Goal: Task Accomplishment & Management: Manage account settings

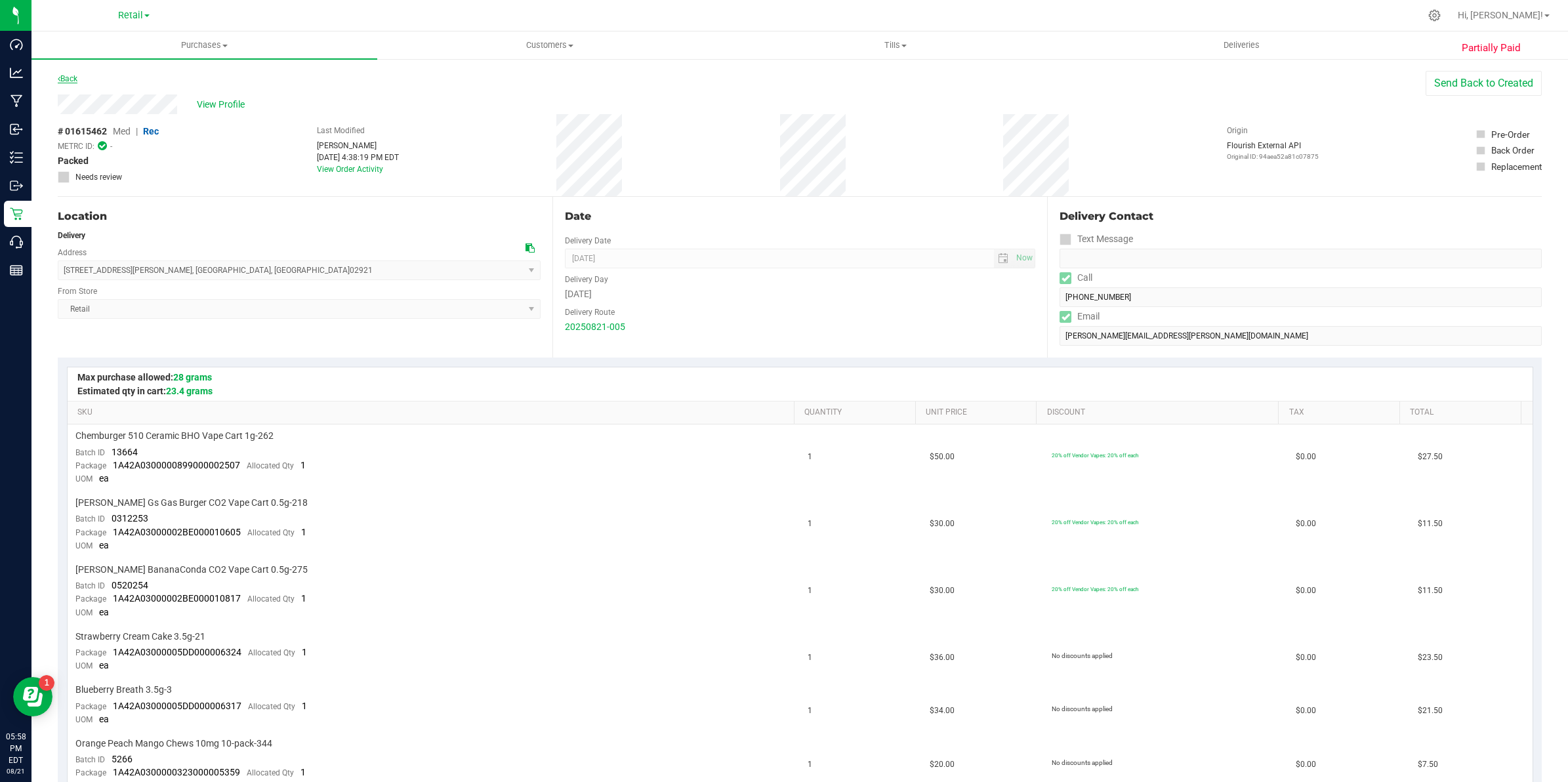
click at [68, 80] on link "Back" at bounding box center [68, 78] width 20 height 9
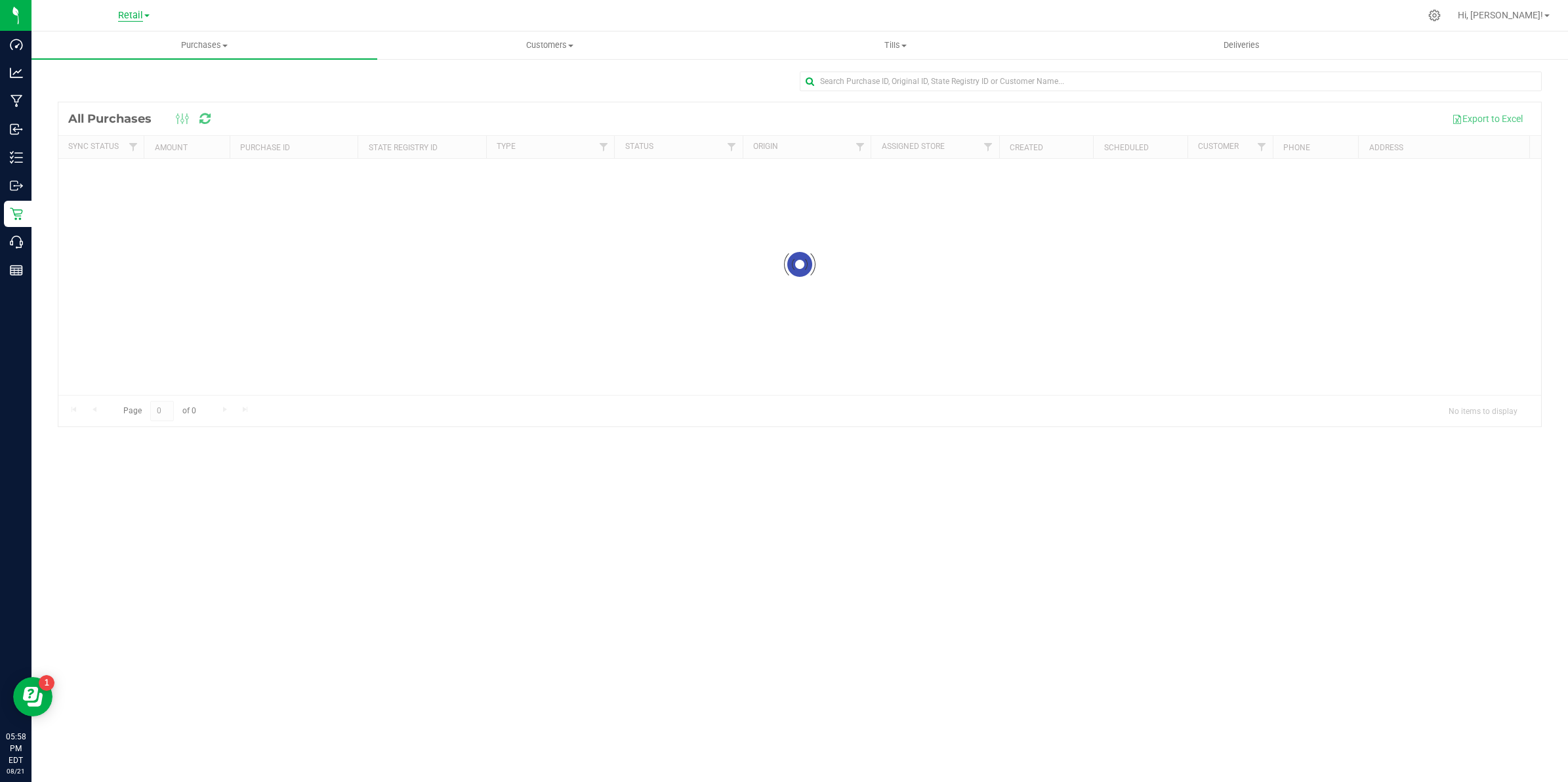
click at [128, 14] on span "Retail" at bounding box center [130, 15] width 25 height 12
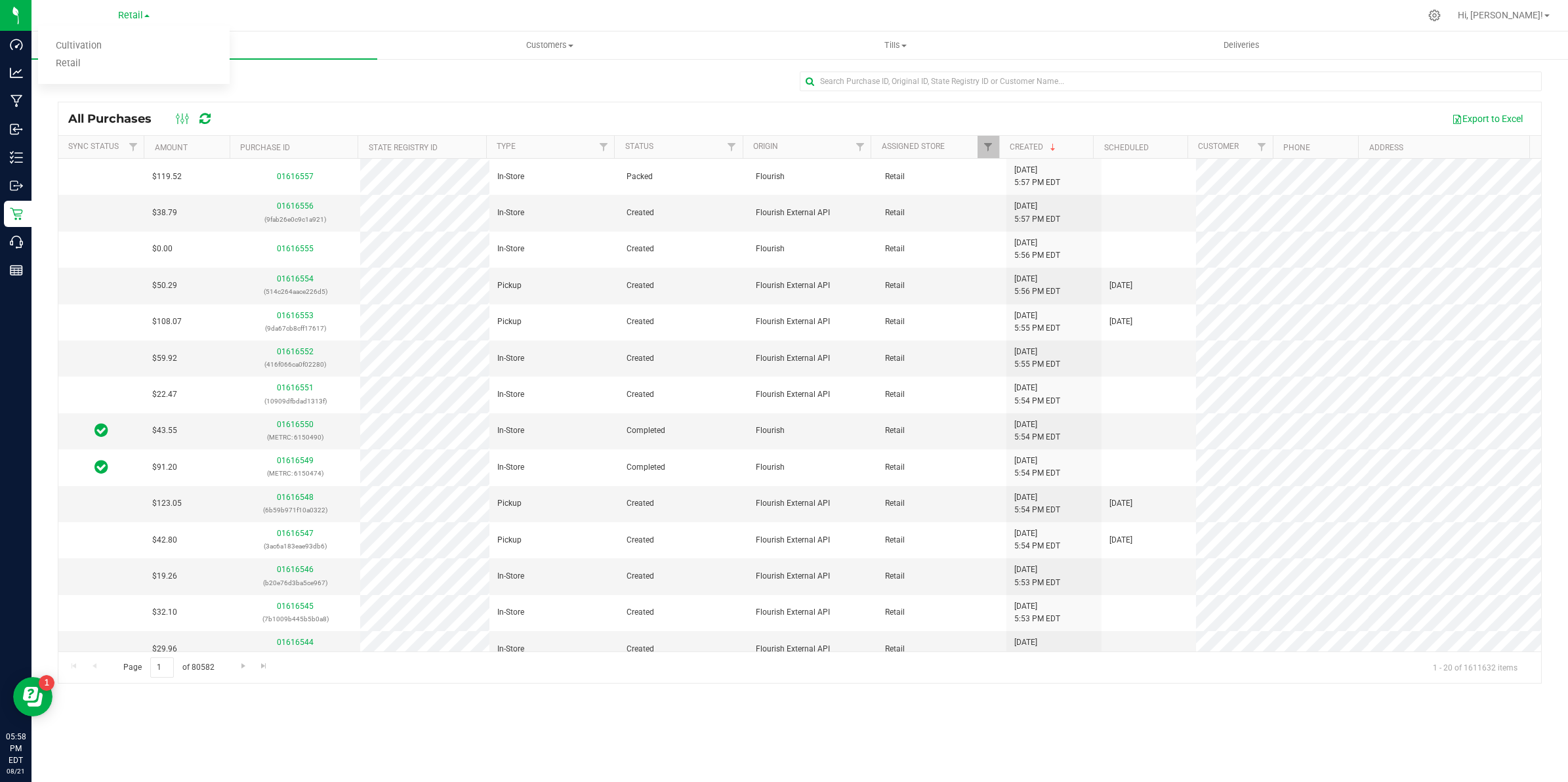
click at [333, 63] on div "All Purchases Export to Excel Sync Status Amount Purchase ID State Registry ID …" at bounding box center [800, 377] width 1537 height 639
click at [1228, 48] on span "Deliveries" at bounding box center [1242, 45] width 72 height 12
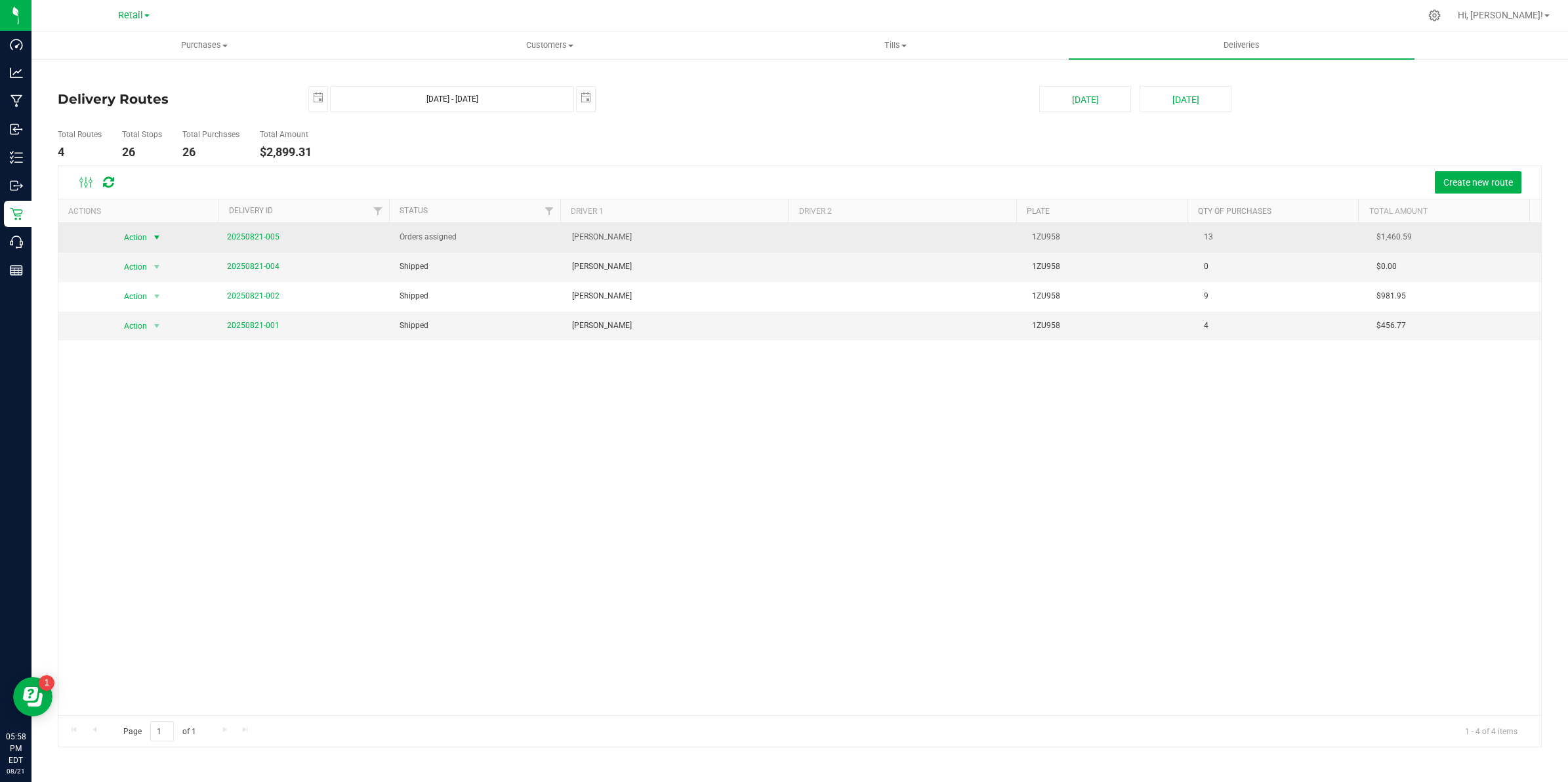
click at [137, 240] on span "Action" at bounding box center [131, 237] width 36 height 19
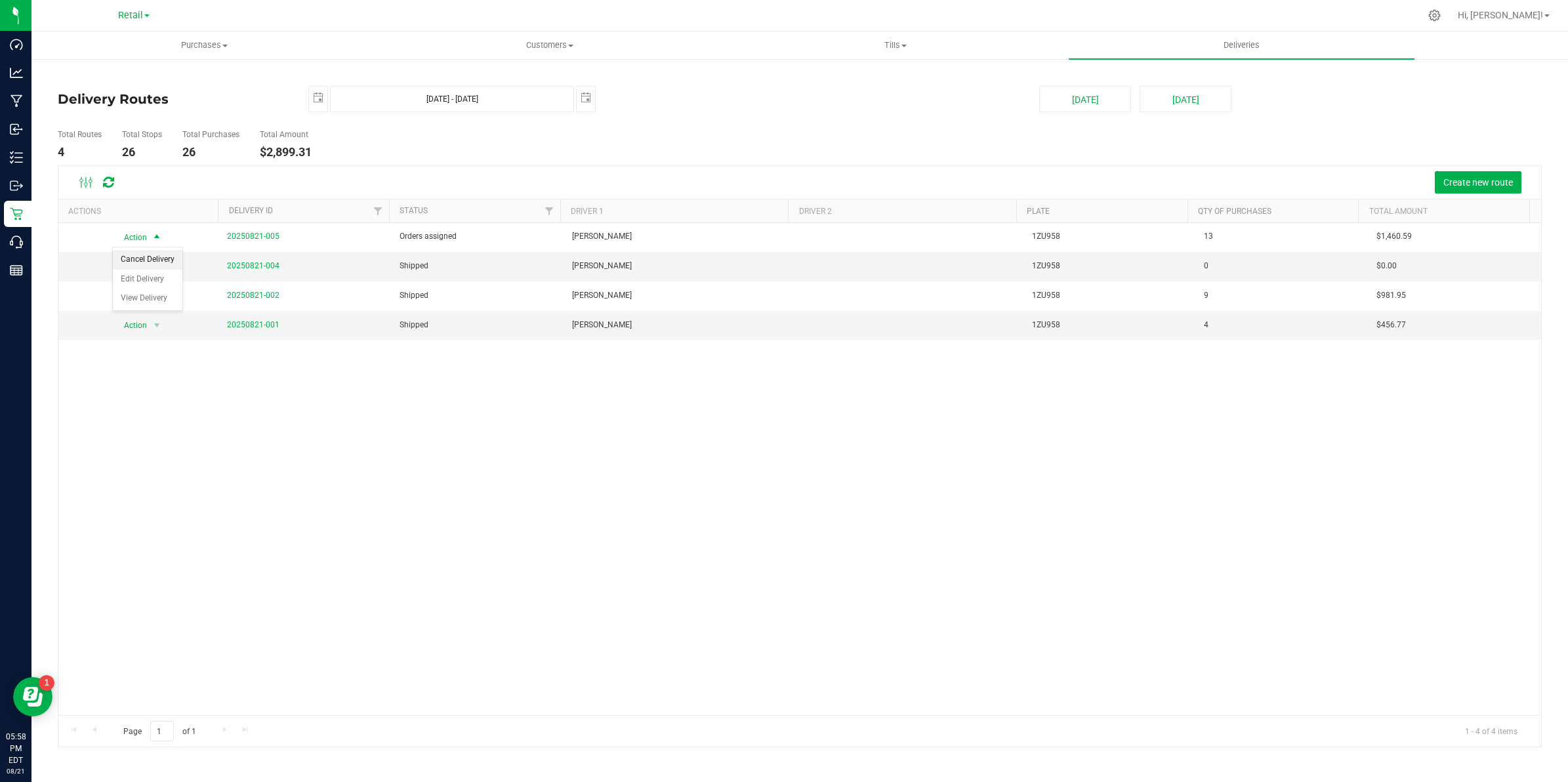
click at [165, 256] on li "Cancel Delivery" at bounding box center [148, 259] width 70 height 20
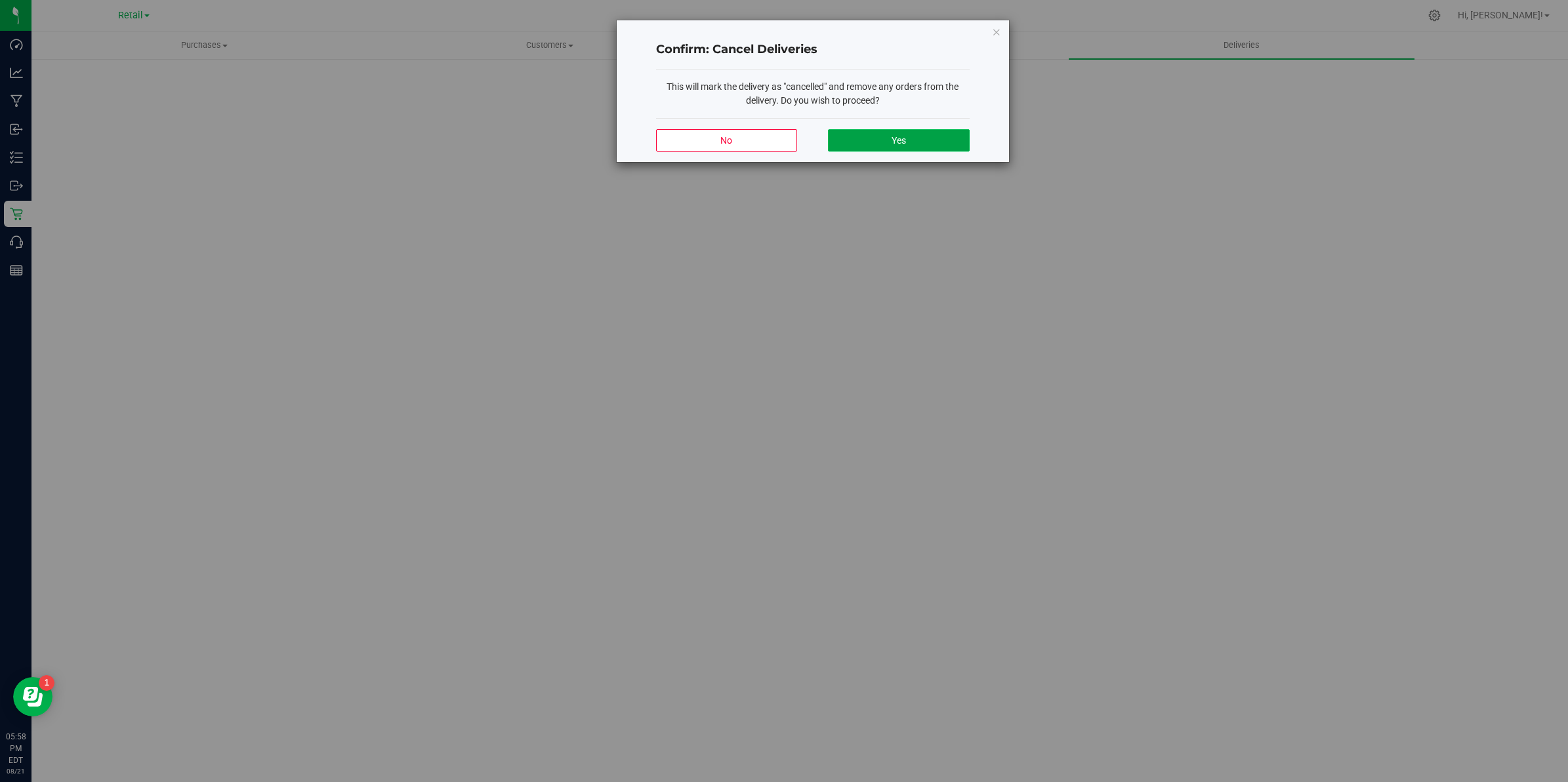
click at [867, 141] on button "Yes" at bounding box center [898, 140] width 141 height 22
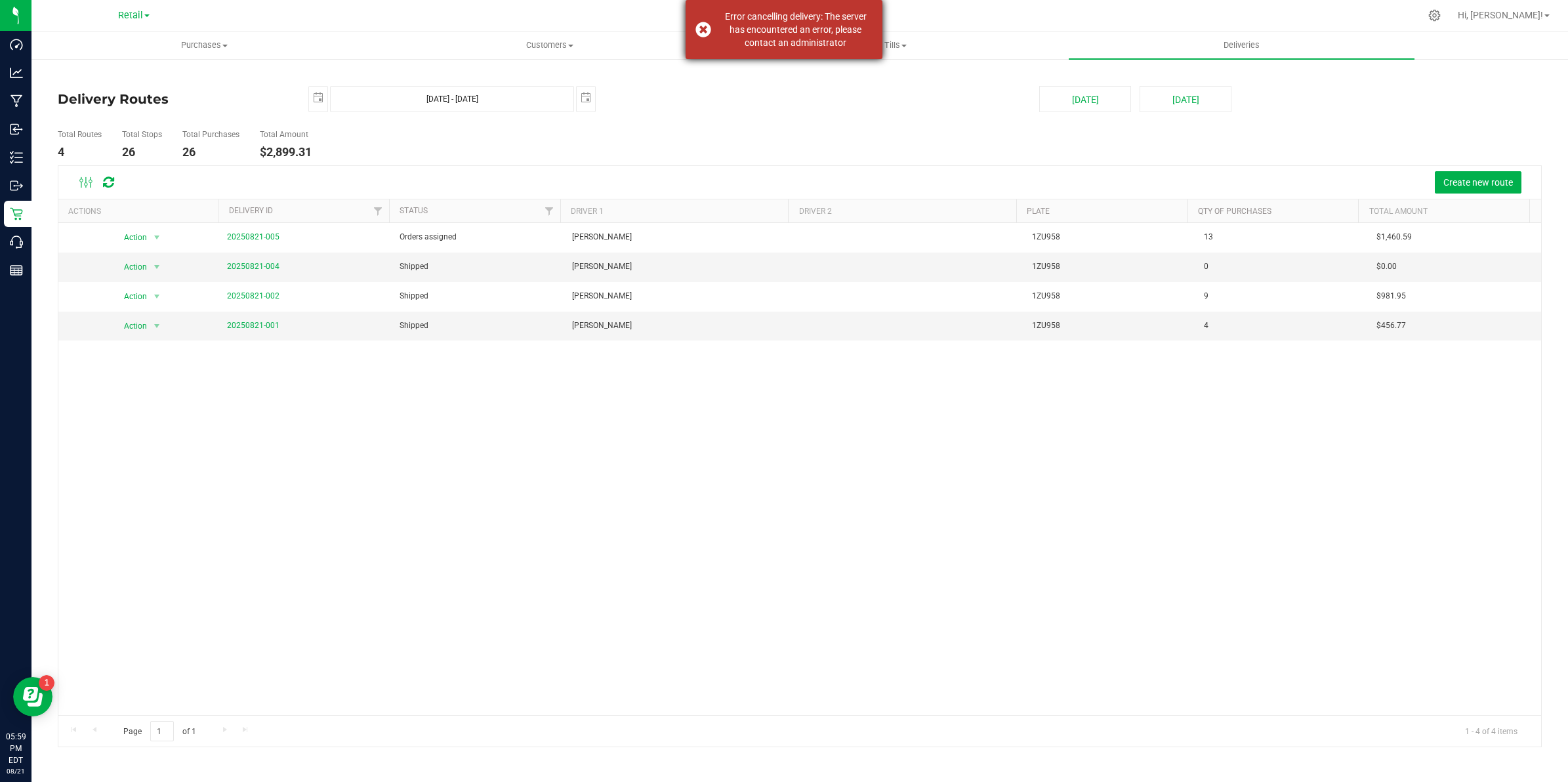
click at [703, 34] on div "Error cancelling delivery: The server has encountered an error, please contact …" at bounding box center [784, 29] width 197 height 59
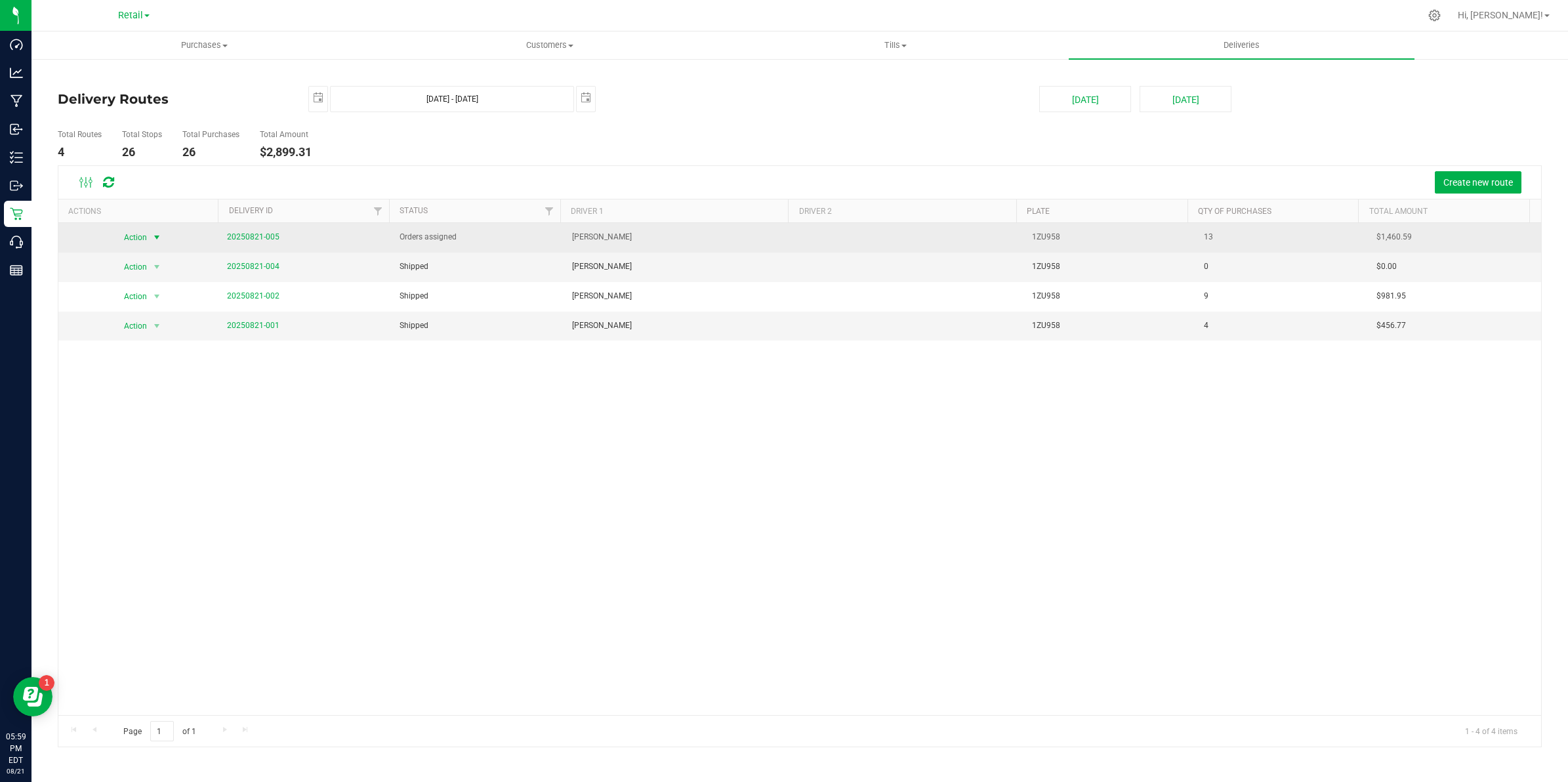
click at [128, 240] on span "Action" at bounding box center [131, 237] width 36 height 19
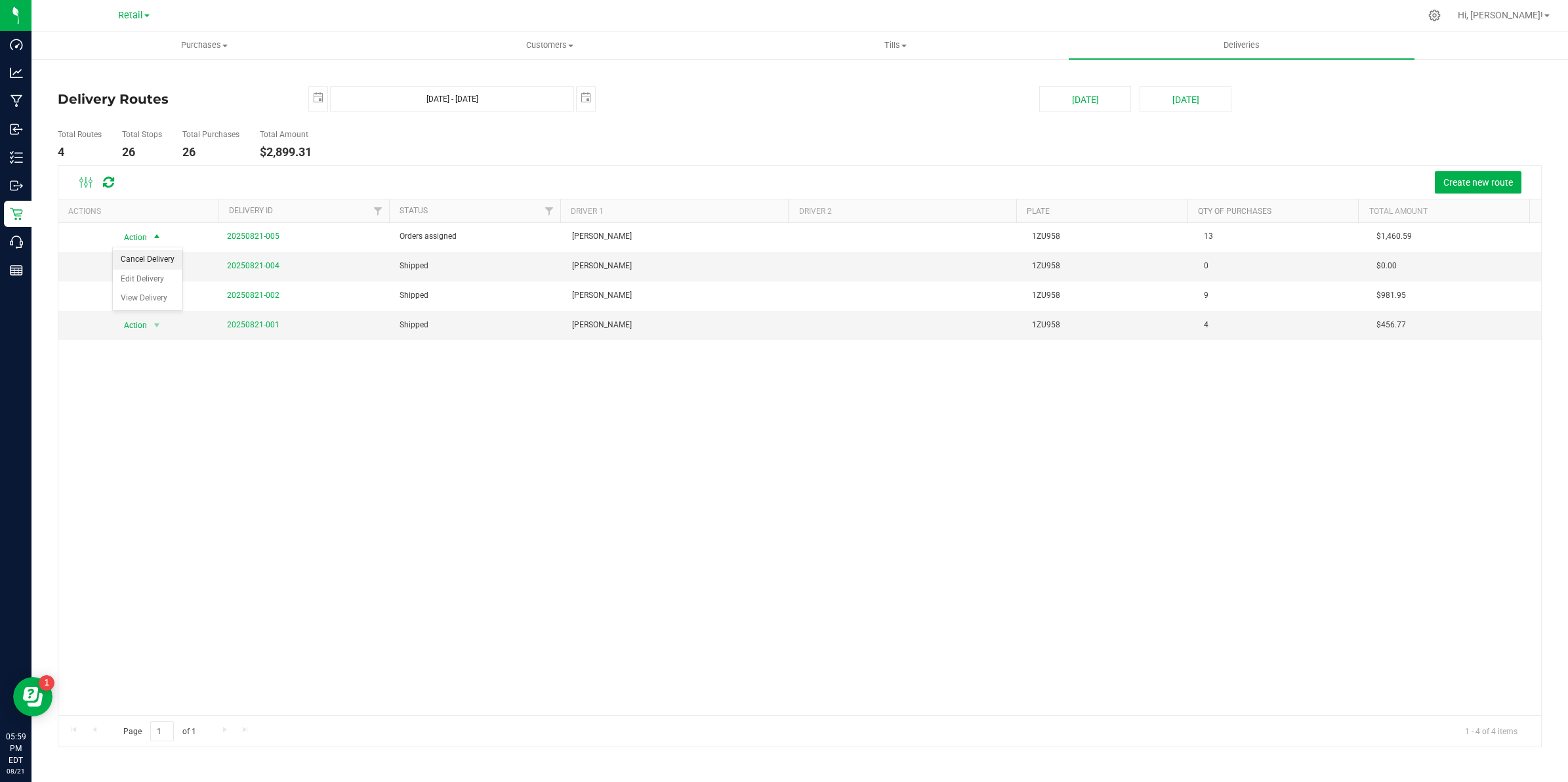
click at [151, 261] on li "Cancel Delivery" at bounding box center [148, 259] width 70 height 20
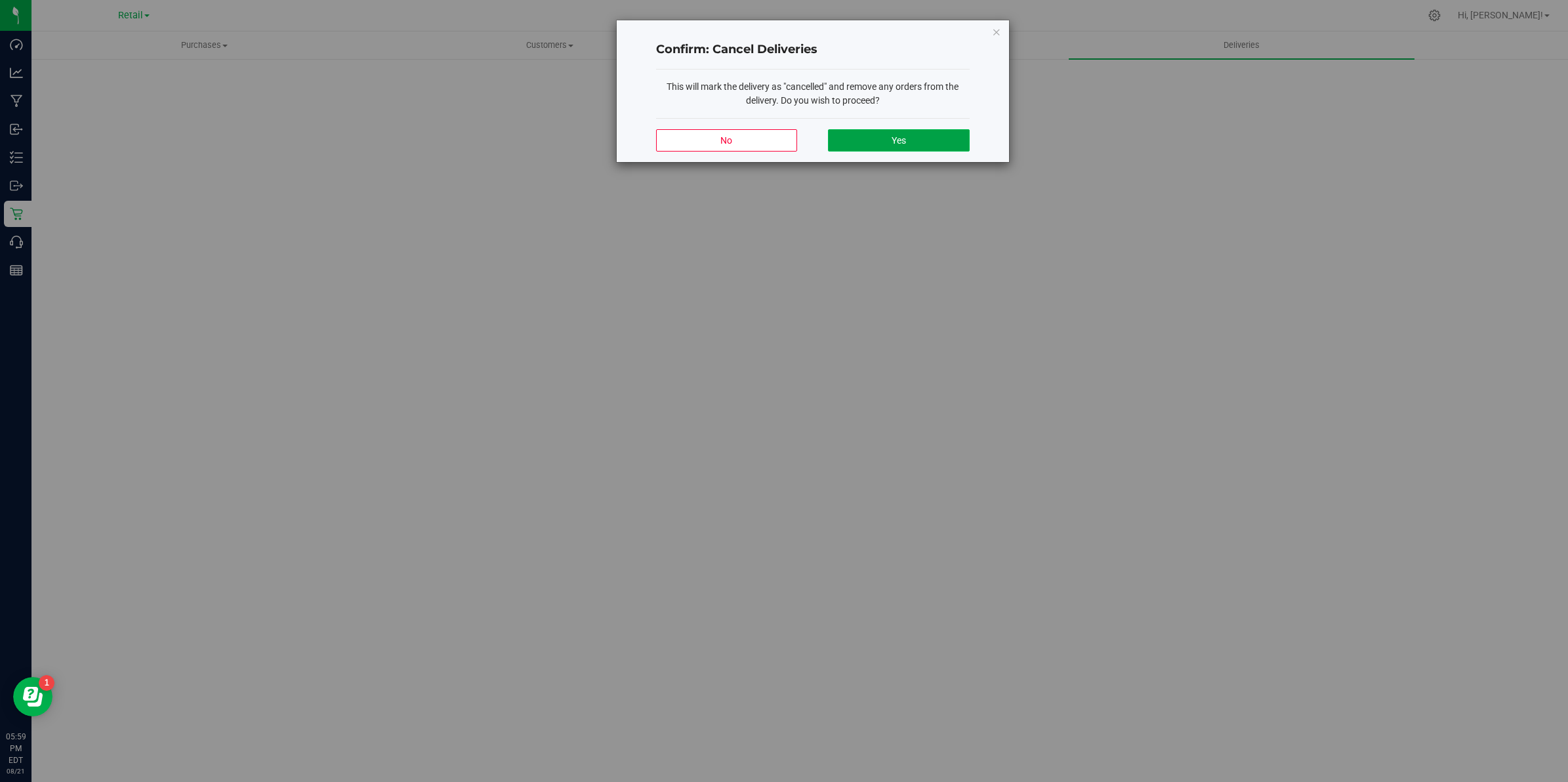
click at [919, 133] on button "Yes" at bounding box center [898, 140] width 141 height 22
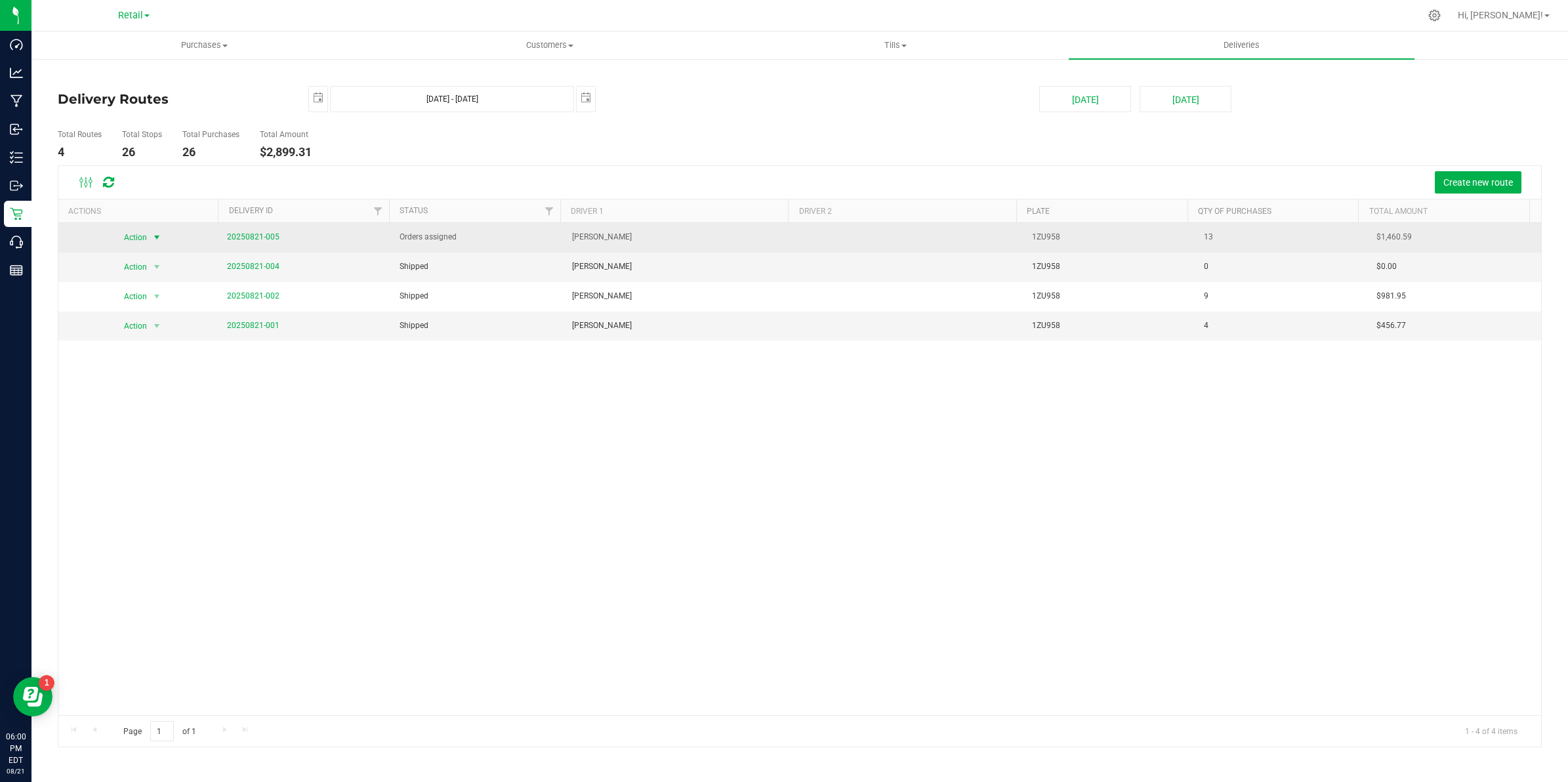
click at [155, 238] on span "select" at bounding box center [156, 237] width 11 height 11
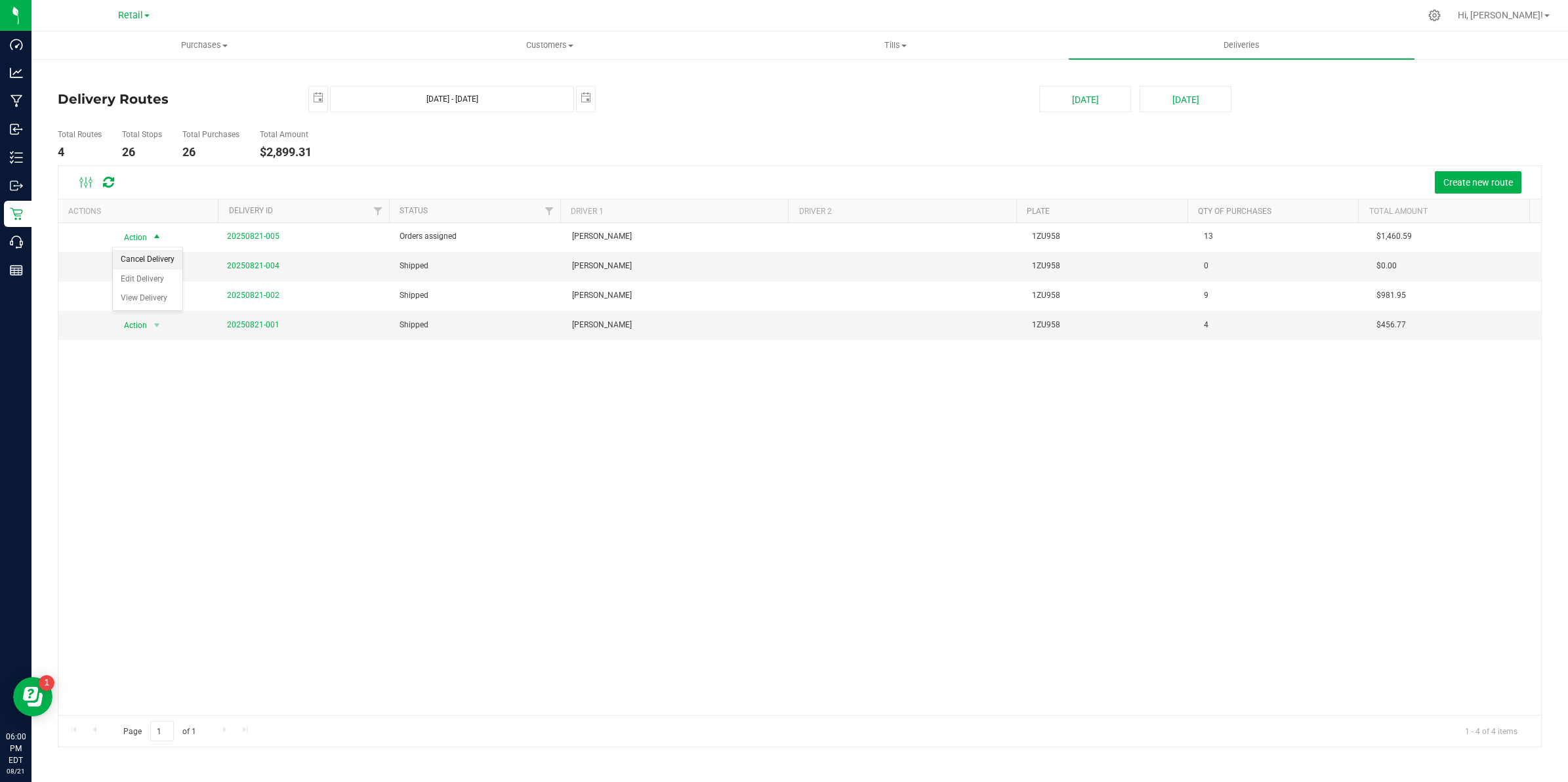
click at [150, 260] on li "Cancel Delivery" at bounding box center [148, 259] width 70 height 20
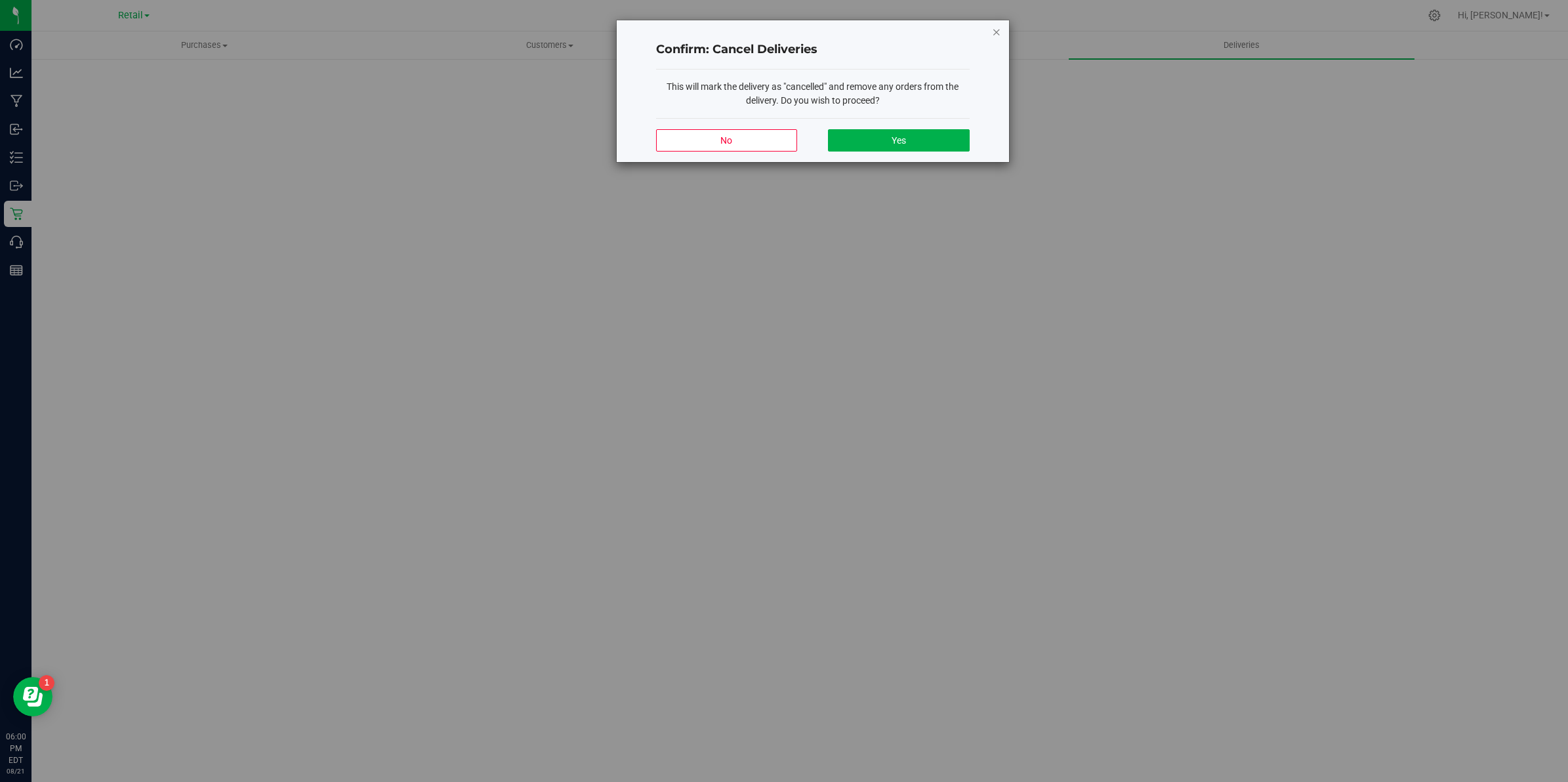
click at [996, 28] on icon "Close modal" at bounding box center [996, 31] width 9 height 15
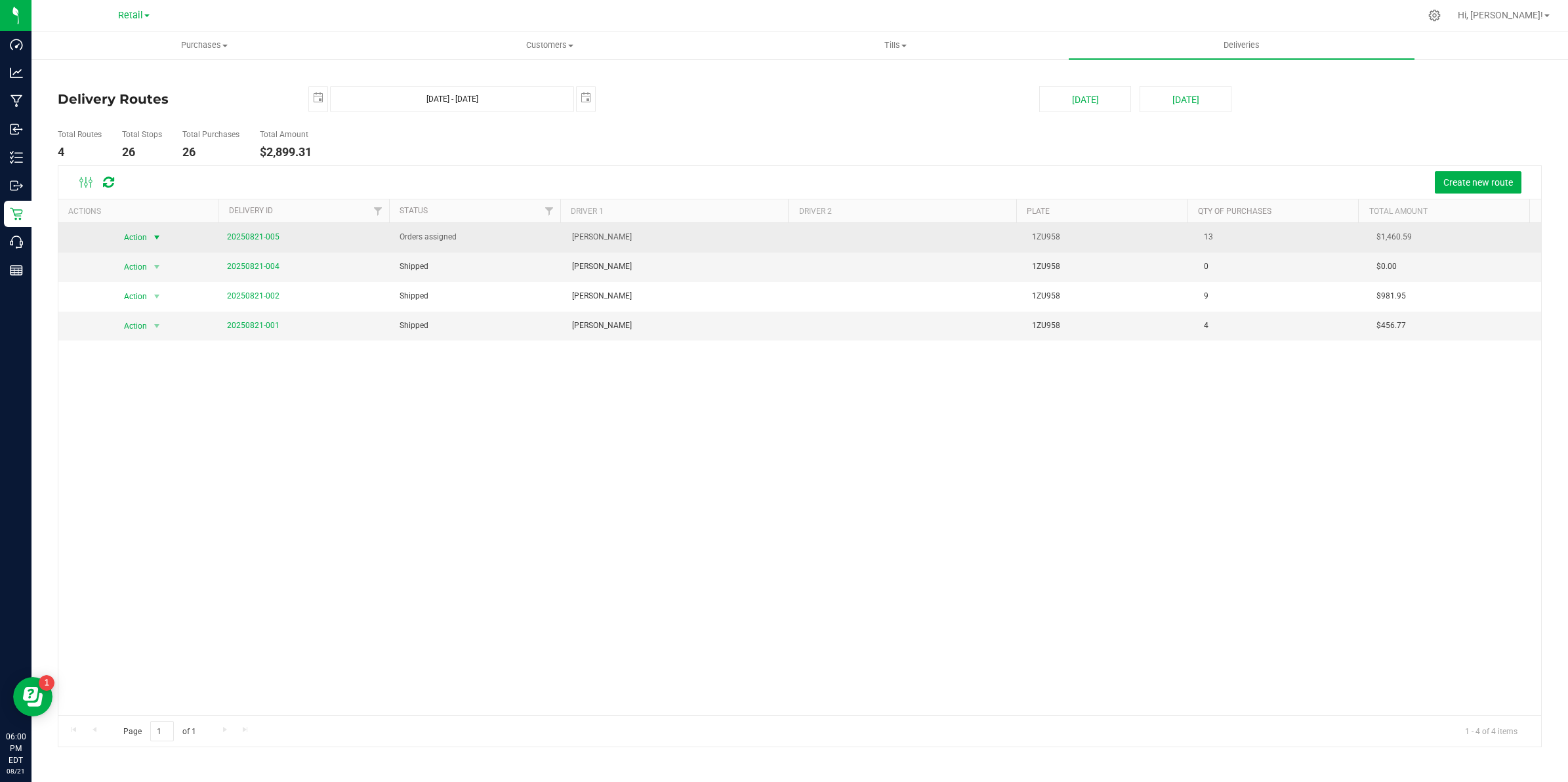
click at [155, 233] on span "select" at bounding box center [156, 237] width 11 height 11
click at [490, 237] on td "Orders assigned" at bounding box center [478, 237] width 172 height 29
click at [263, 234] on link "20250821-005" at bounding box center [253, 237] width 53 height 9
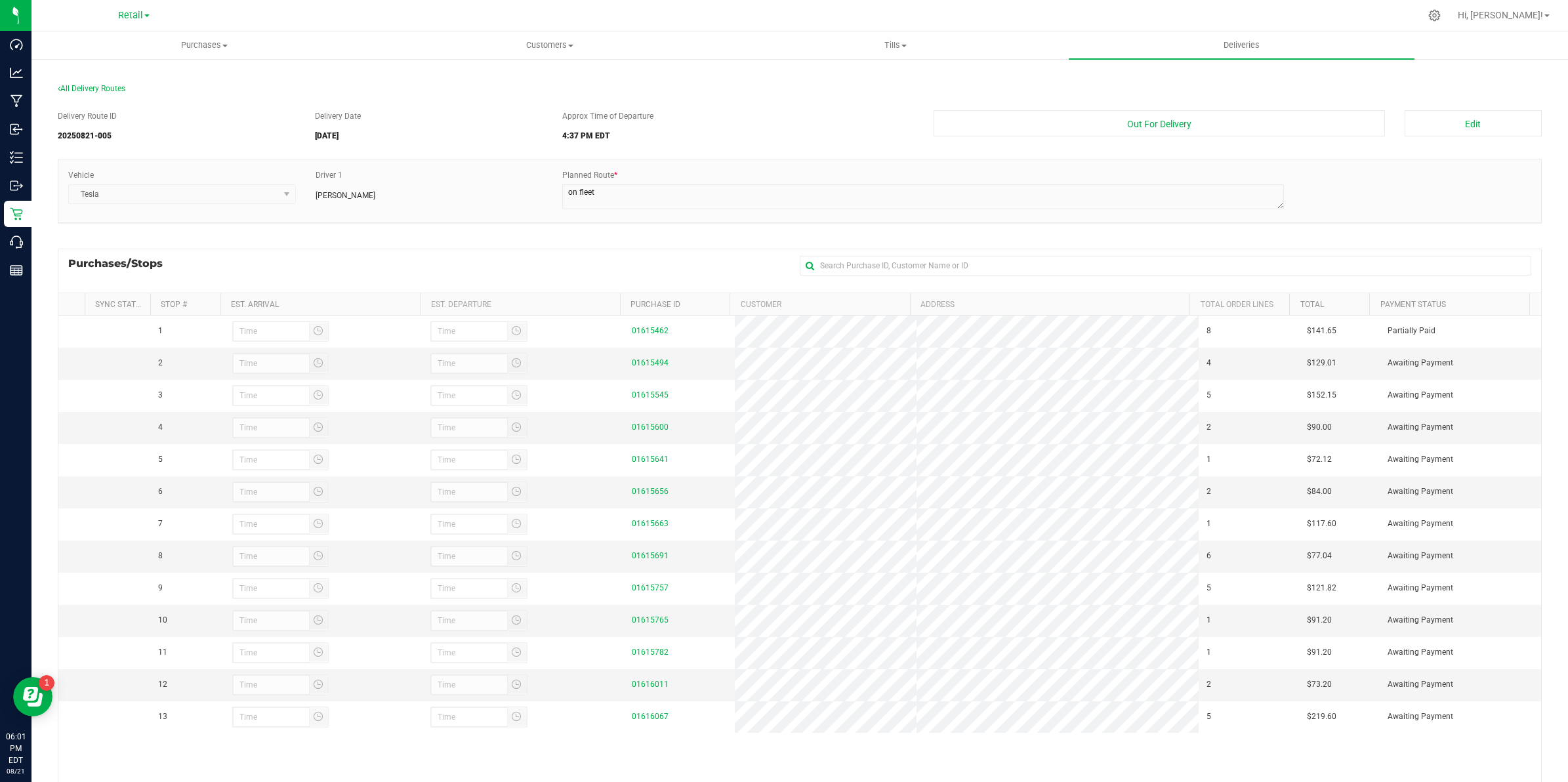
click at [783, 128] on div "Approx Time of Departure 4:37 PM EDT" at bounding box center [738, 128] width 372 height 37
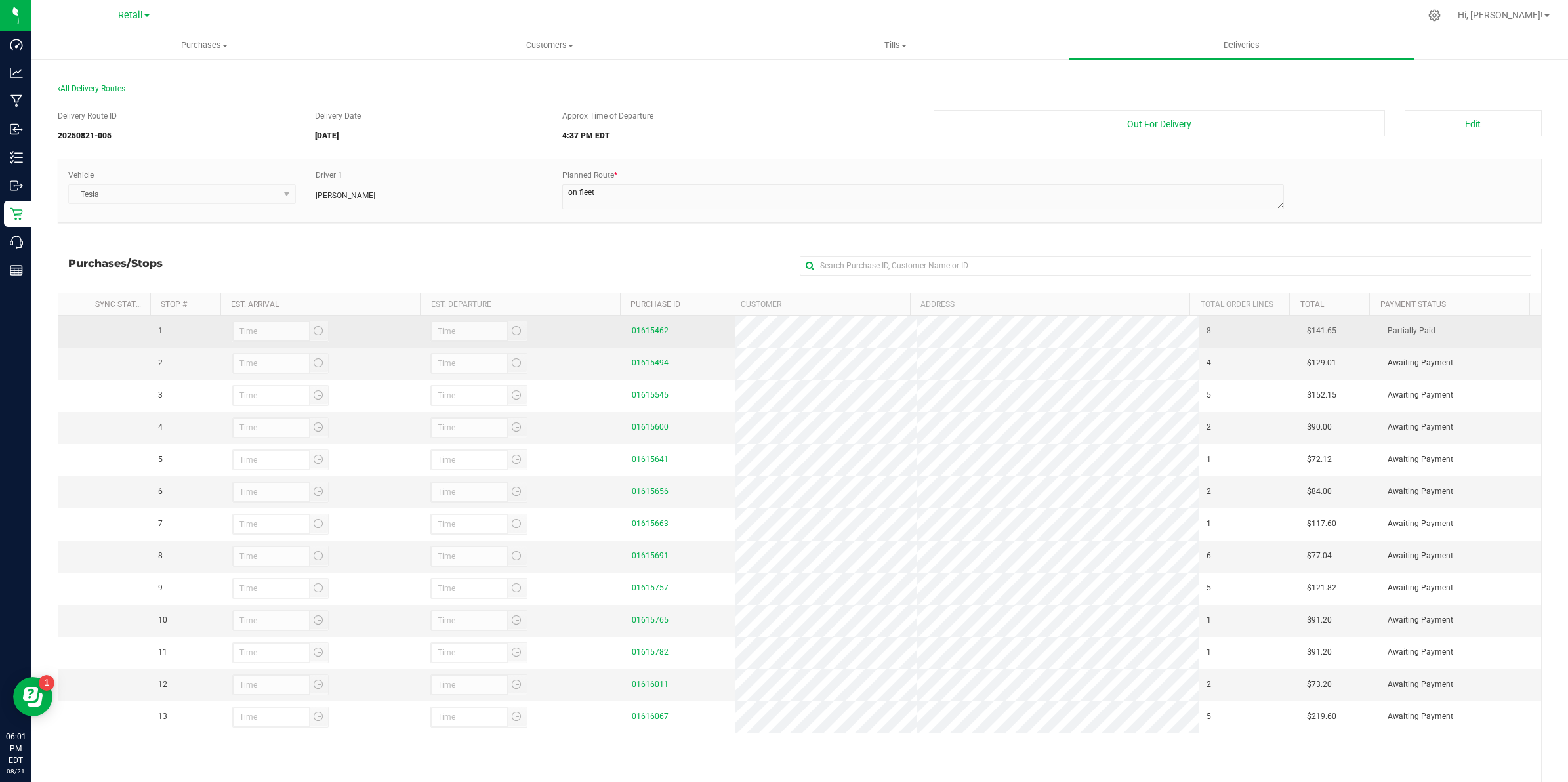
click at [674, 332] on div "01615462" at bounding box center [679, 330] width 95 height 12
drag, startPoint x: 674, startPoint y: 332, endPoint x: 683, endPoint y: 337, distance: 10.3
click at [677, 333] on div "01615462" at bounding box center [679, 330] width 95 height 12
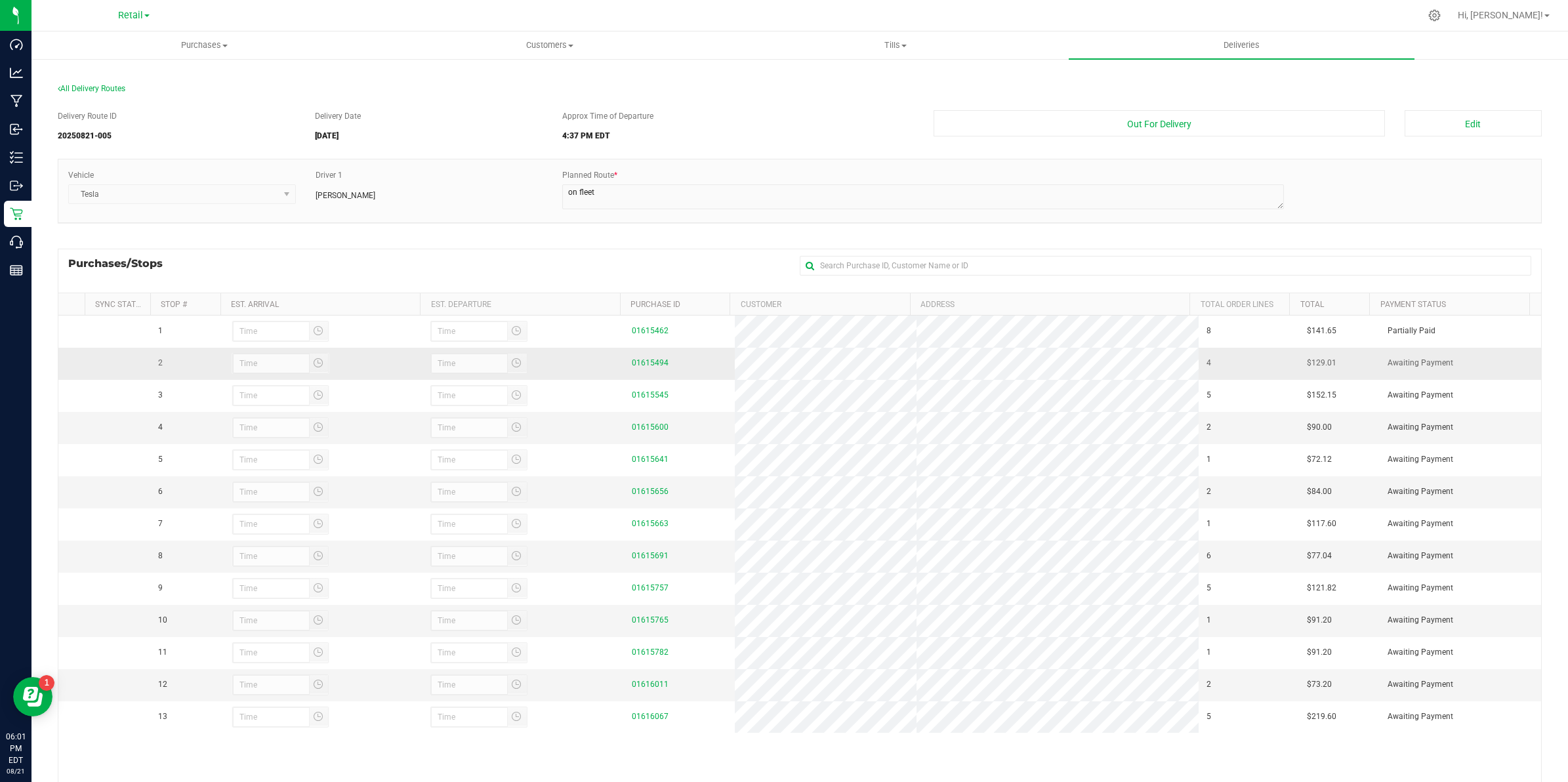
click at [1199, 375] on td "4" at bounding box center [1249, 364] width 101 height 33
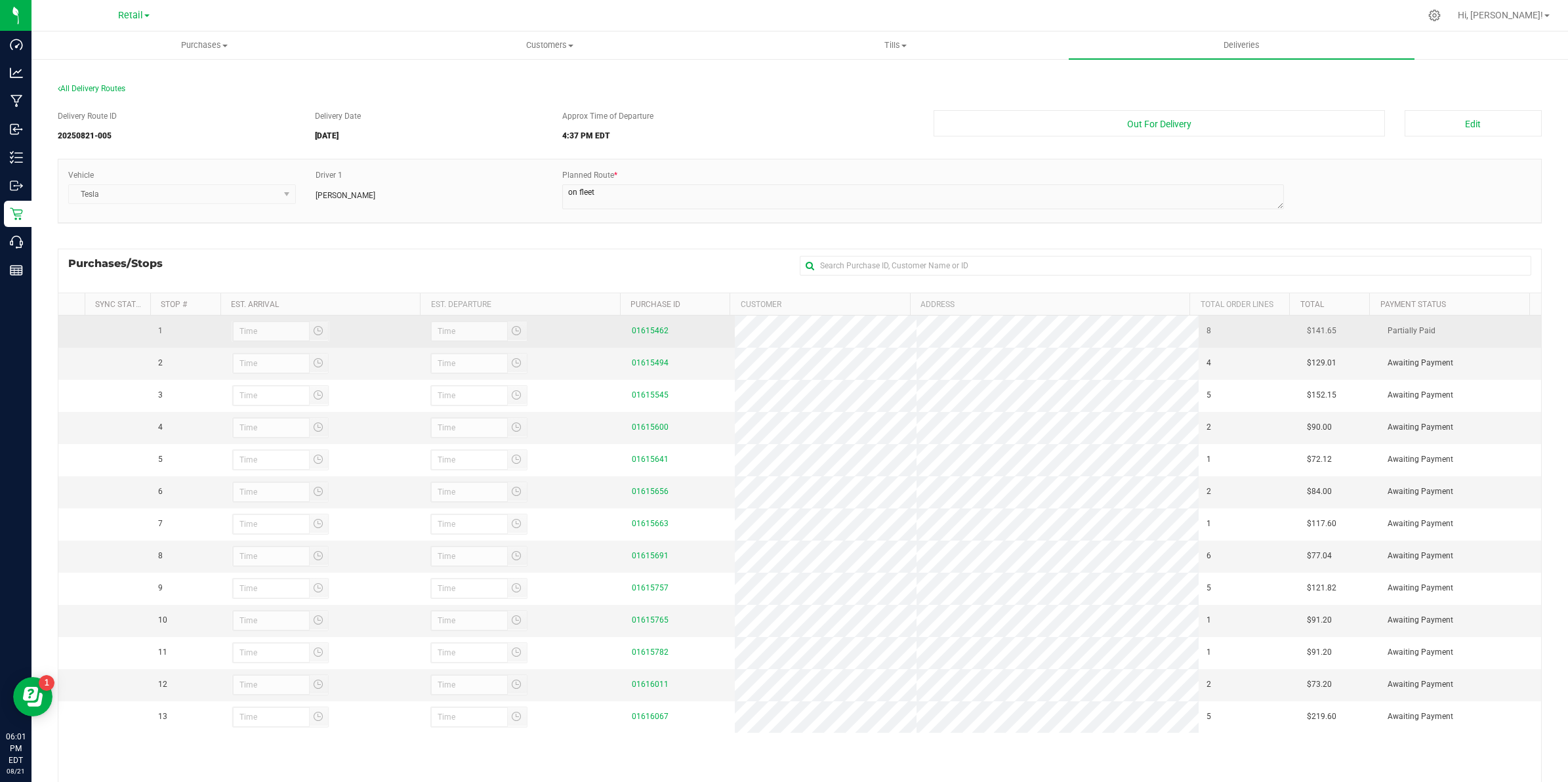
click at [1199, 330] on td "8" at bounding box center [1249, 332] width 101 height 33
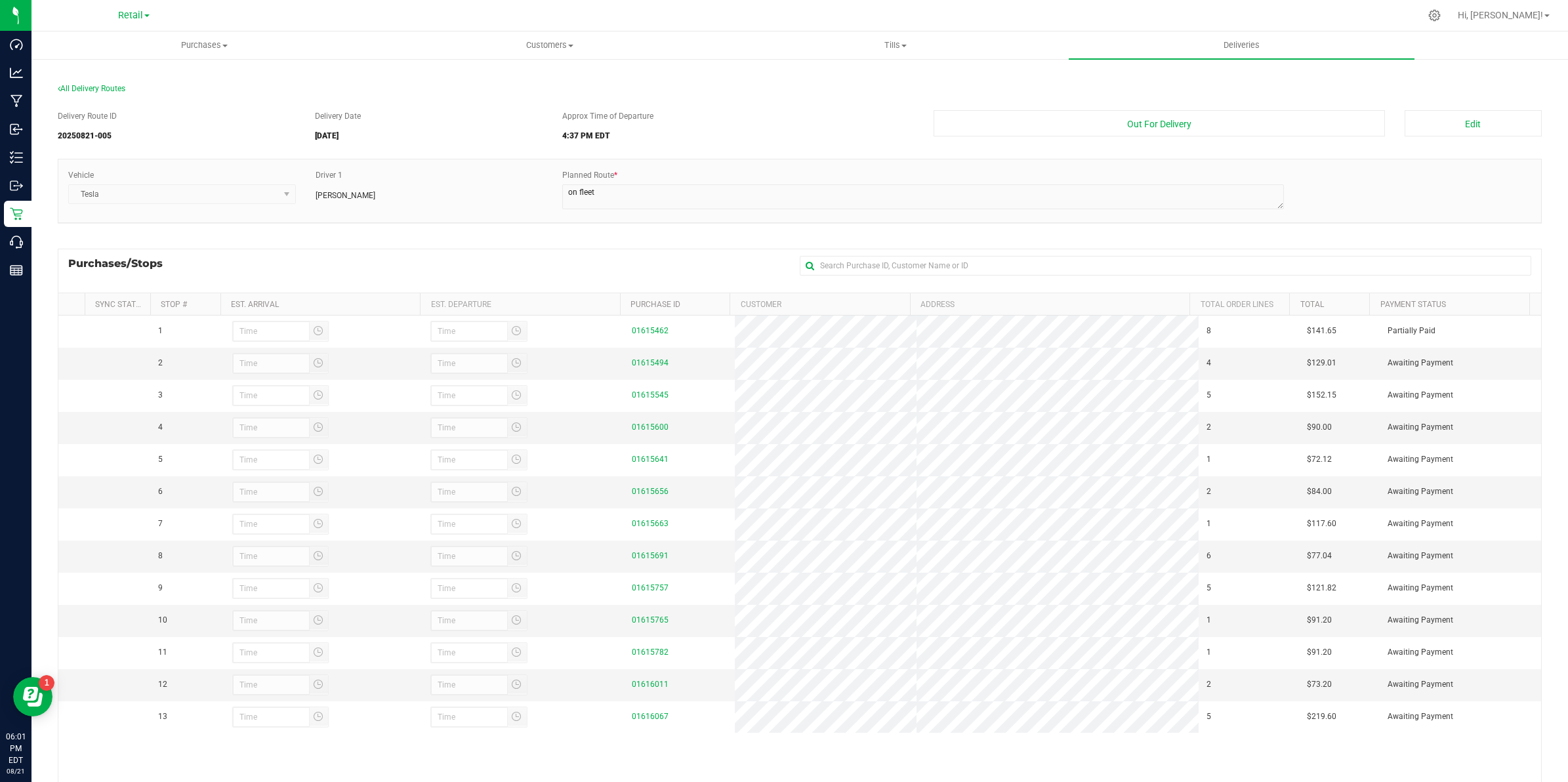
click at [282, 250] on div "Purchases/Stops + Add Purchase" at bounding box center [799, 271] width 1484 height 44
click at [977, 254] on div "Purchases/Stops + Add Purchase" at bounding box center [799, 271] width 1484 height 44
drag, startPoint x: 651, startPoint y: 234, endPoint x: 620, endPoint y: 270, distance: 47.5
click at [651, 235] on div "Vehicle Tesla Driver 1 [PERSON_NAME] Planned Route *" at bounding box center [799, 197] width 1484 height 77
click at [616, 270] on div "Purchases/Stops + Add Purchase" at bounding box center [799, 271] width 1484 height 44
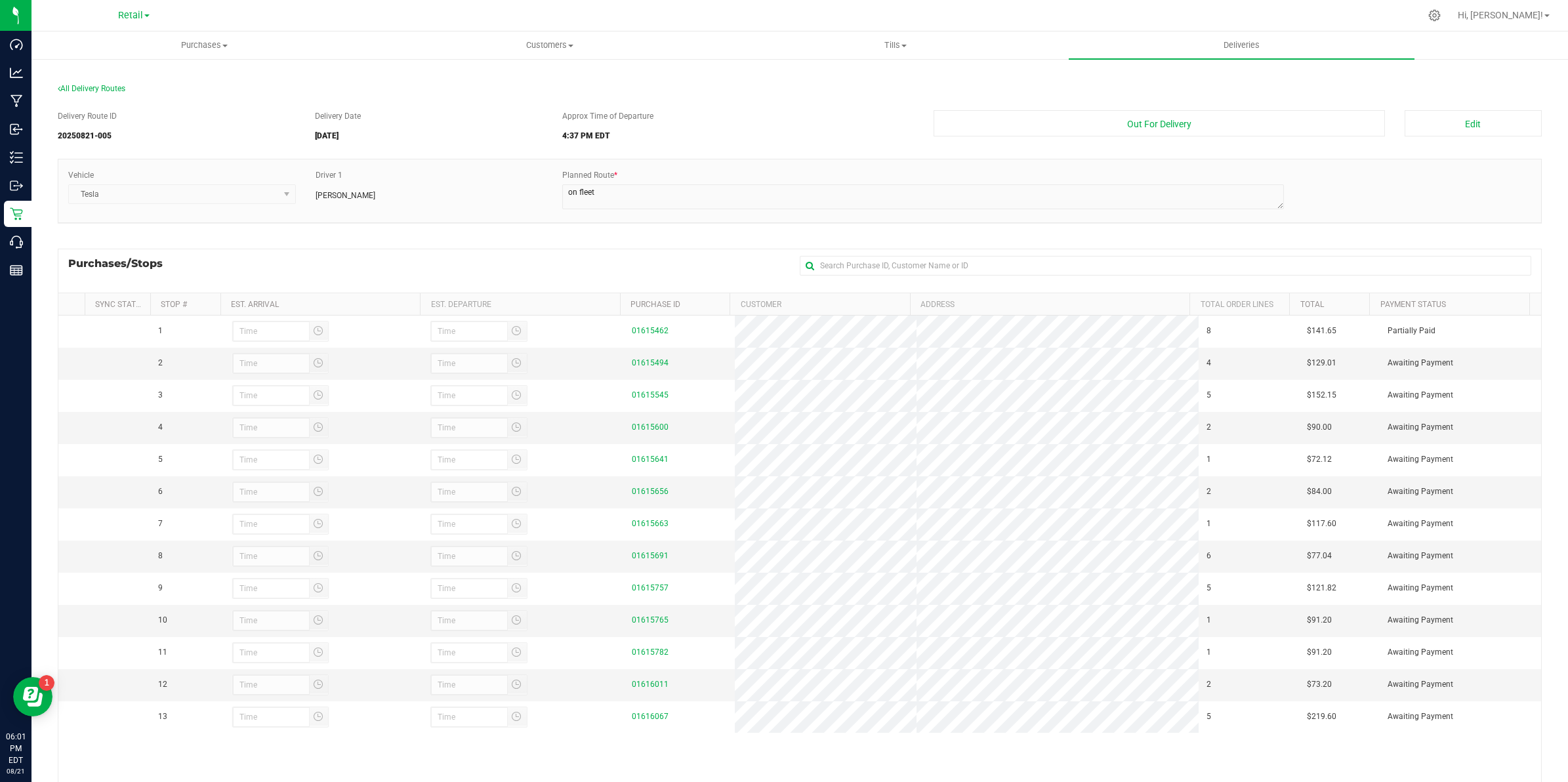
click at [433, 270] on div "Purchases/Stops + Add Purchase" at bounding box center [799, 271] width 1484 height 44
click at [890, 263] on input "text" at bounding box center [1166, 266] width 732 height 20
click at [715, 266] on div "Purchases/Stops + Add Purchase" at bounding box center [799, 271] width 1484 height 44
click at [76, 85] on span "All Delivery Routes" at bounding box center [91, 88] width 68 height 9
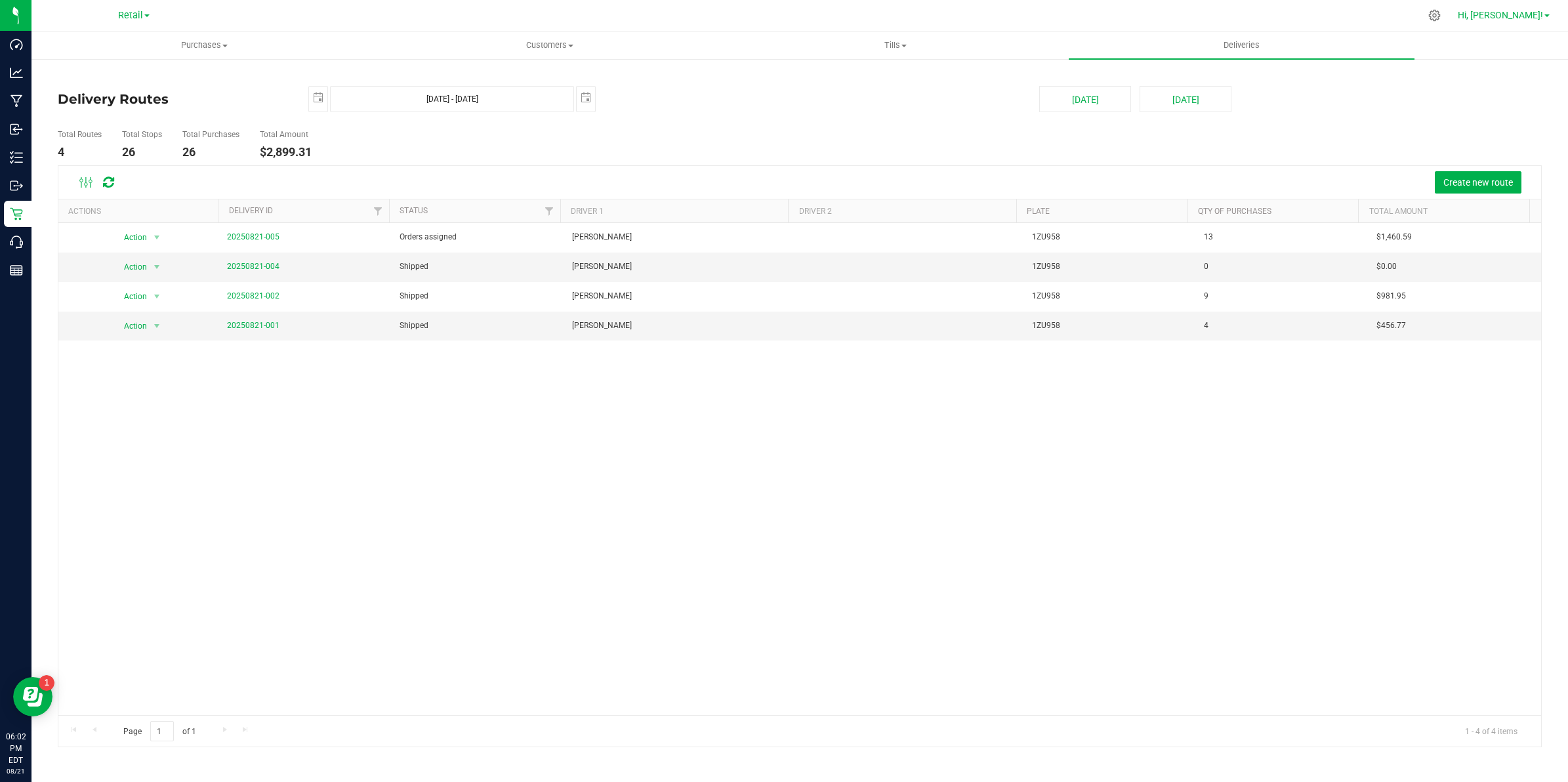
click at [1537, 11] on span "Hi, [PERSON_NAME]!" at bounding box center [1500, 15] width 85 height 11
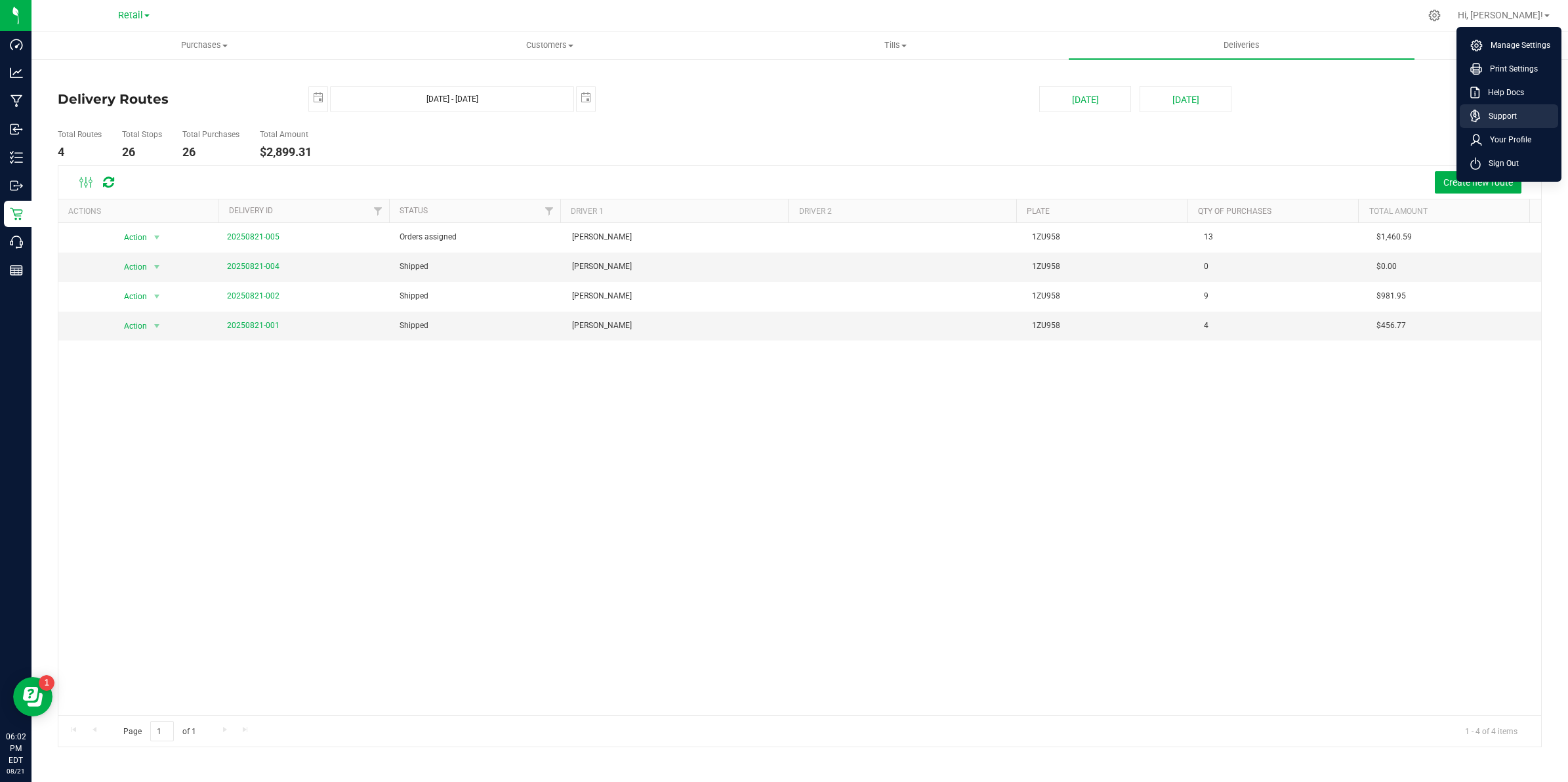
click at [1507, 112] on span "Support" at bounding box center [1499, 116] width 36 height 13
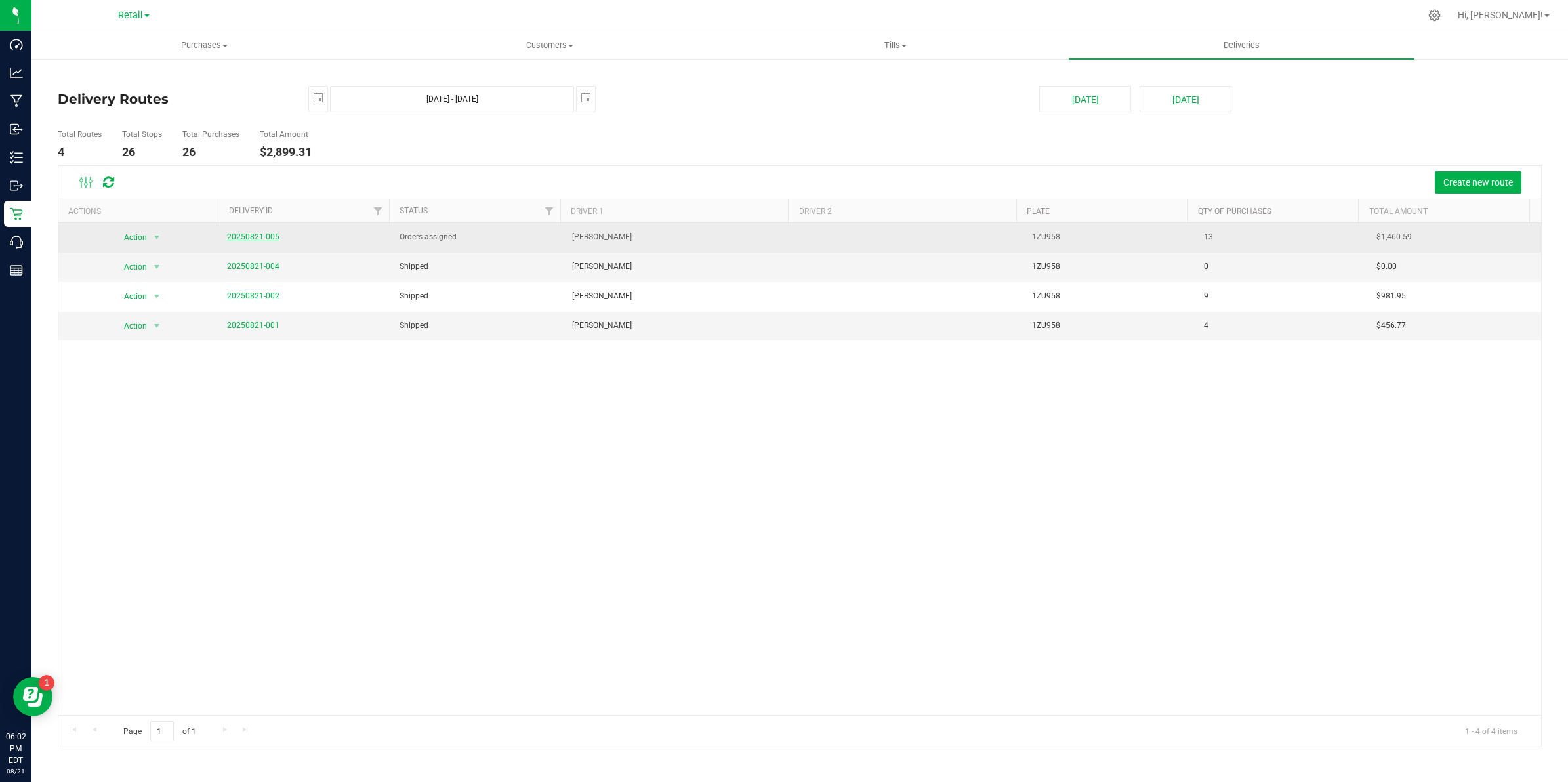
click at [267, 239] on link "20250821-005" at bounding box center [253, 237] width 53 height 9
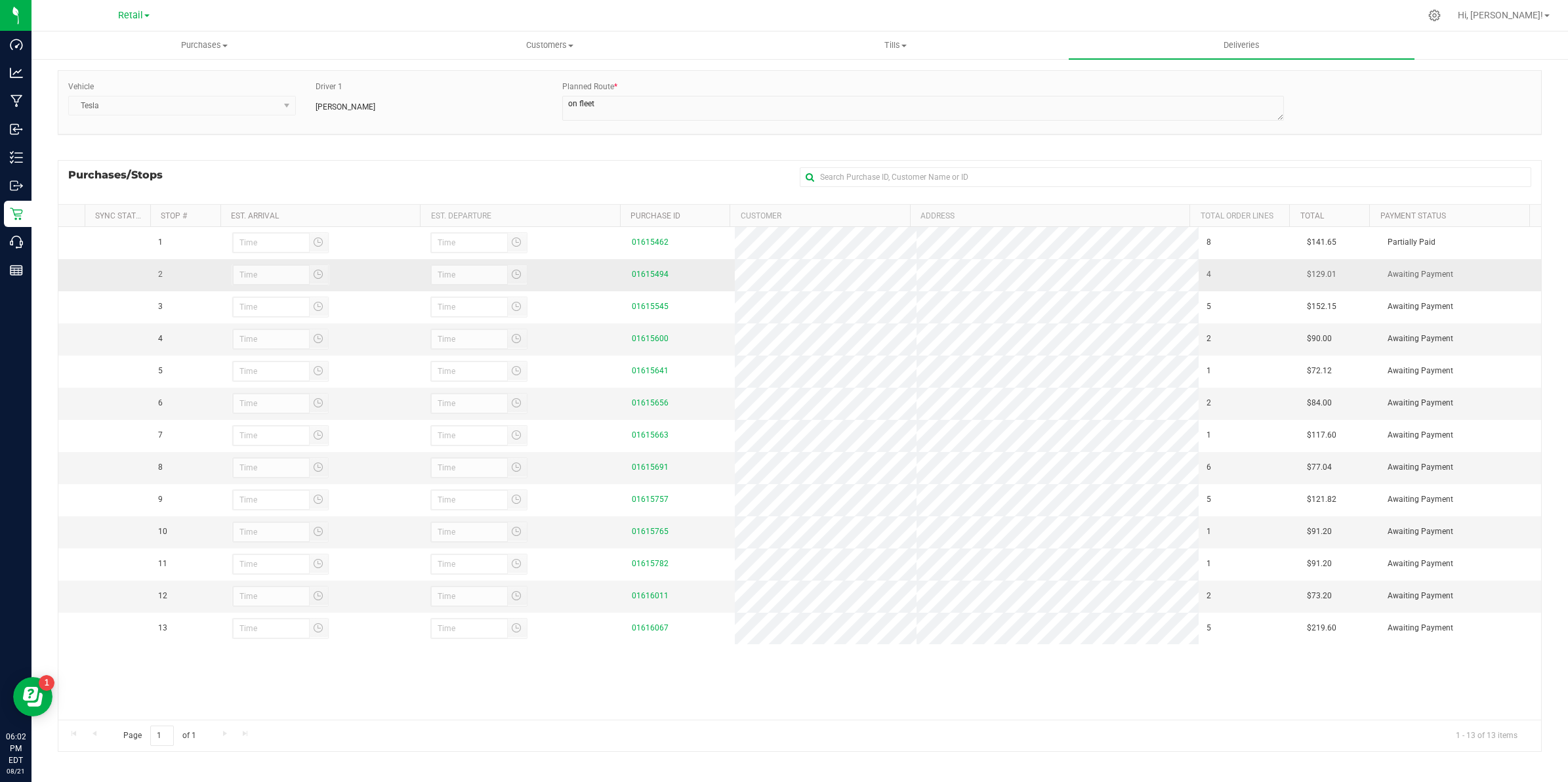
scroll to position [93, 0]
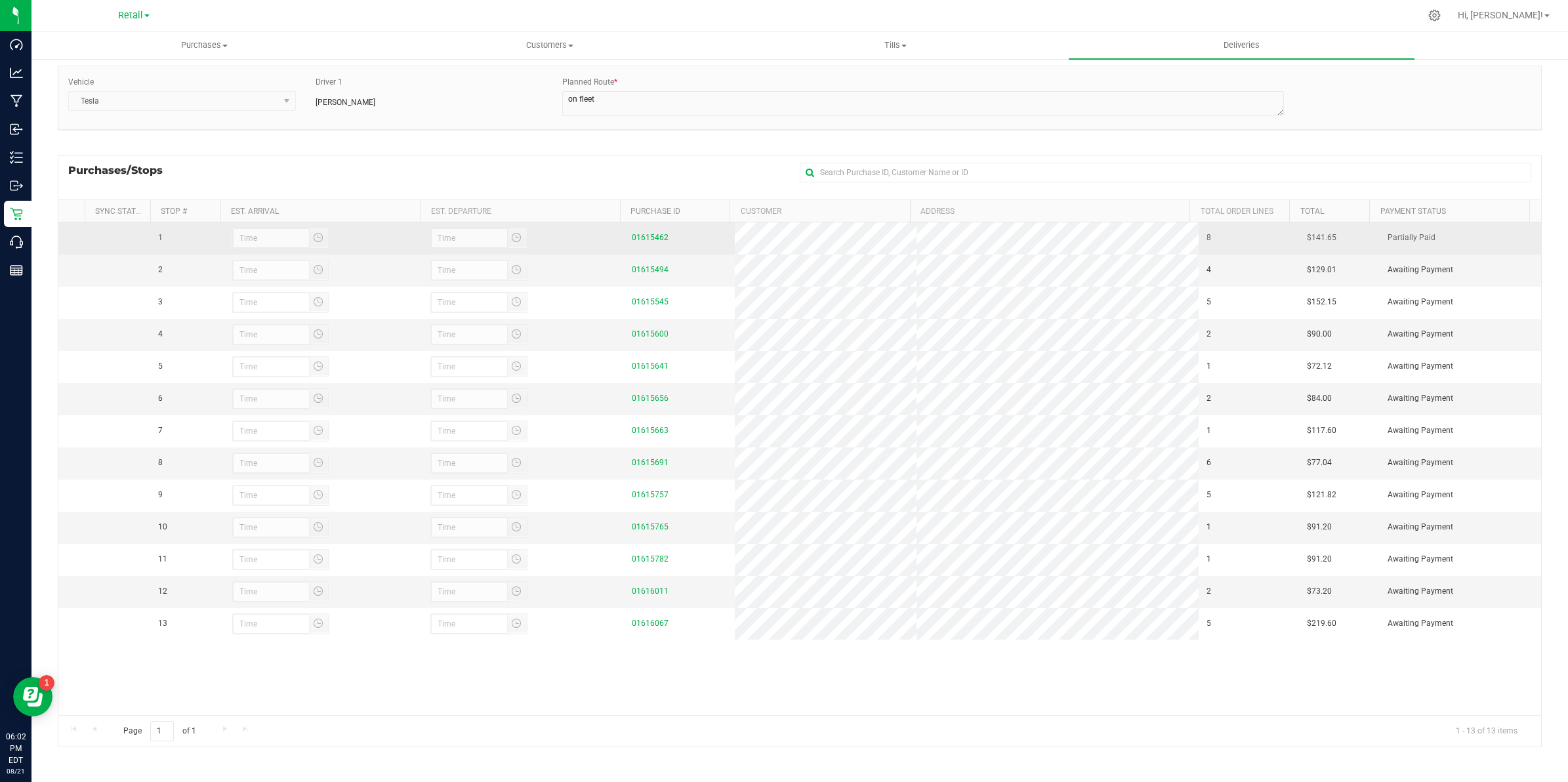
click at [286, 243] on div at bounding box center [281, 238] width 98 height 21
click at [294, 232] on div at bounding box center [281, 238] width 98 height 21
click at [314, 241] on div at bounding box center [281, 238] width 98 height 21
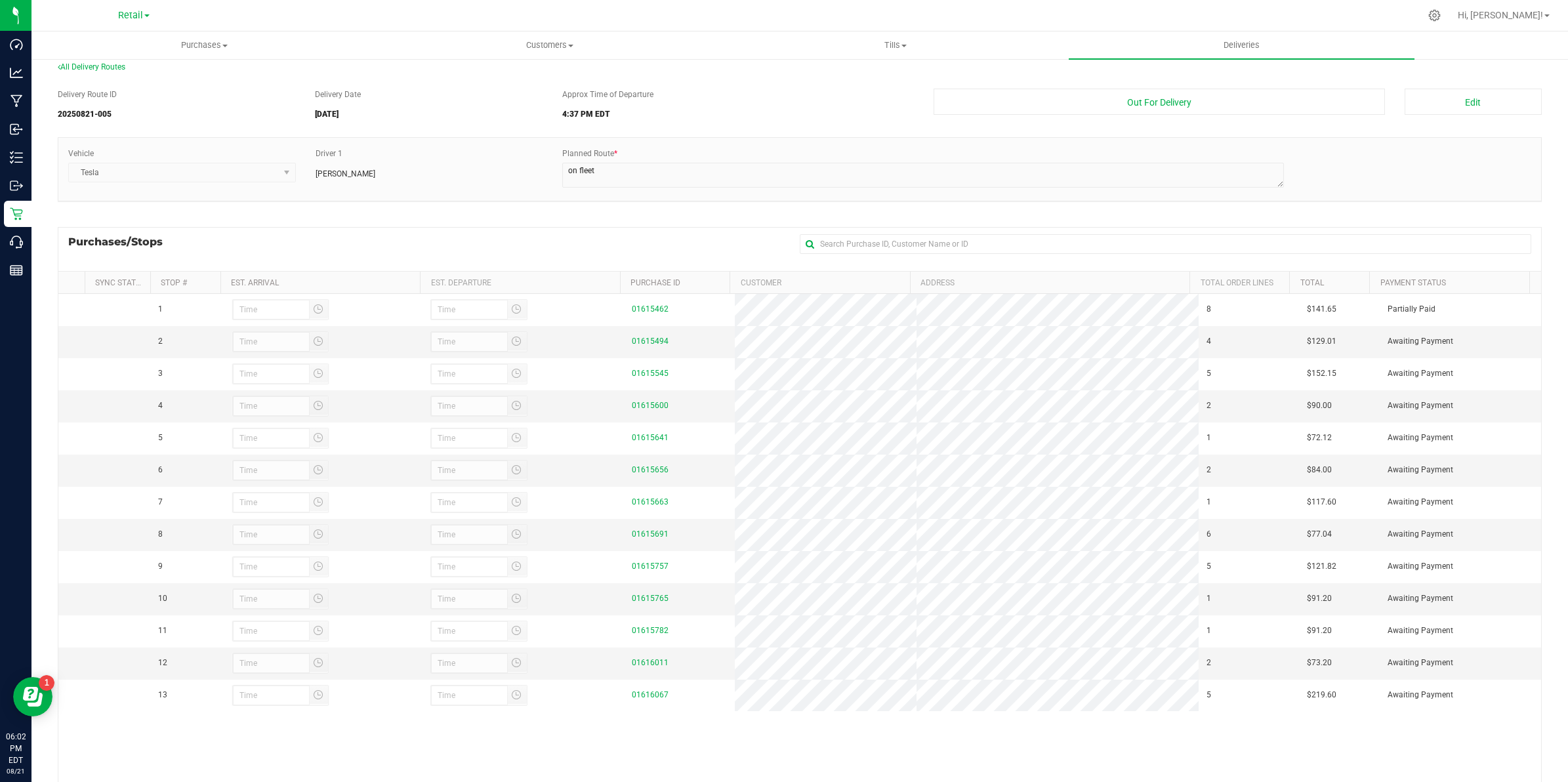
scroll to position [0, 0]
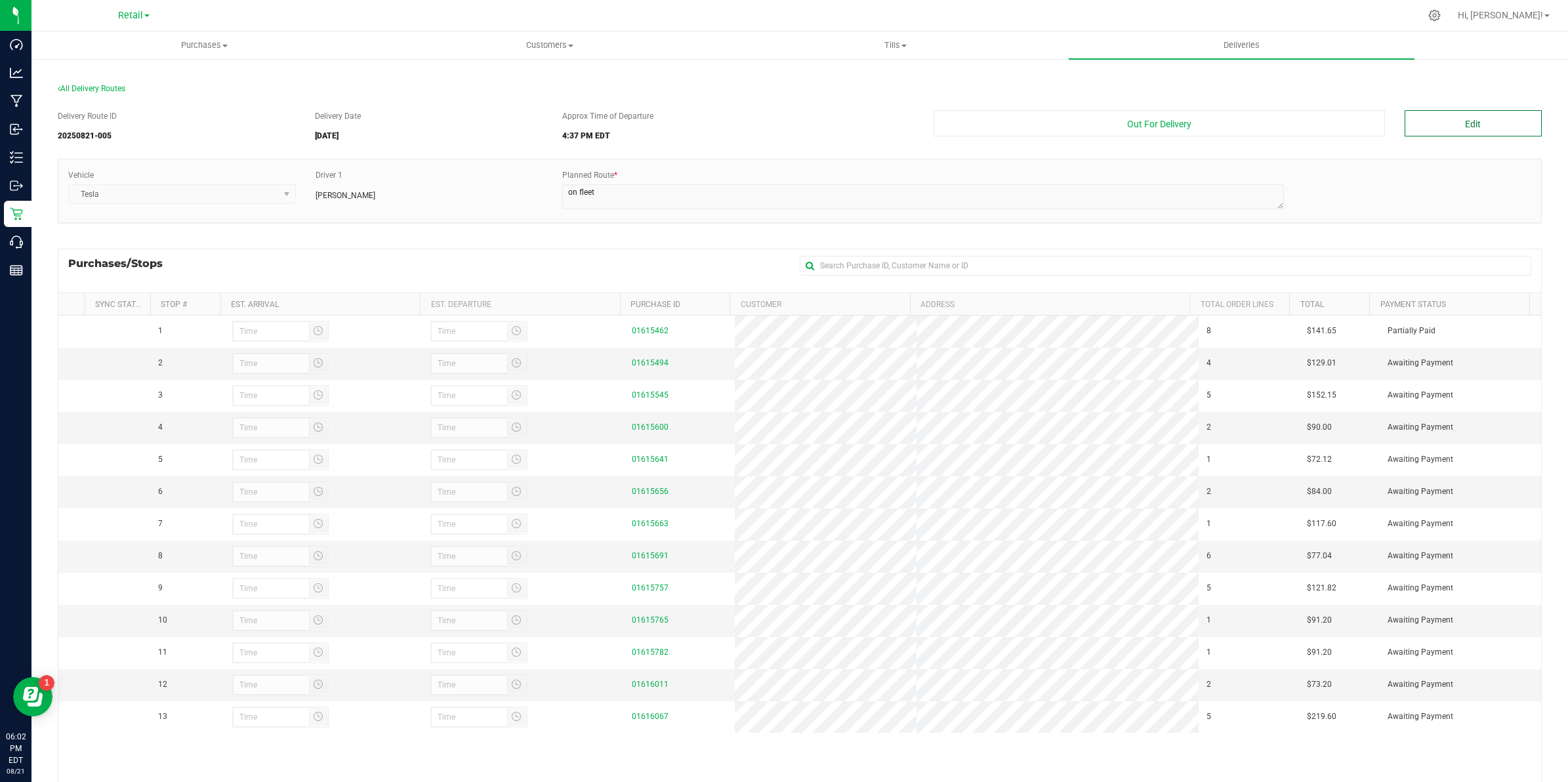
click at [1442, 119] on button "Edit" at bounding box center [1473, 124] width 137 height 26
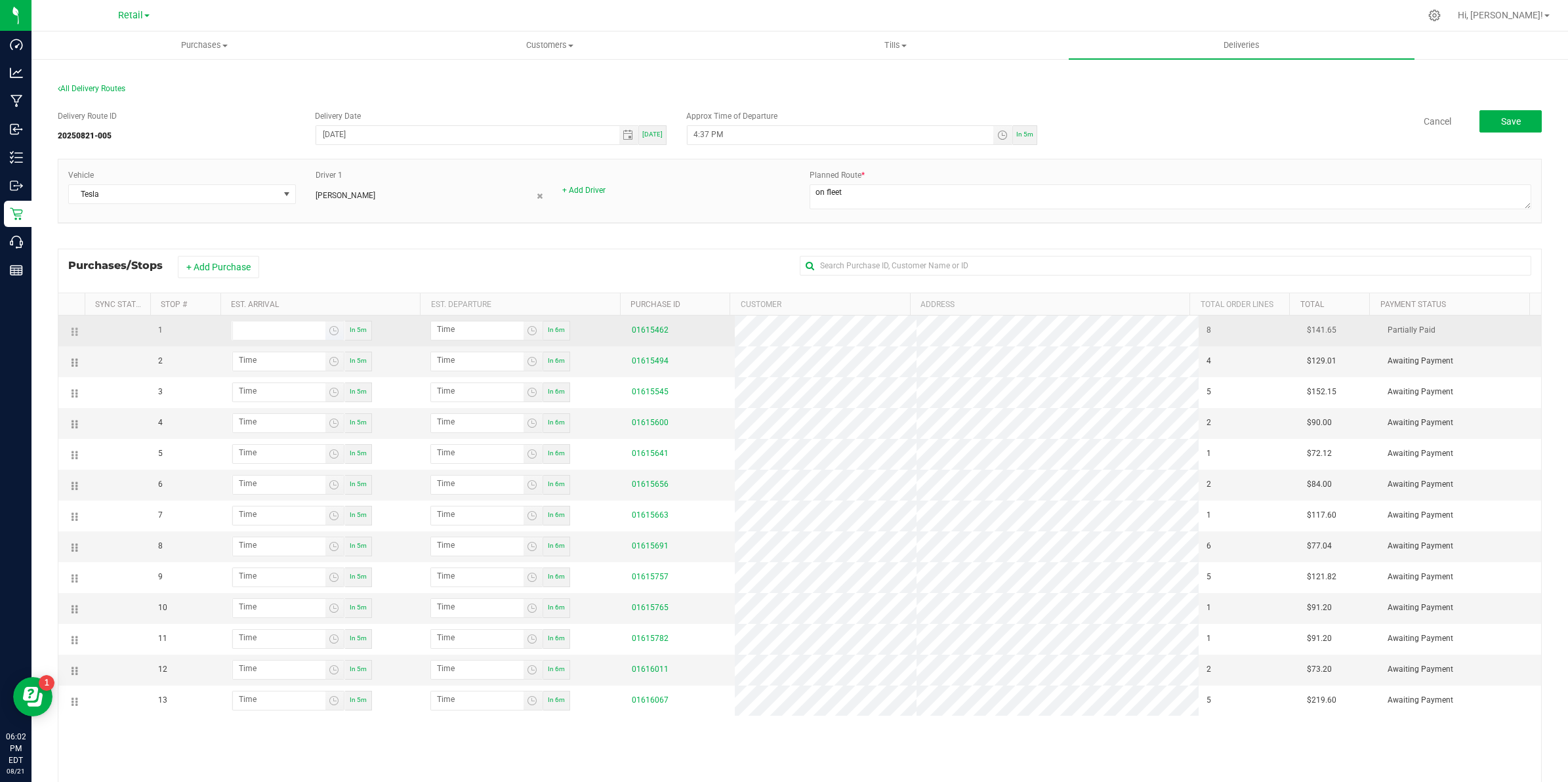
type input "hour:minute AM"
click at [318, 331] on input "hour:minute AM" at bounding box center [279, 329] width 93 height 16
click at [384, 328] on div "In 5m" at bounding box center [322, 331] width 200 height 20
type input "hour:minute AM"
click at [460, 338] on input "hour:minute AM" at bounding box center [477, 329] width 93 height 16
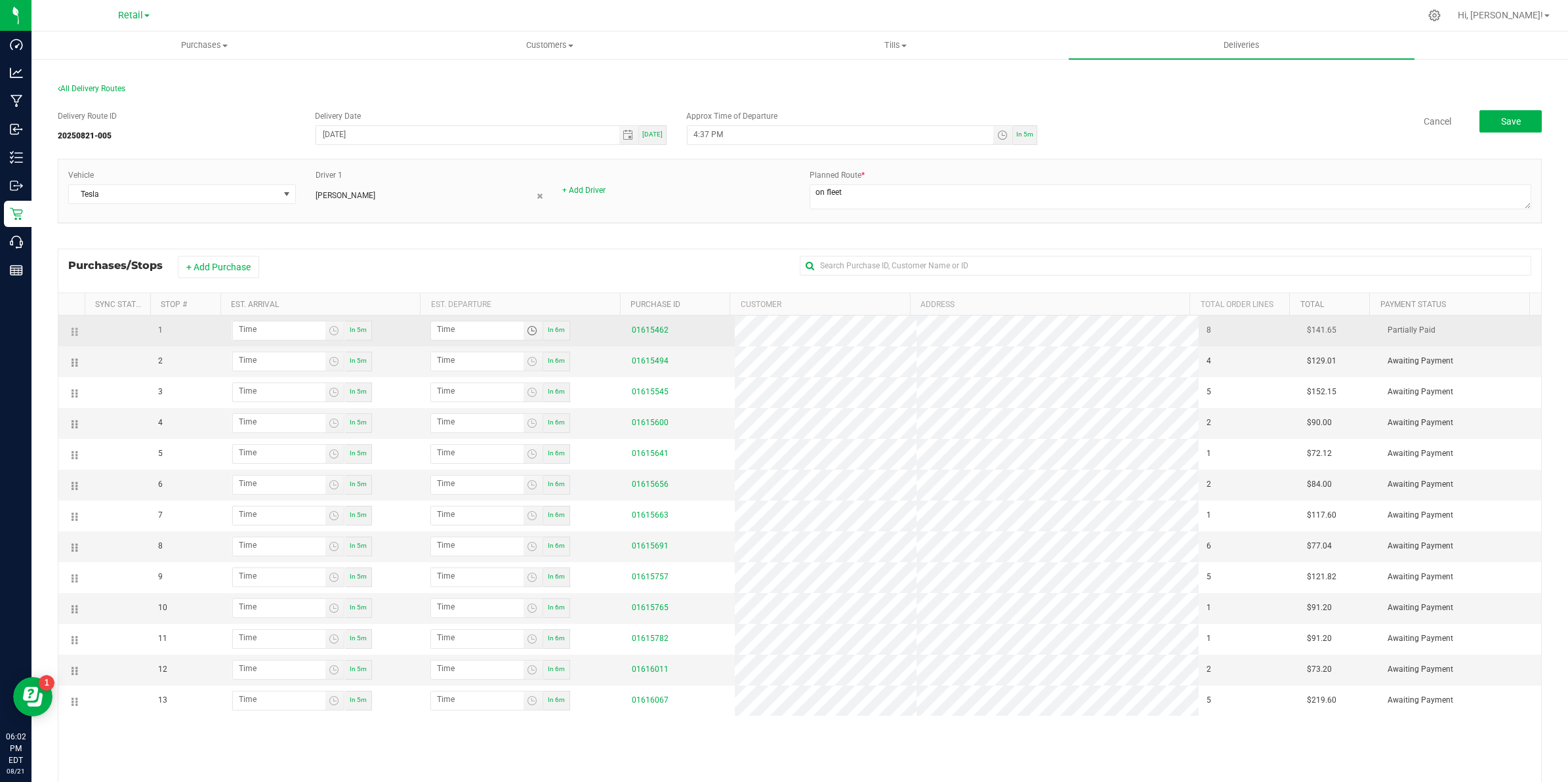
click at [561, 325] on div "In 6m" at bounding box center [556, 331] width 27 height 20
type input "6:07 PM"
type input "6:08 PM"
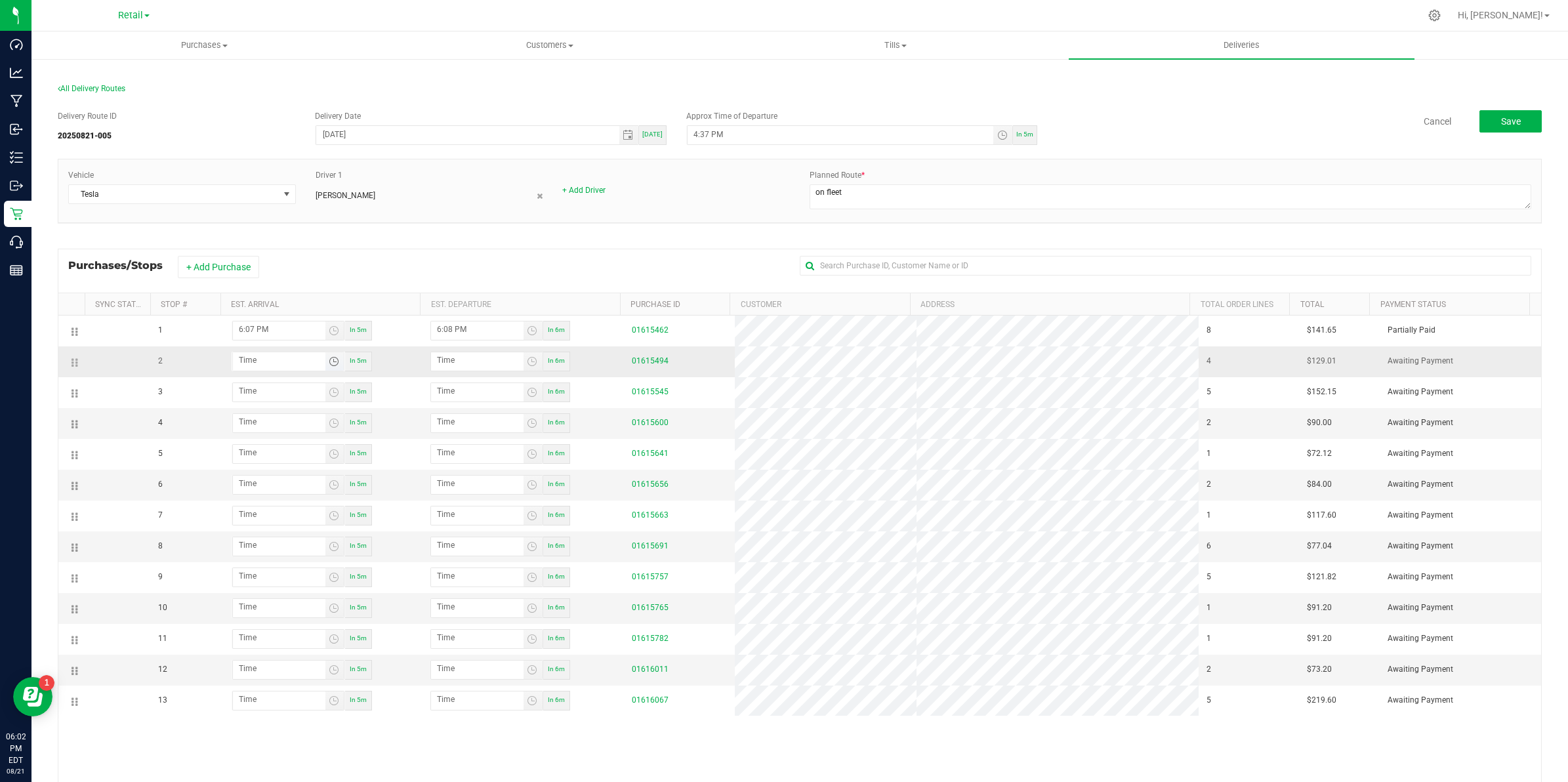
click at [333, 359] on span "Toggle time list" at bounding box center [333, 361] width 11 height 11
click at [336, 388] on button "Now" at bounding box center [338, 389] width 25 height 17
type input "6:03 PM"
type input "6:04 PM"
click at [470, 362] on input "6:04 PM" at bounding box center [477, 360] width 93 height 16
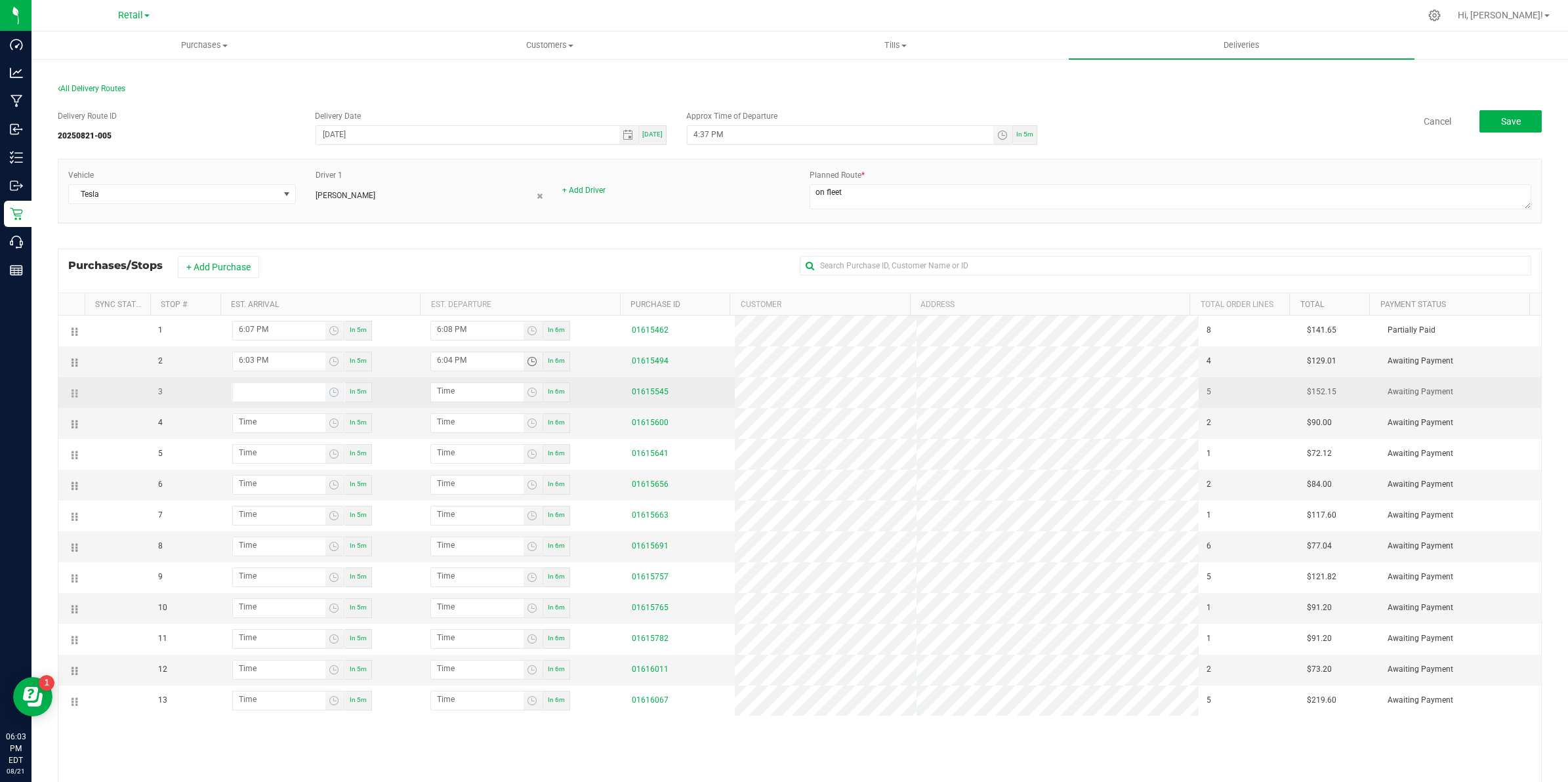
type input "hour:minute AM"
click at [299, 393] on input "hour:minute AM" at bounding box center [279, 391] width 93 height 16
type input "hour:minute AM"
drag, startPoint x: 487, startPoint y: 393, endPoint x: 461, endPoint y: 398, distance: 26.5
click at [486, 393] on input "hour:minute AM" at bounding box center [477, 391] width 93 height 16
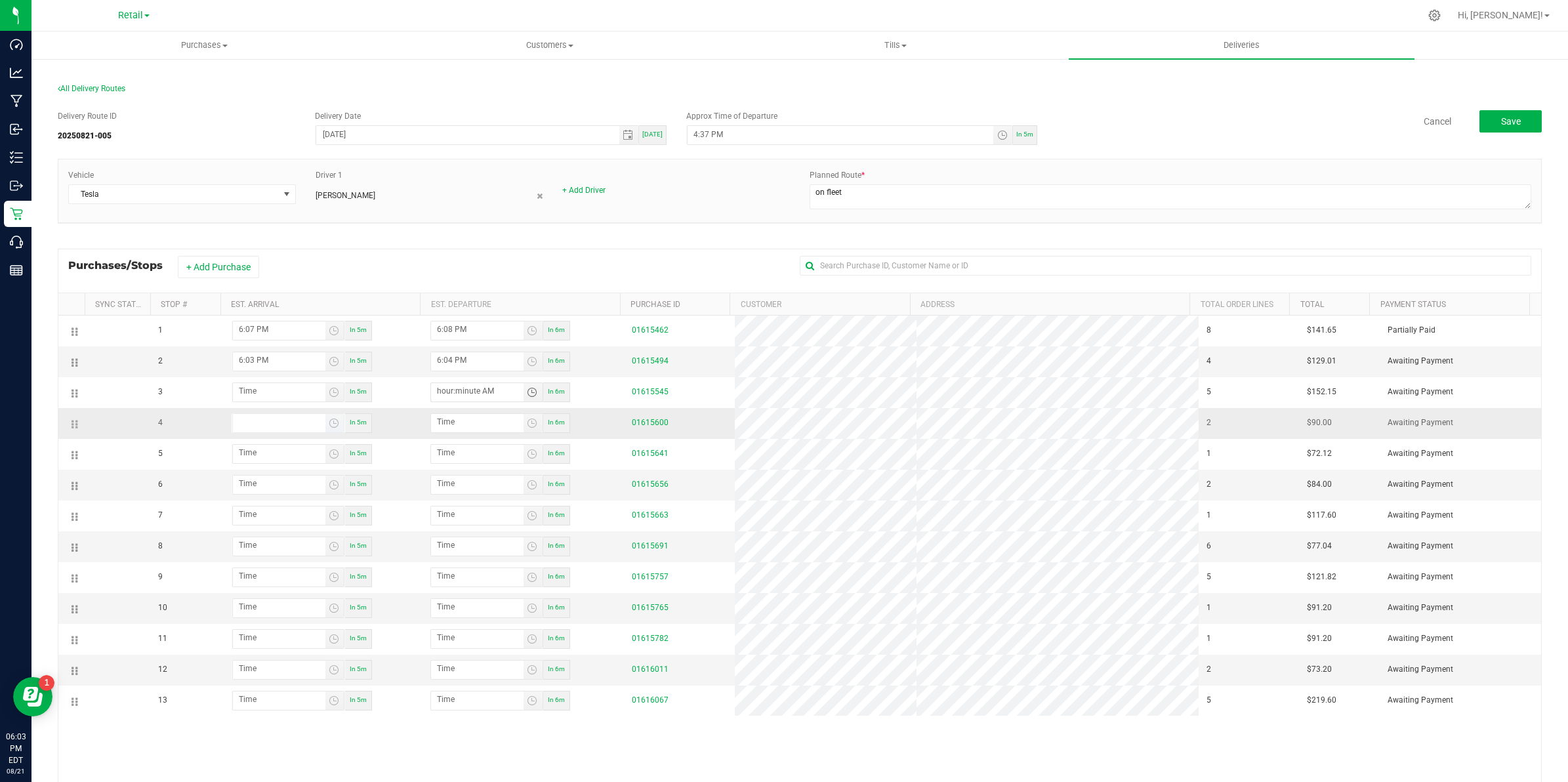
type input "hour:minute AM"
click at [297, 419] on input "hour:minute AM" at bounding box center [279, 422] width 93 height 16
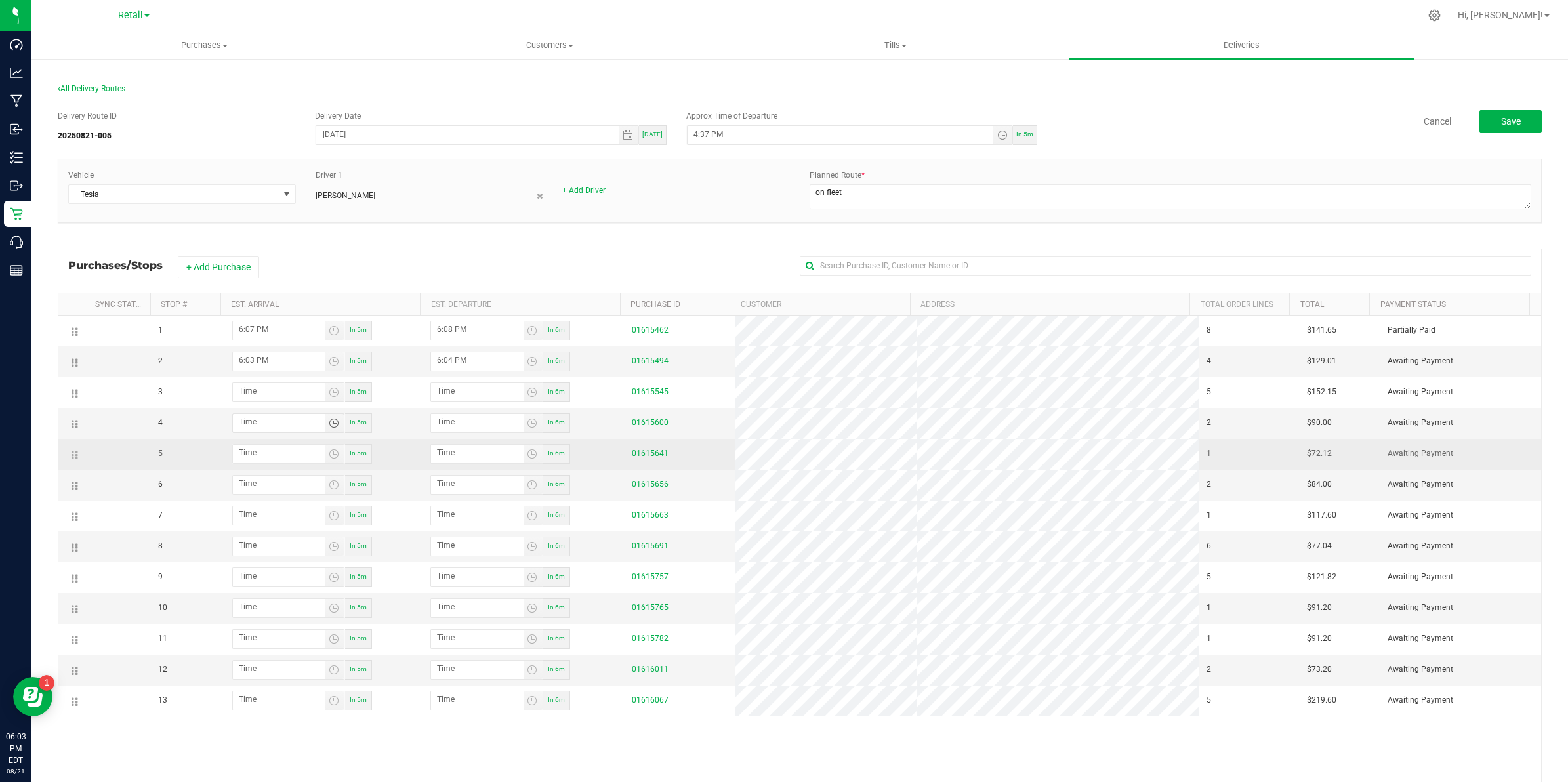
click at [553, 463] on div "In 6m" at bounding box center [556, 454] width 27 height 20
type input "6:08 PM"
type input "6:09 PM"
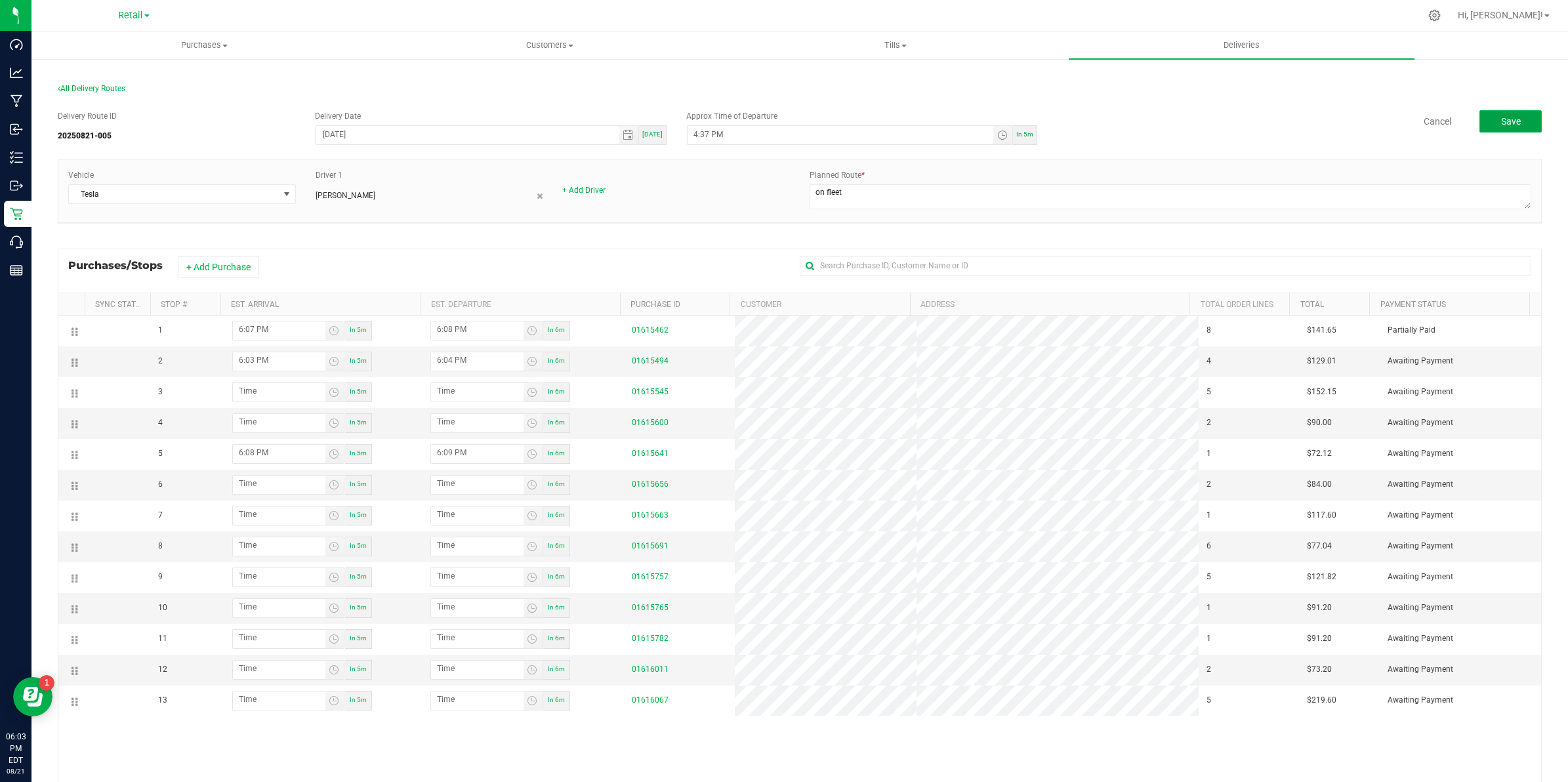
click at [1496, 114] on button "Save" at bounding box center [1510, 121] width 63 height 22
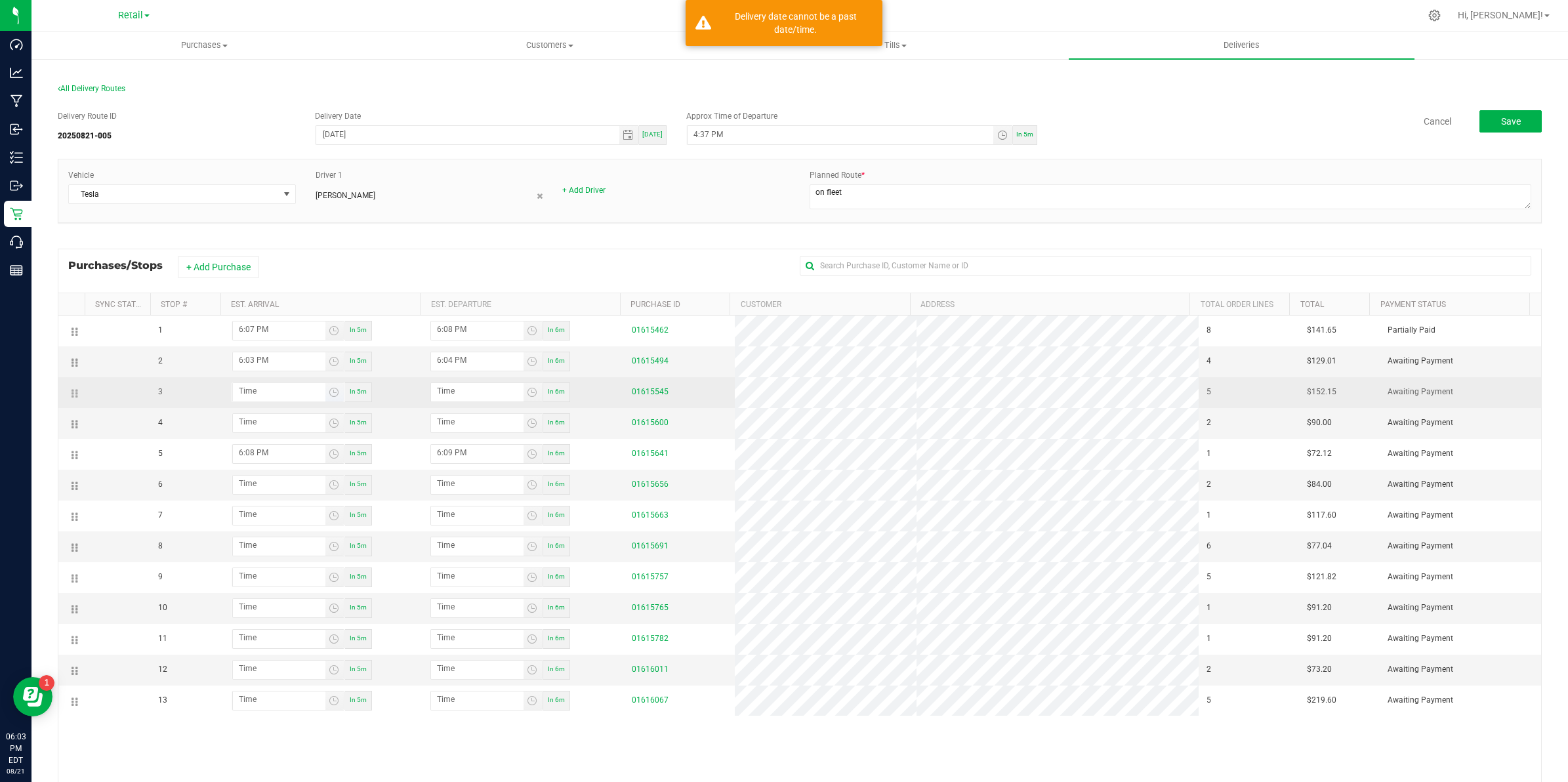
click at [314, 402] on span at bounding box center [279, 392] width 93 height 19
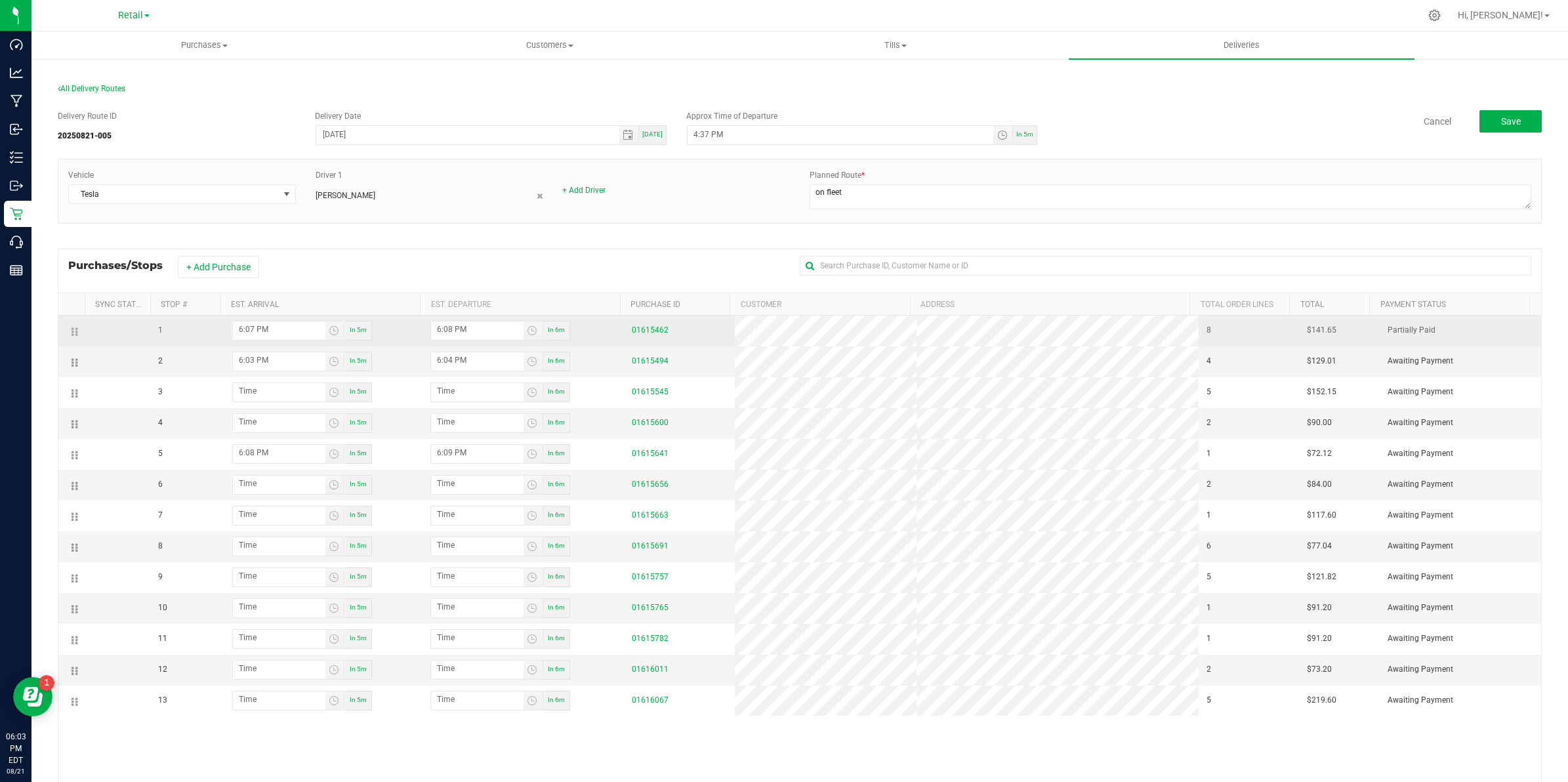
drag, startPoint x: 73, startPoint y: 362, endPoint x: 82, endPoint y: 326, distance: 37.1
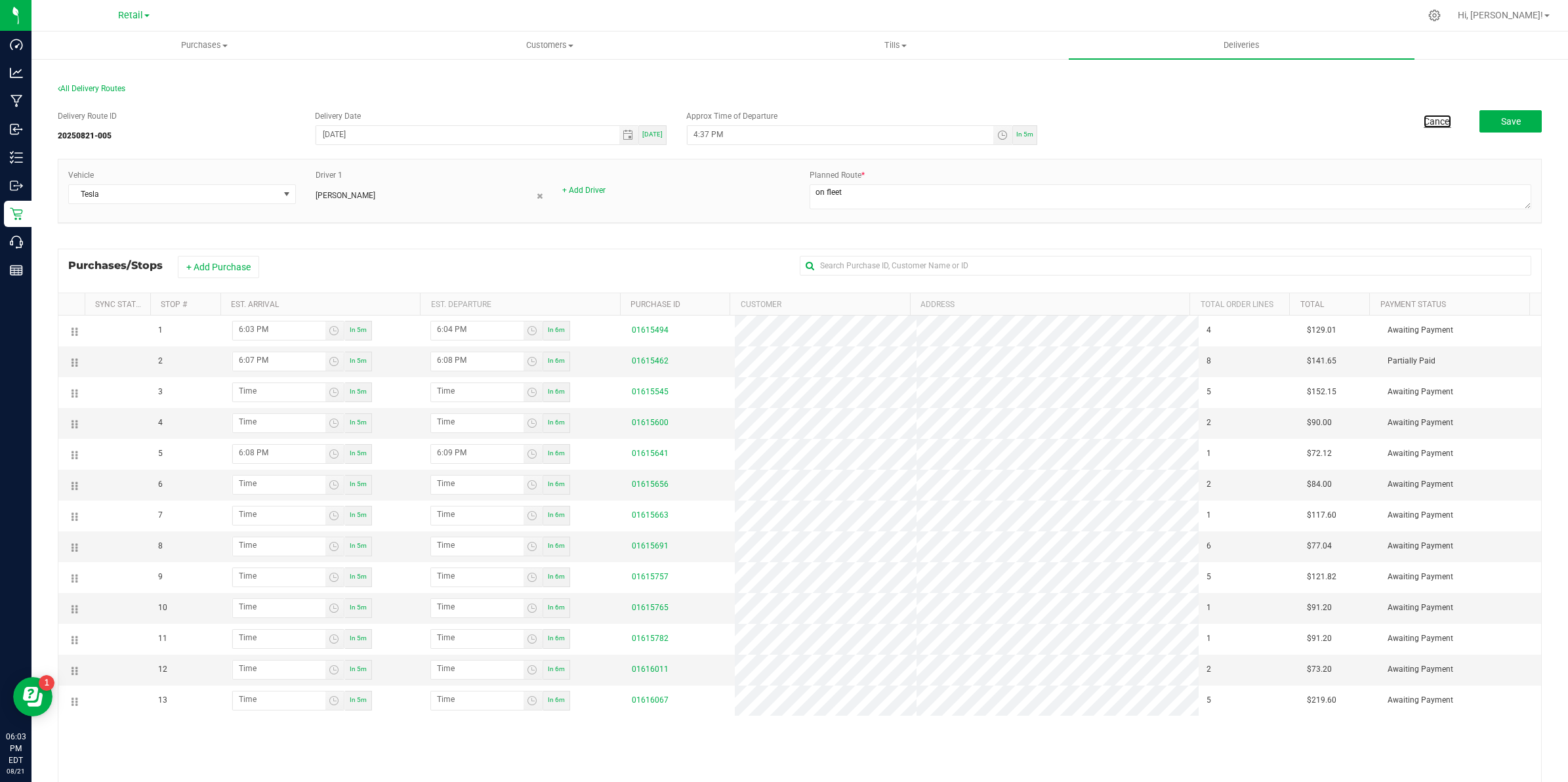
click at [1424, 119] on link "Cancel" at bounding box center [1438, 121] width 28 height 13
click at [211, 40] on span "Purchases" at bounding box center [205, 45] width 345 height 12
click at [105, 79] on span "Summary of purchases" at bounding box center [98, 79] width 134 height 11
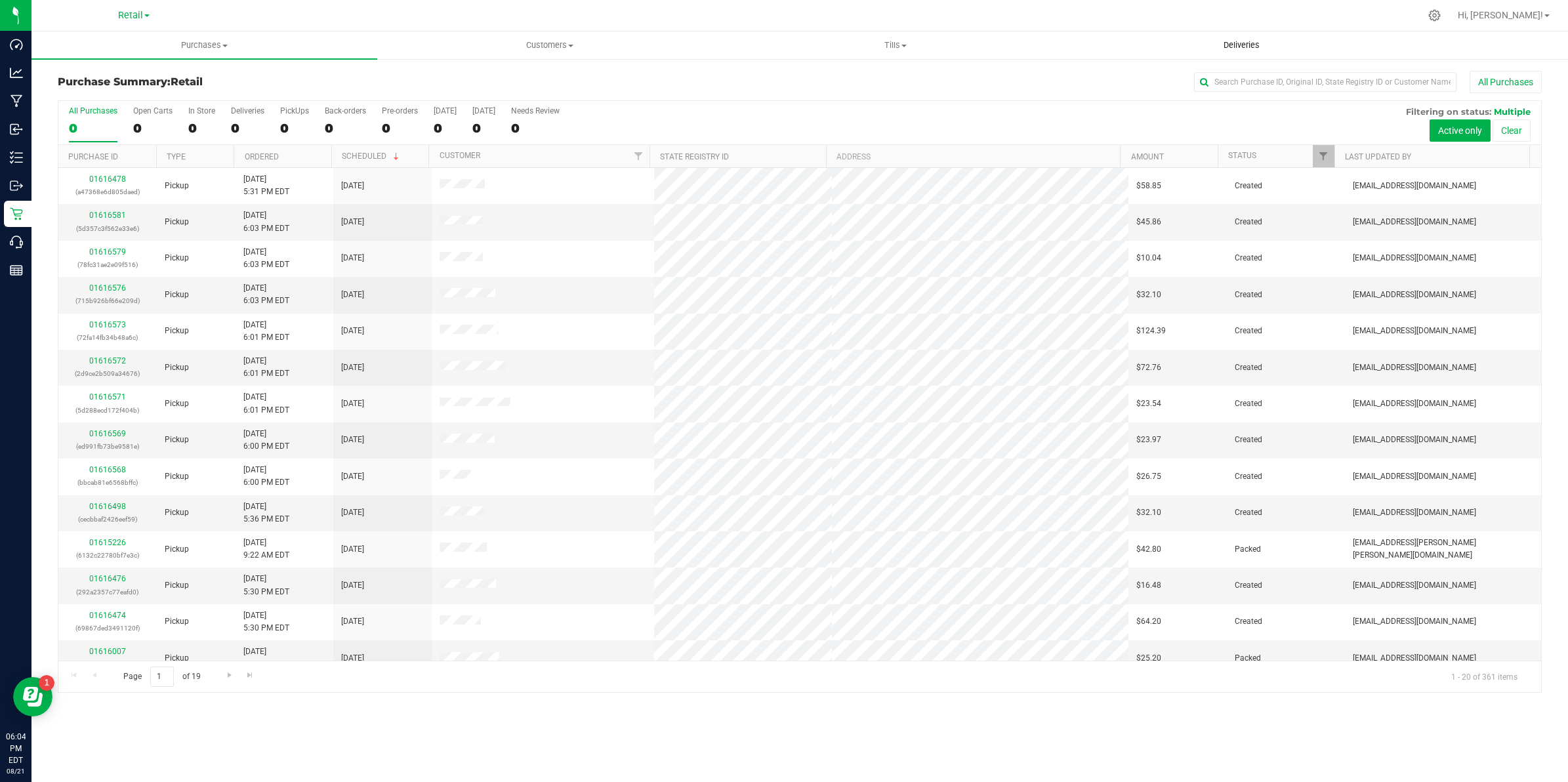
click at [1245, 46] on span "Deliveries" at bounding box center [1242, 45] width 72 height 12
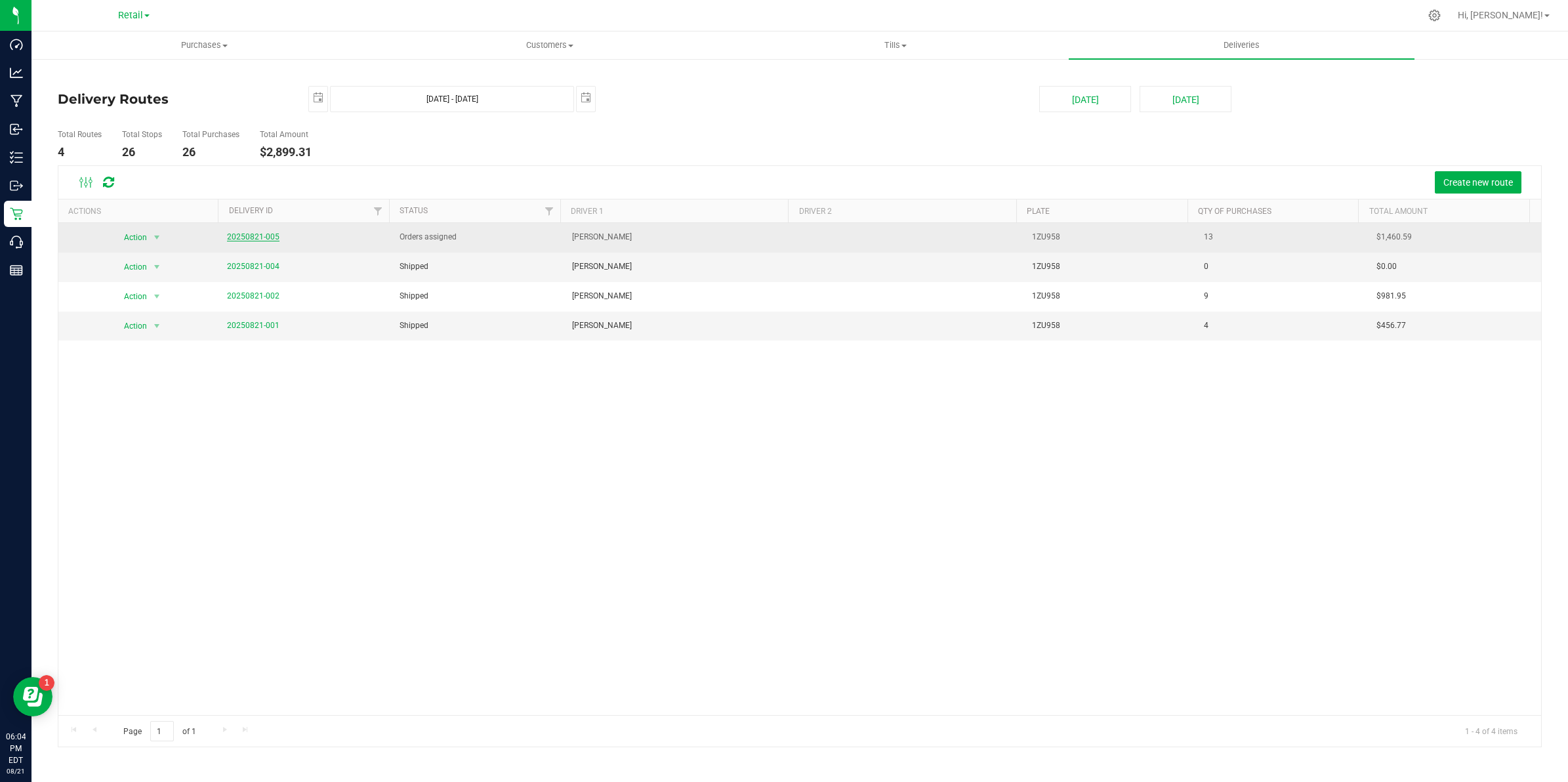
click at [255, 237] on link "20250821-005" at bounding box center [253, 237] width 53 height 9
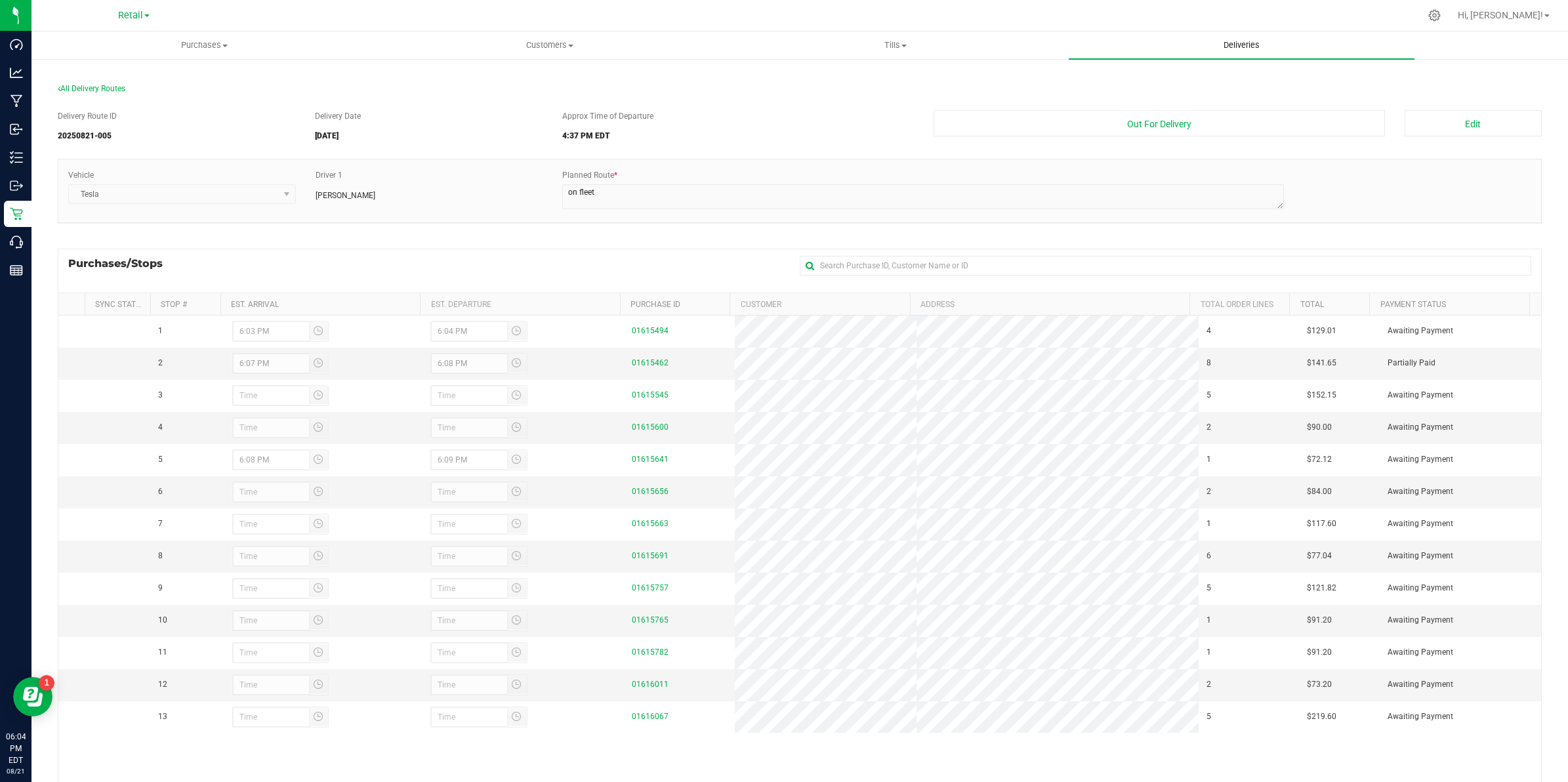
click at [1251, 50] on span "Deliveries" at bounding box center [1242, 45] width 72 height 12
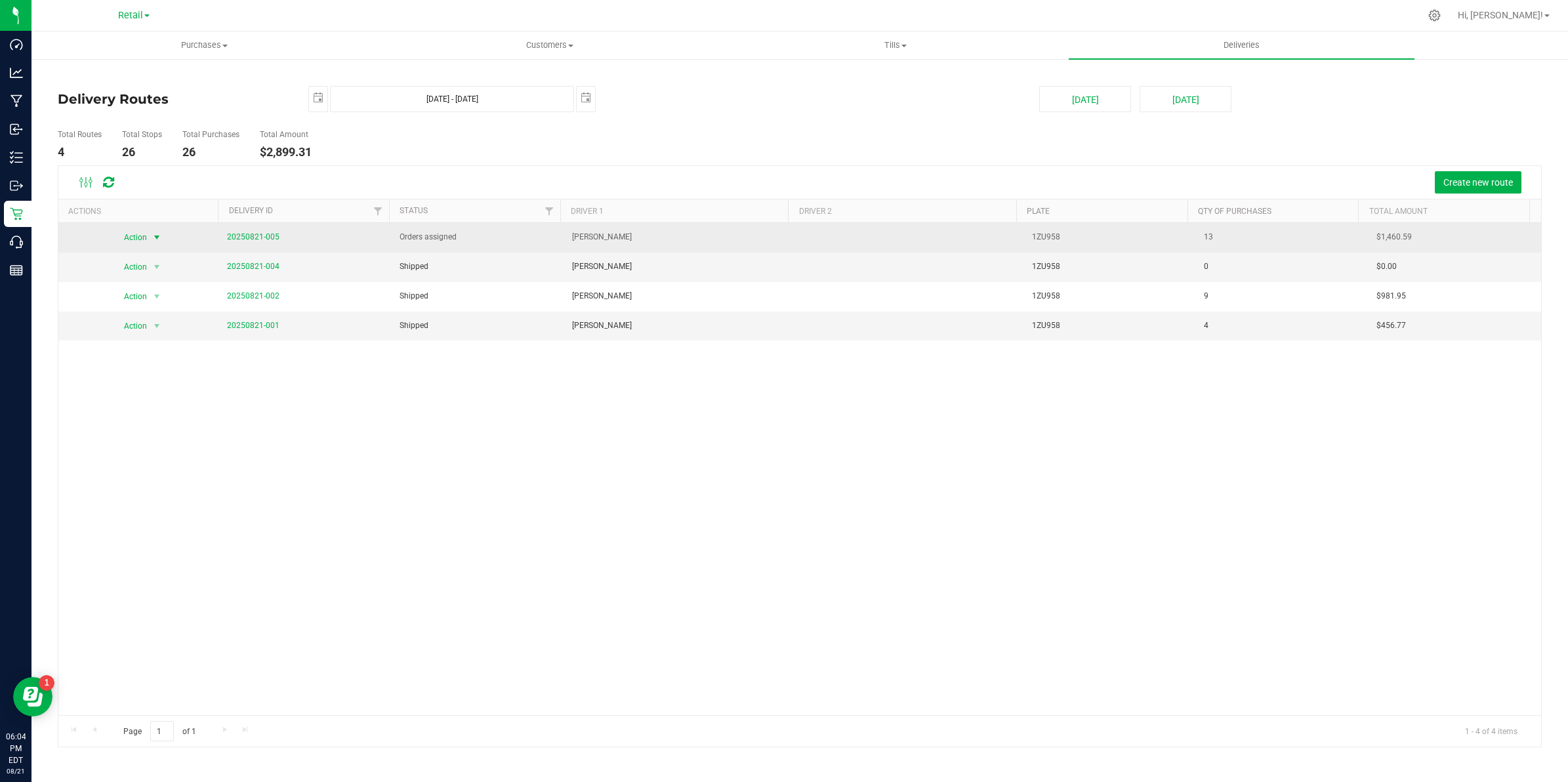
click at [155, 236] on span "select" at bounding box center [156, 237] width 11 height 11
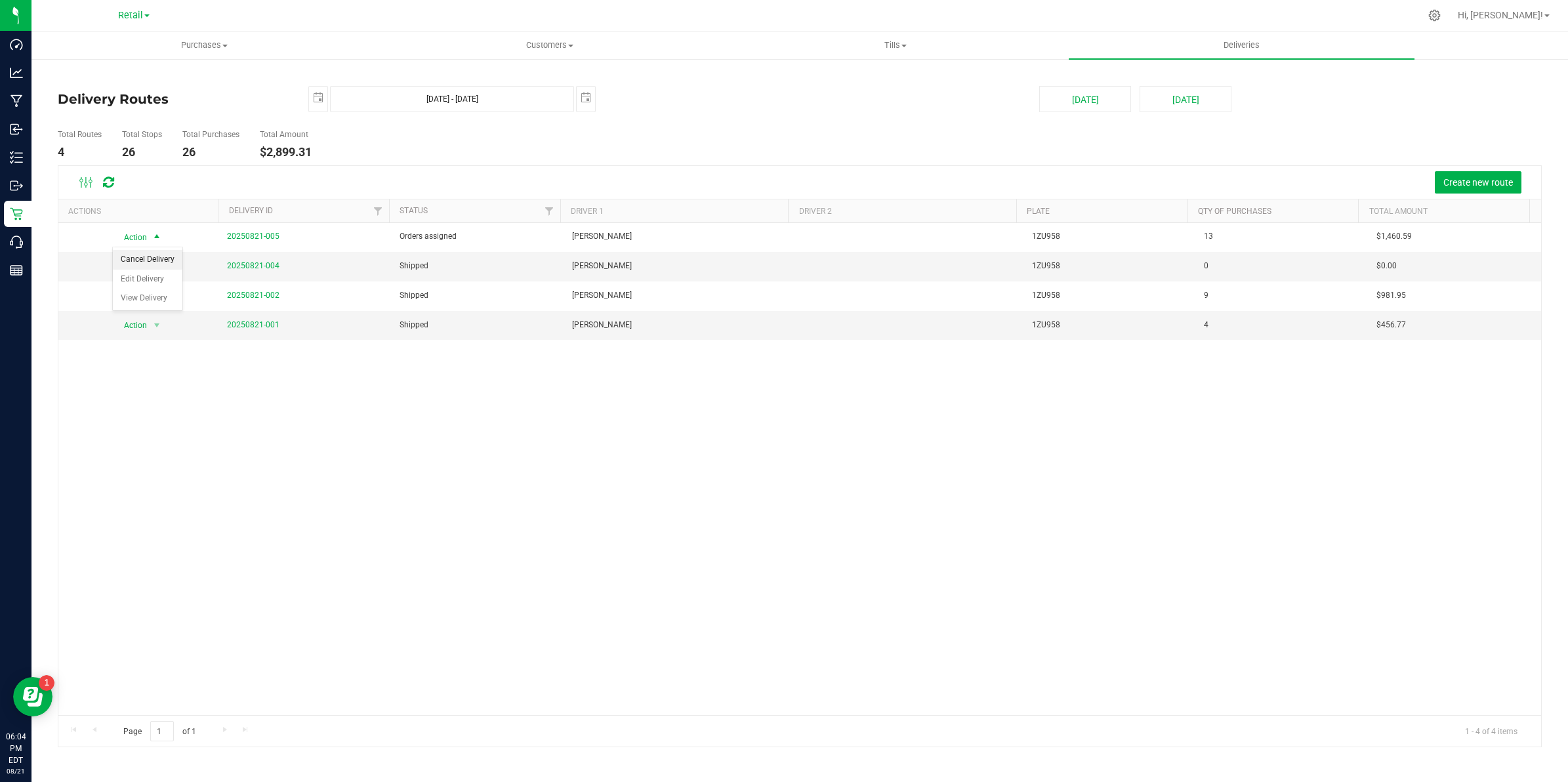
click at [151, 257] on li "Cancel Delivery" at bounding box center [148, 259] width 70 height 20
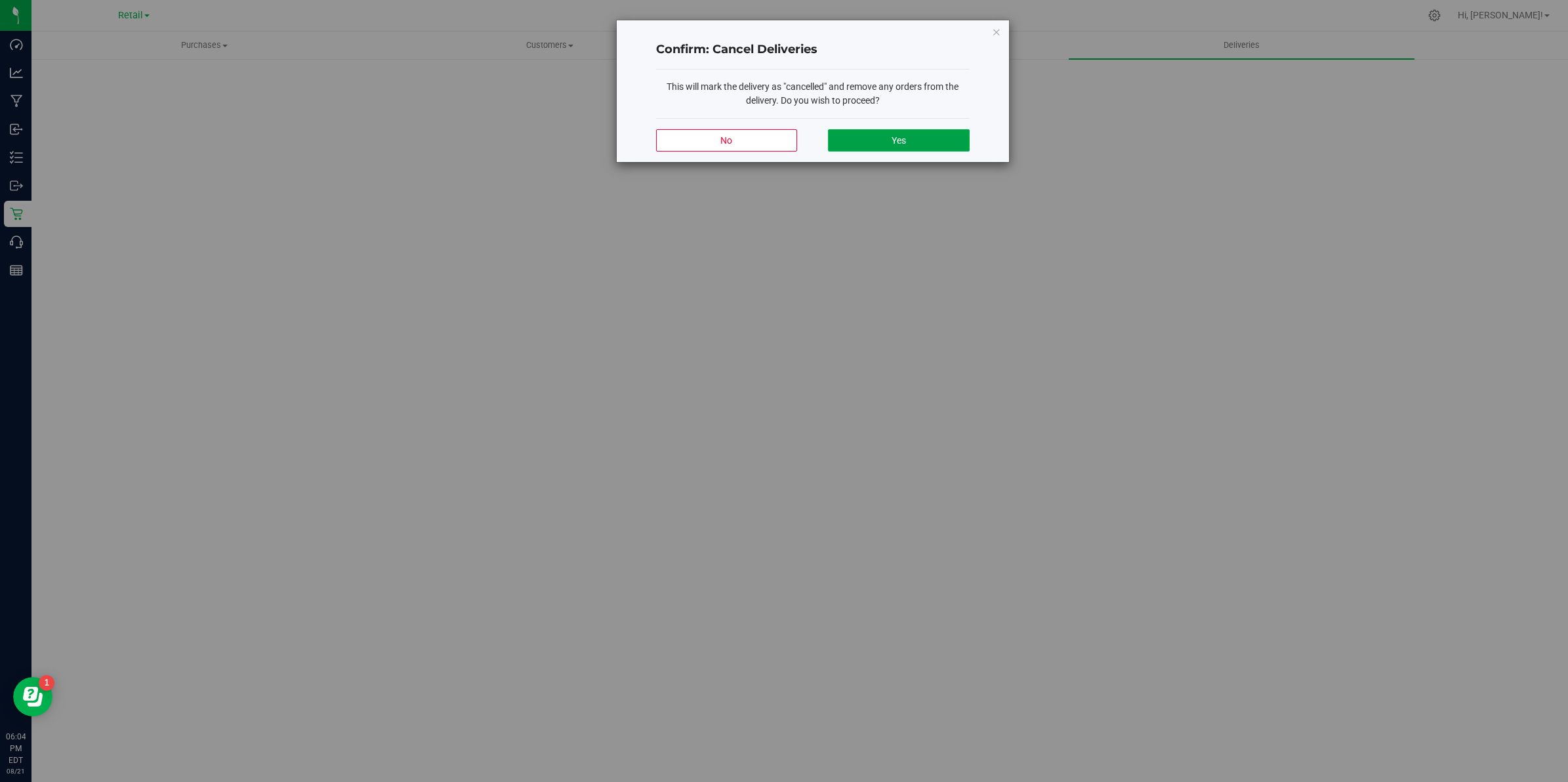
click at [897, 135] on span "Yes" at bounding box center [899, 140] width 15 height 11
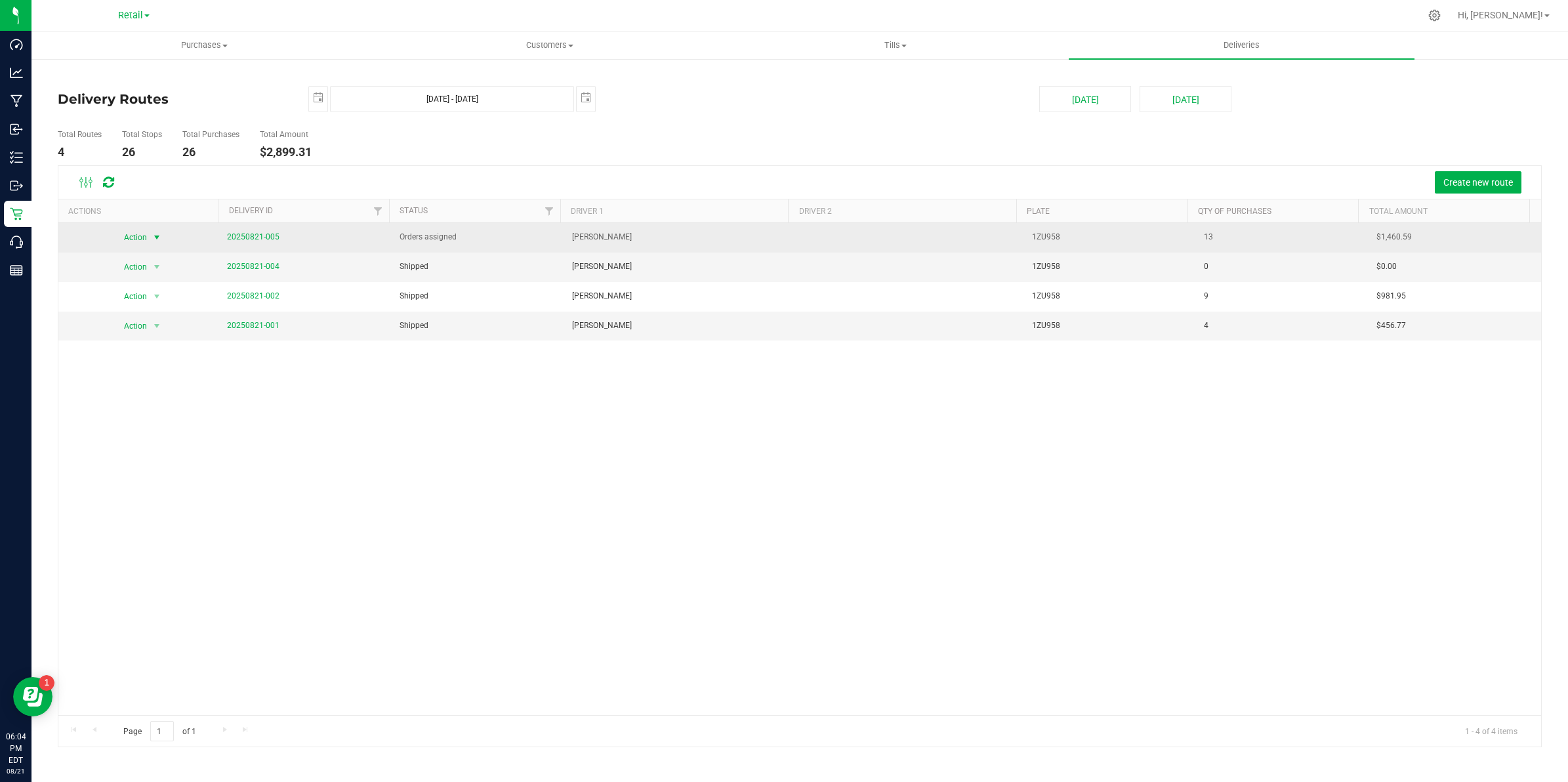
click at [149, 237] on span "select" at bounding box center [156, 237] width 16 height 19
click at [290, 232] on td "20250821-005" at bounding box center [305, 237] width 172 height 29
click at [258, 234] on link "20250821-005" at bounding box center [253, 237] width 53 height 9
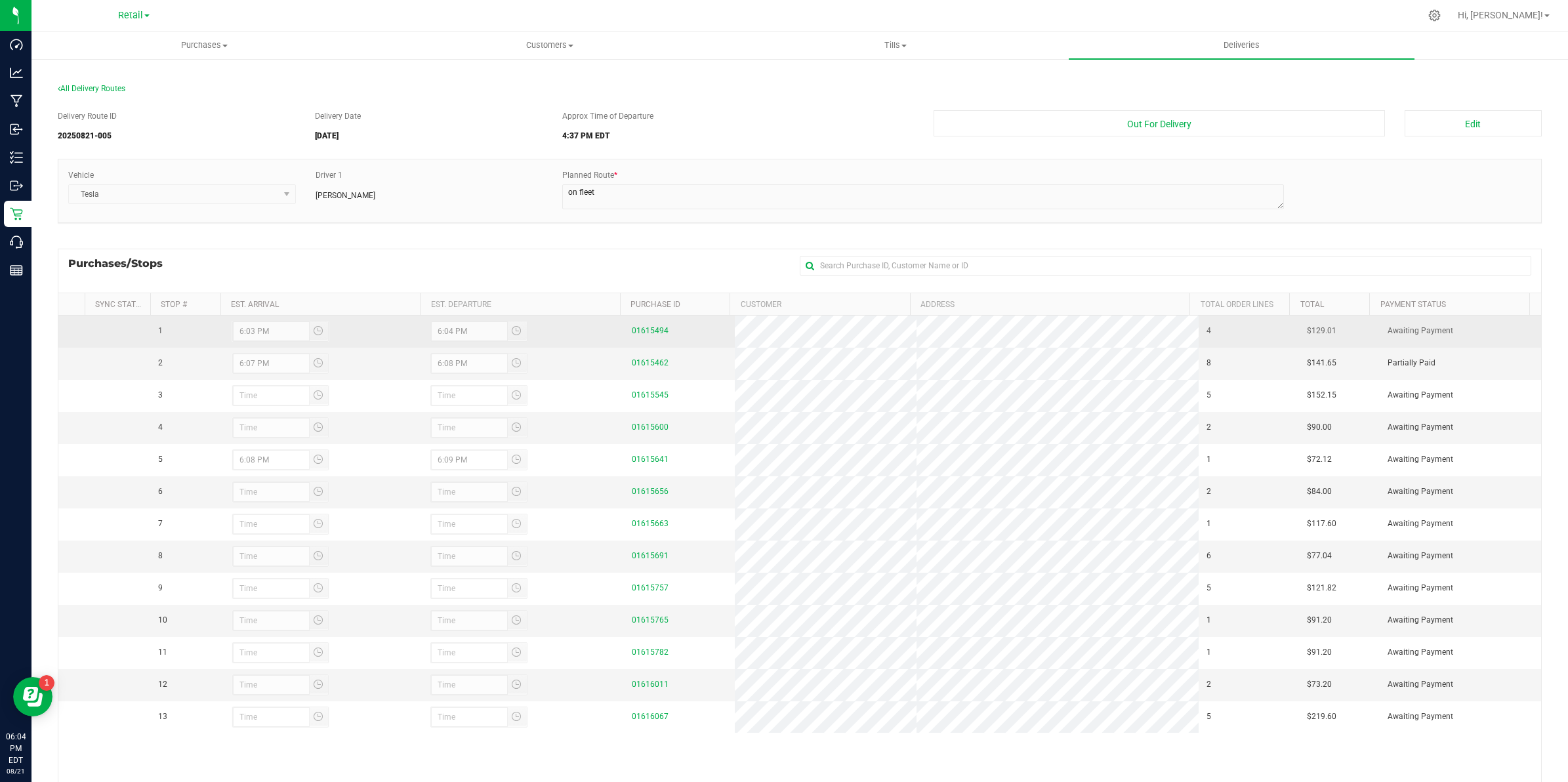
click at [284, 328] on div "6:03 PM" at bounding box center [281, 332] width 98 height 21
click at [253, 330] on div "6:03 PM" at bounding box center [281, 332] width 98 height 21
click at [323, 332] on div "6:03 PM" at bounding box center [281, 332] width 98 height 21
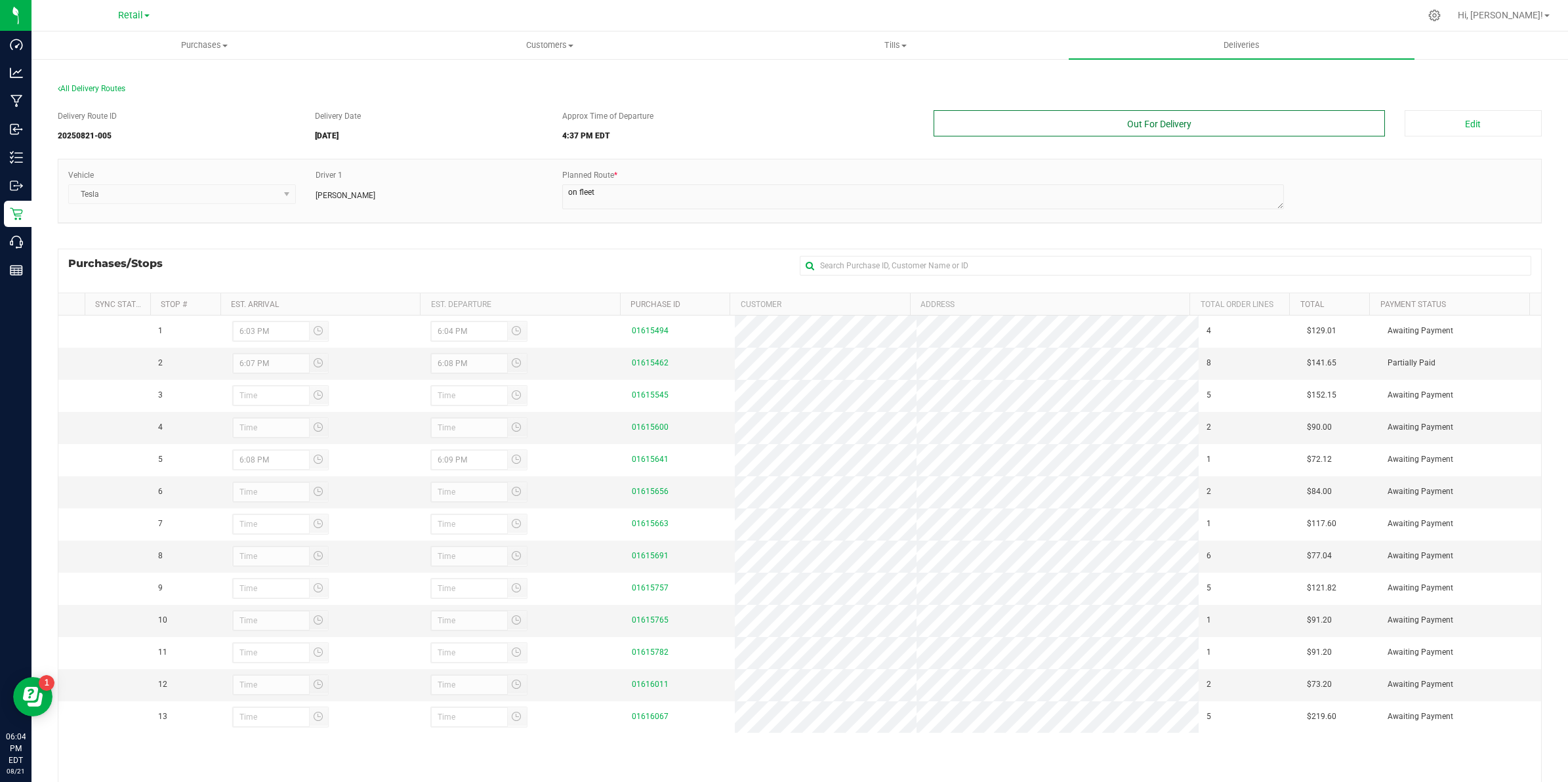
click at [1250, 128] on button "Out For Delivery" at bounding box center [1159, 124] width 451 height 26
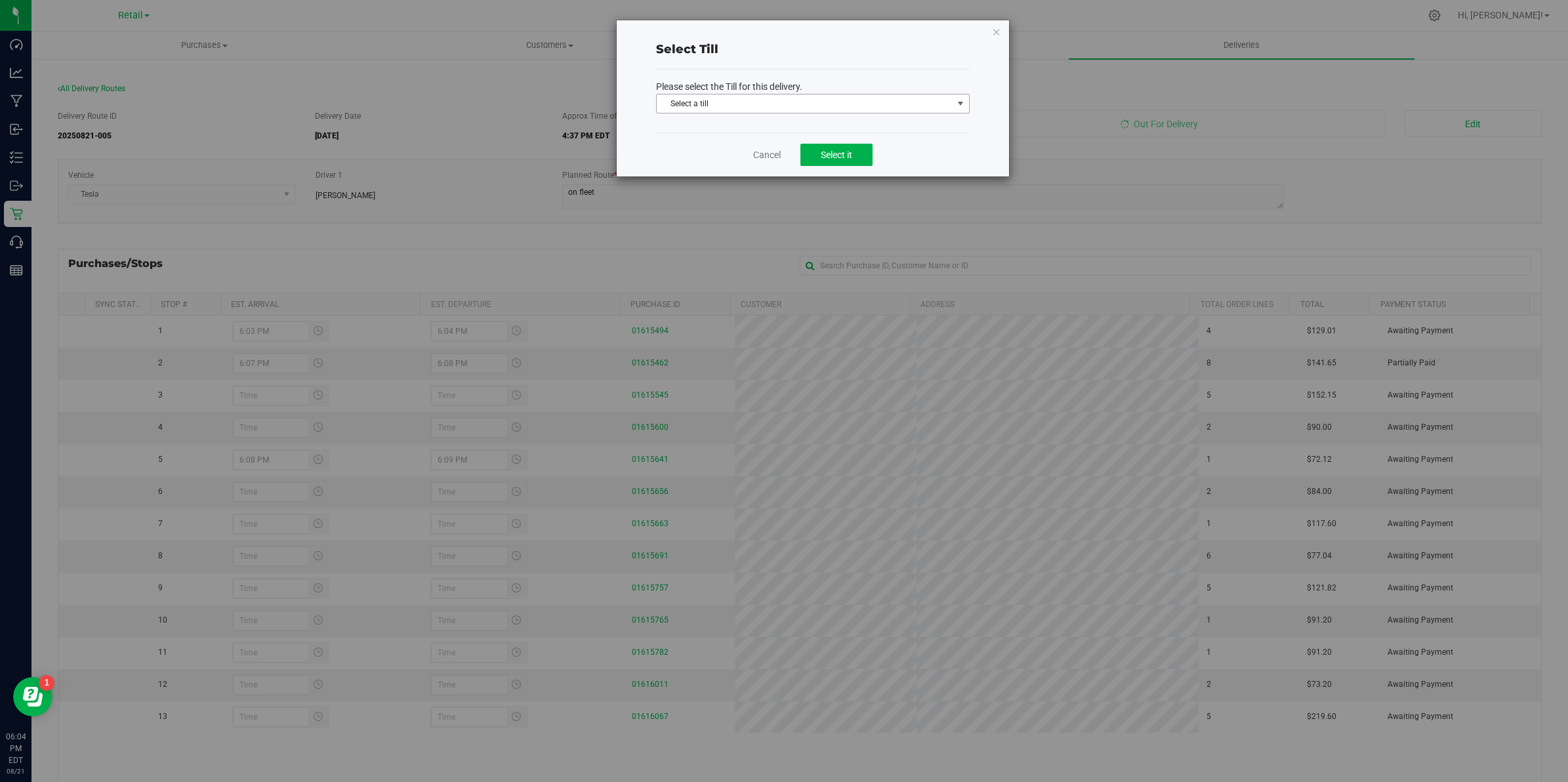
click at [810, 100] on span "Select a till" at bounding box center [805, 103] width 296 height 19
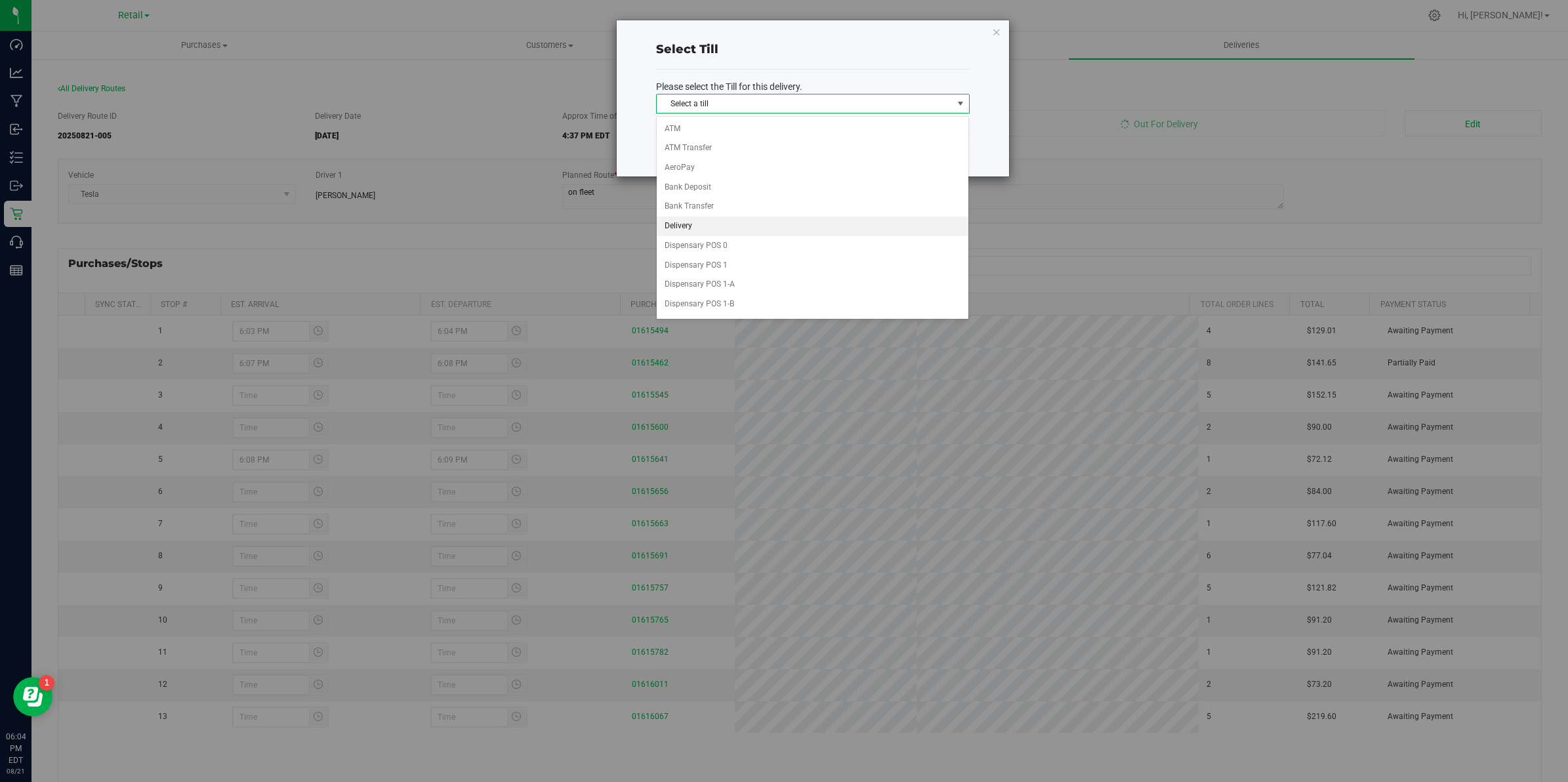
click at [688, 228] on li "Delivery" at bounding box center [813, 226] width 312 height 20
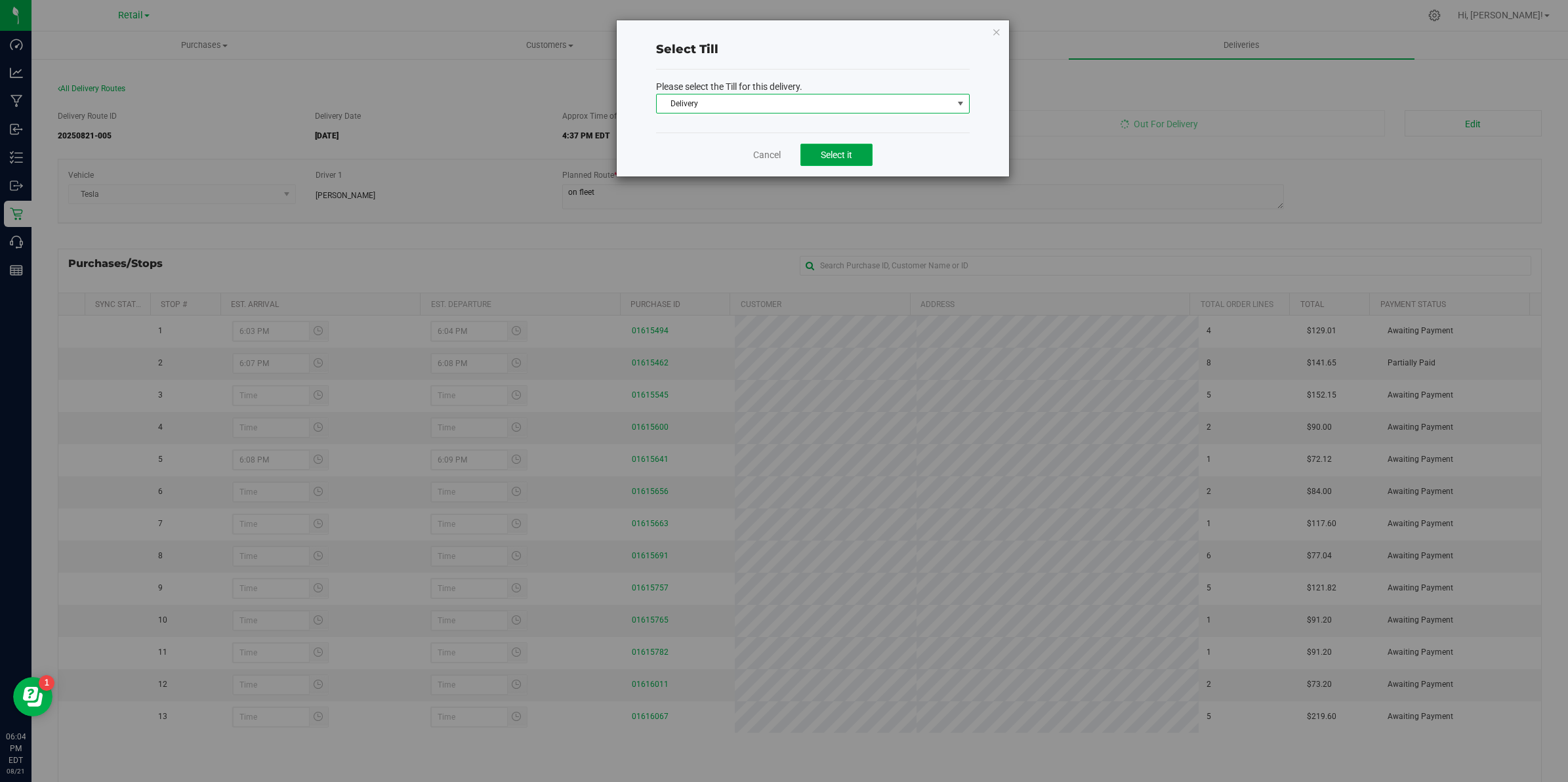
click at [865, 148] on button "Select it" at bounding box center [836, 154] width 72 height 22
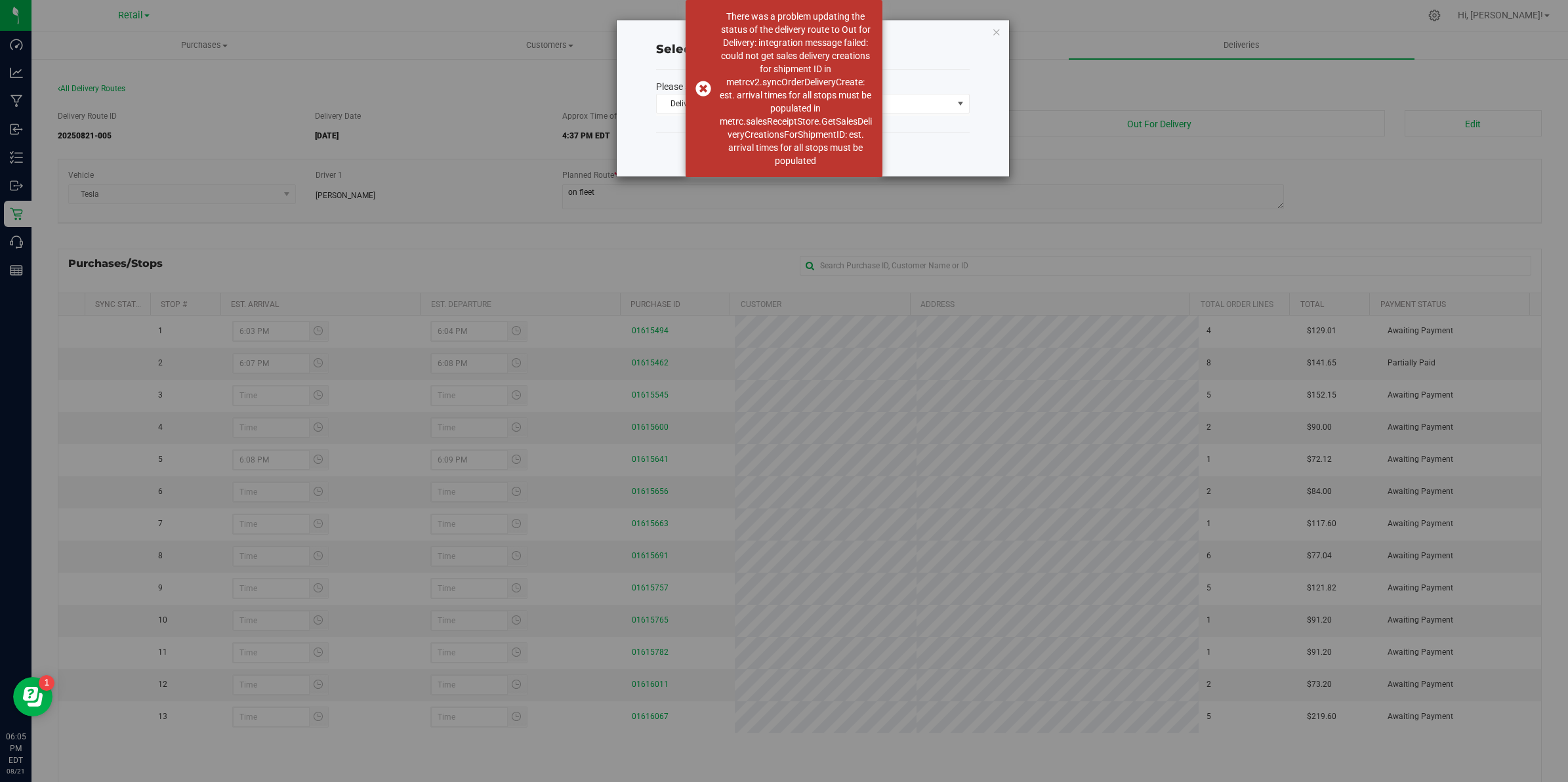
click at [1027, 151] on div "Select Till Please select the Till for this delivery. Delivery Select a till AT…" at bounding box center [789, 391] width 1578 height 782
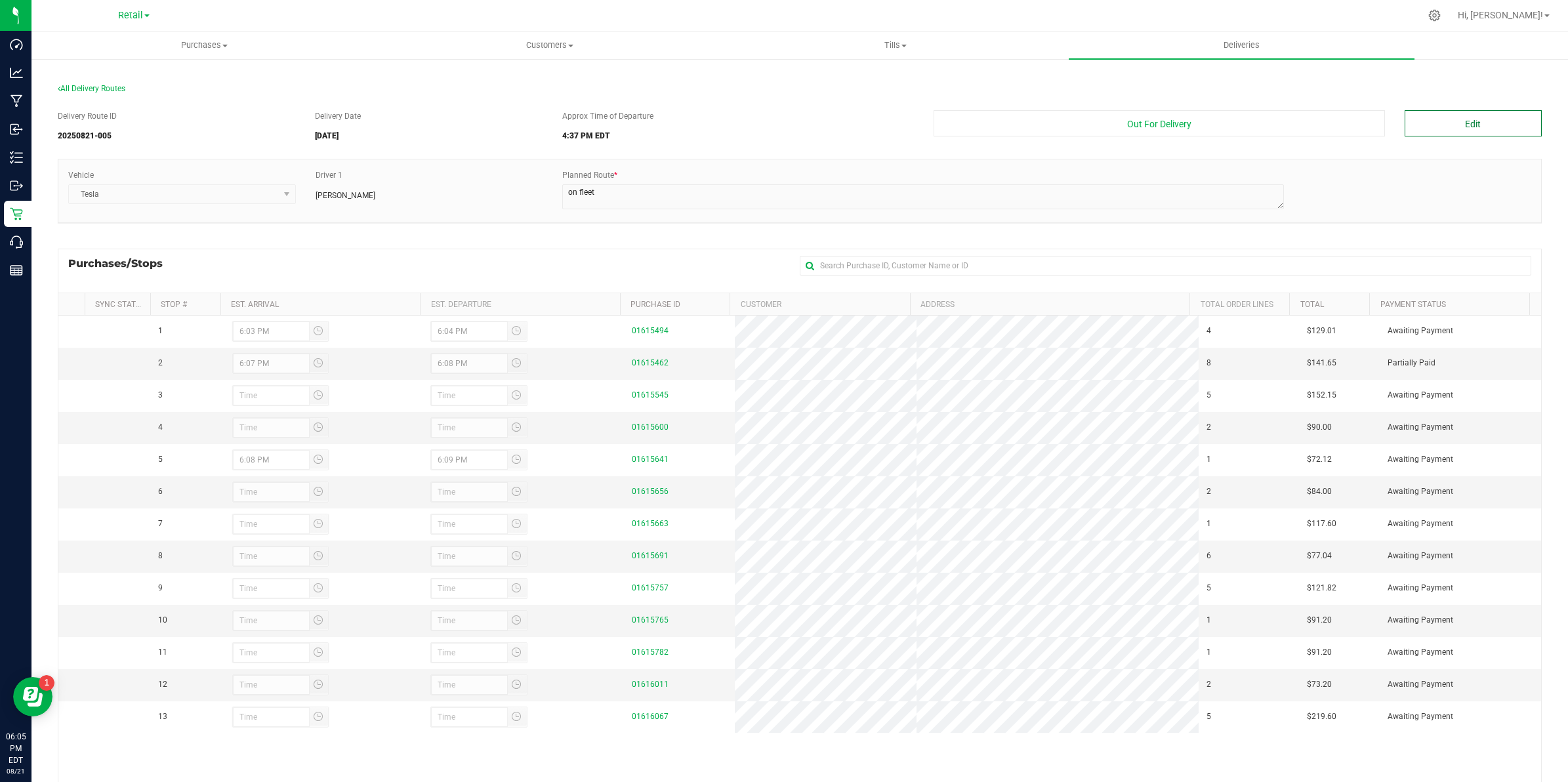
click at [1448, 119] on button "Edit" at bounding box center [1473, 124] width 137 height 26
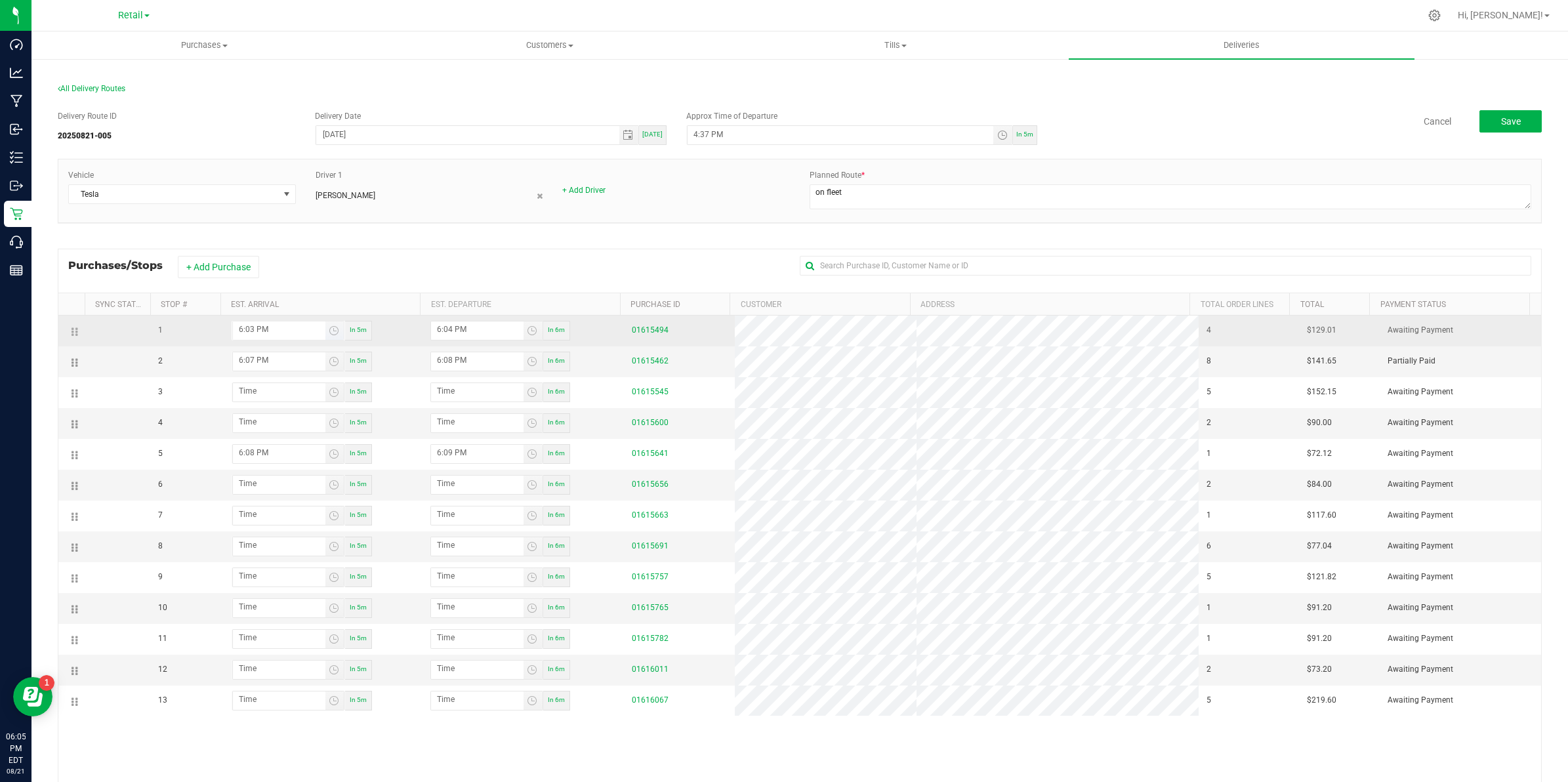
click at [264, 329] on input "6:03 PM" at bounding box center [279, 329] width 93 height 16
click at [337, 332] on span "Toggle time list" at bounding box center [333, 330] width 11 height 11
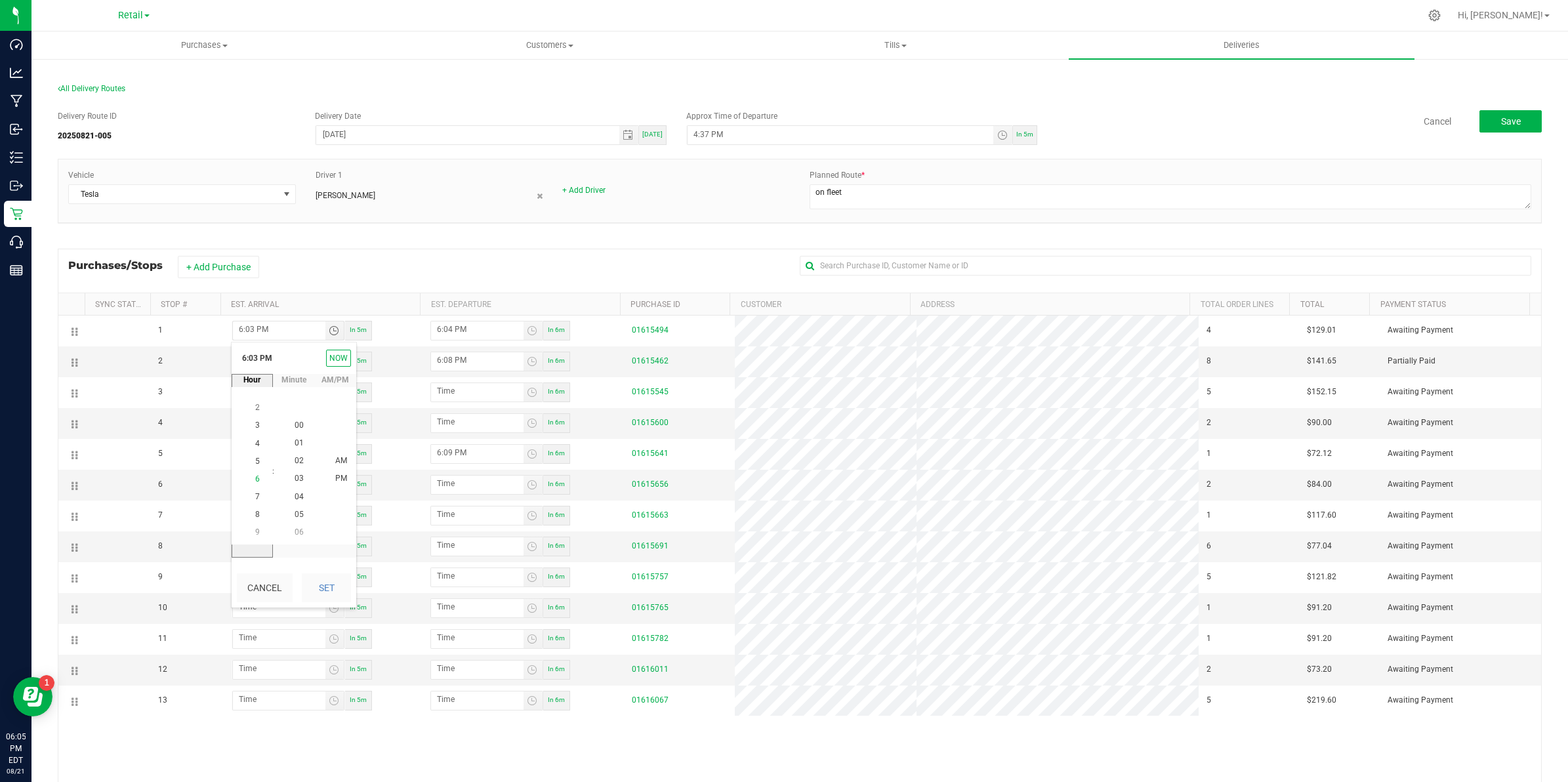
click at [255, 477] on span "6" at bounding box center [258, 478] width 5 height 9
click at [318, 581] on button "Set" at bounding box center [326, 588] width 50 height 29
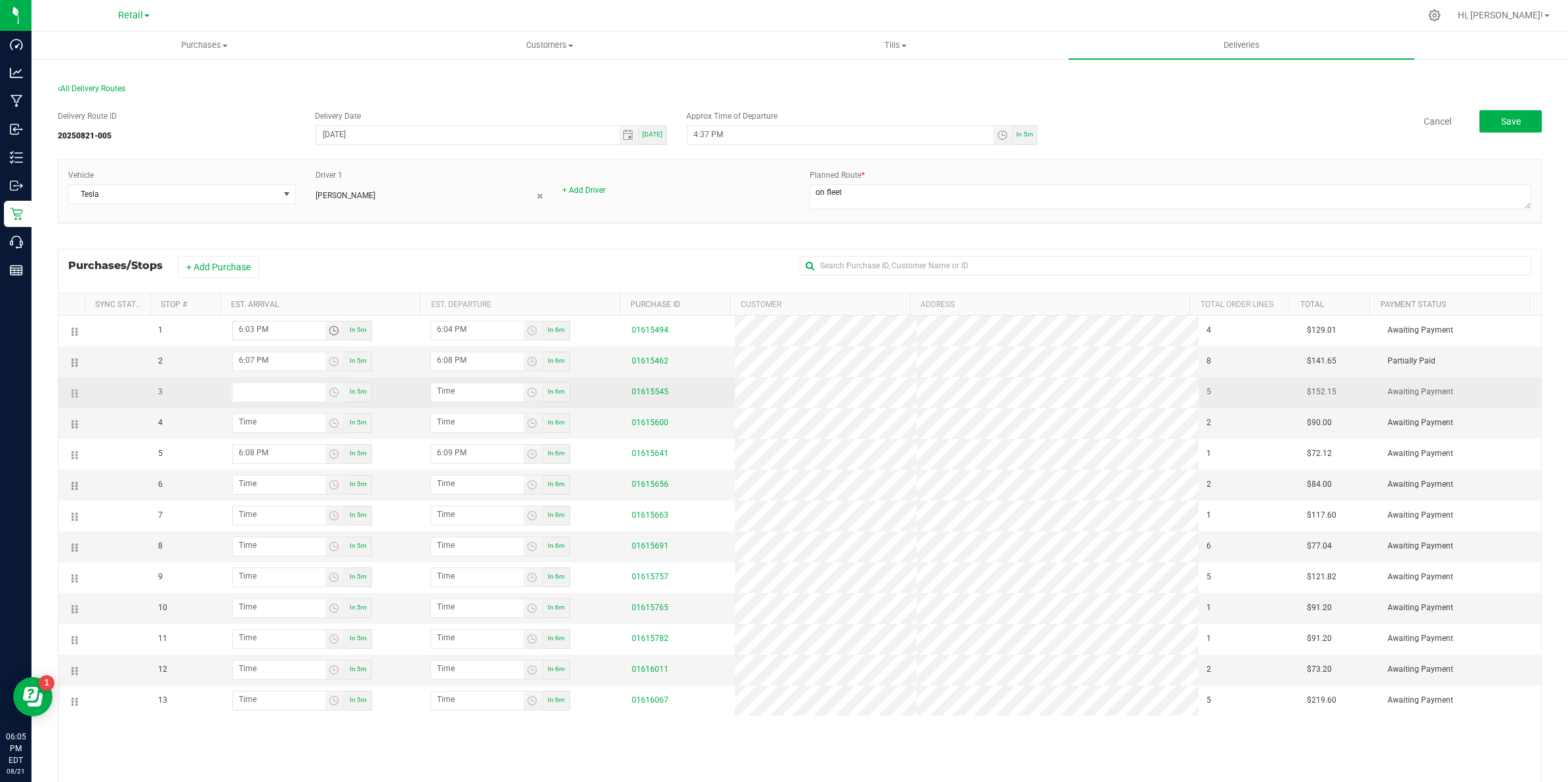
type input "hour:minute AM"
click at [250, 398] on input "hour:minute AM" at bounding box center [279, 391] width 93 height 16
click at [337, 394] on span "Toggle time list" at bounding box center [333, 392] width 11 height 11
type input "hour:minute AM"
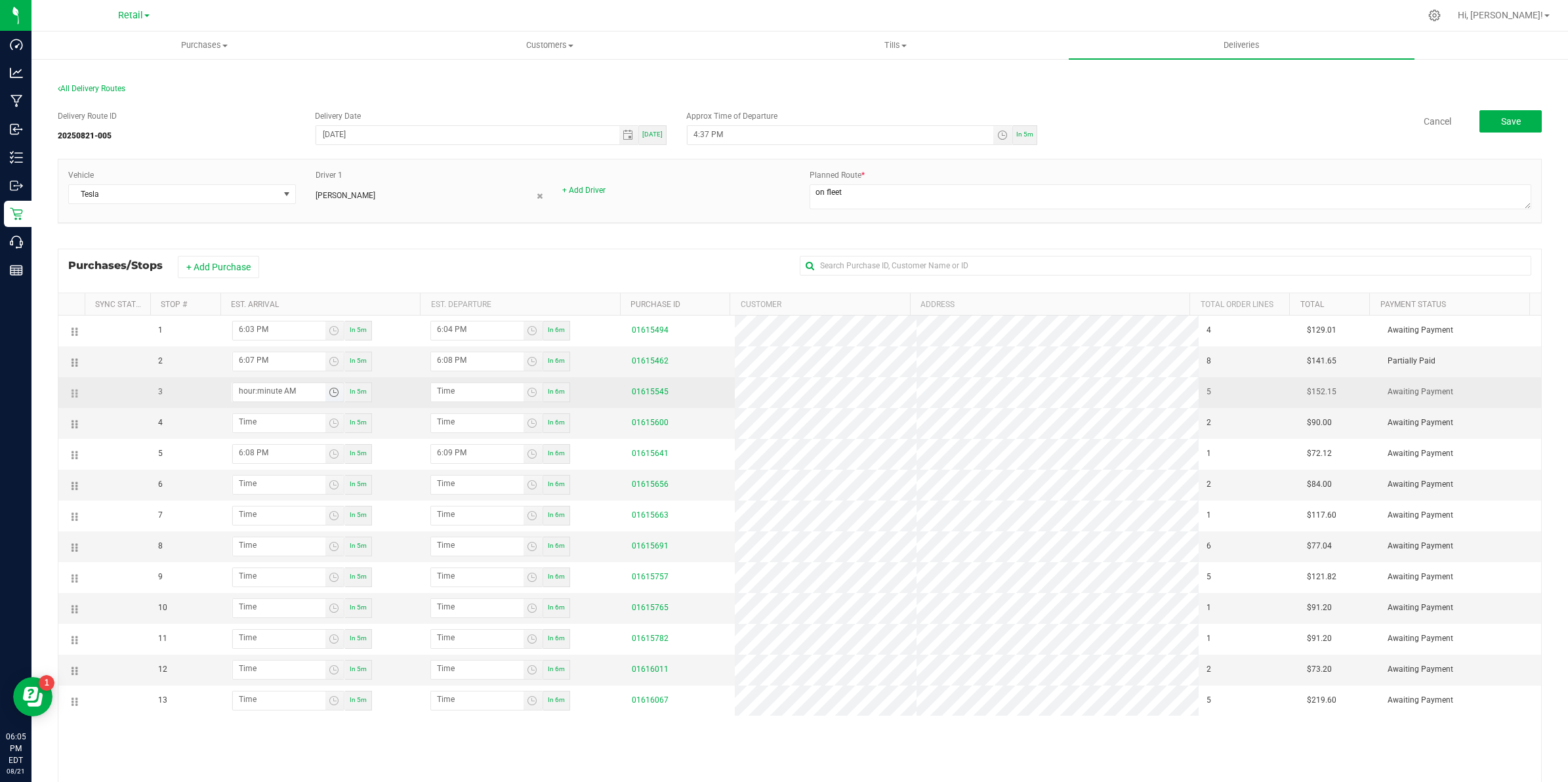
click at [337, 394] on span "Toggle time list" at bounding box center [333, 392] width 11 height 11
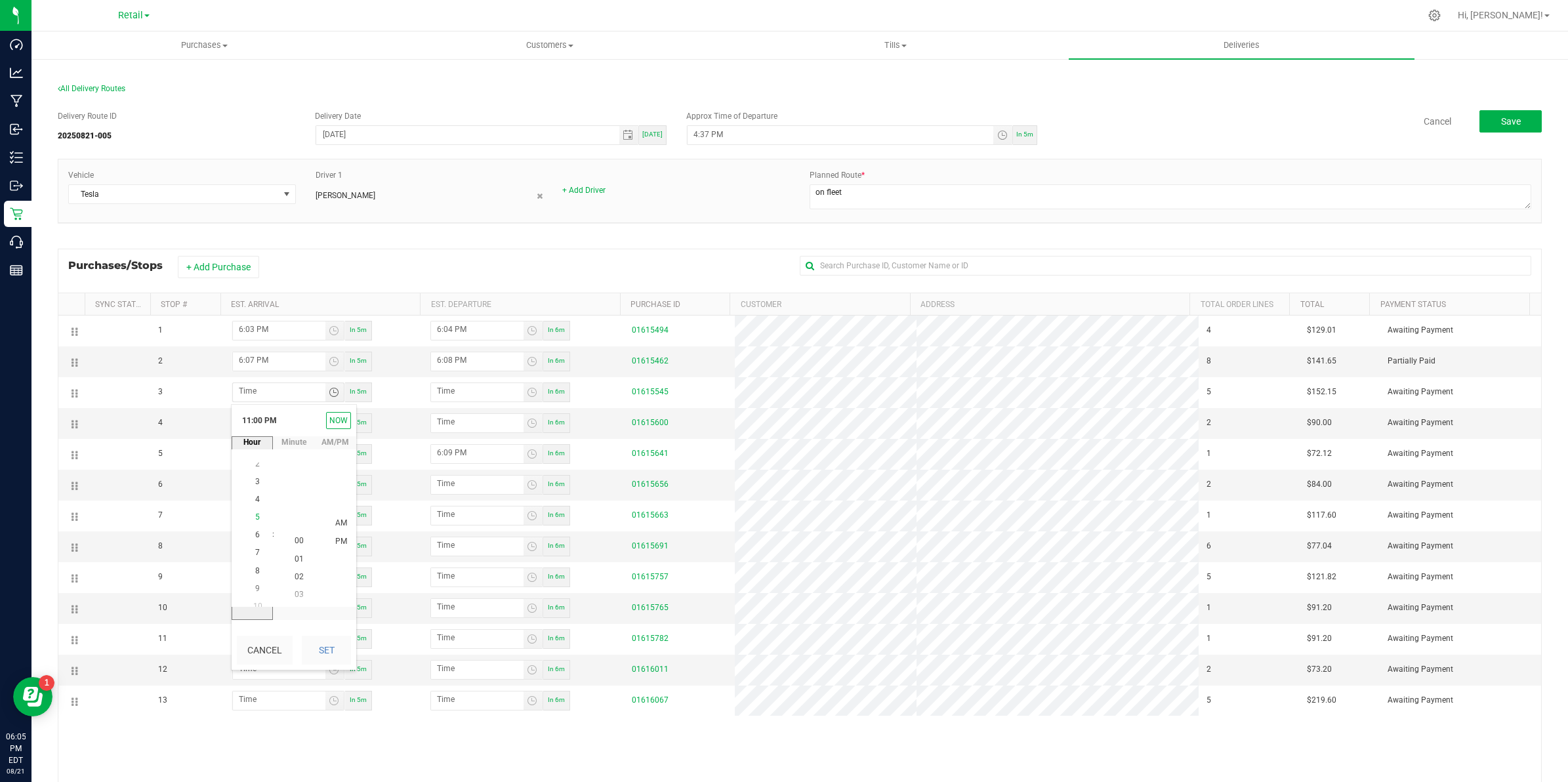
scroll to position [320, 0]
click at [256, 536] on li "6" at bounding box center [258, 542] width 32 height 18
click at [297, 501] on span "08" at bounding box center [298, 505] width 9 height 9
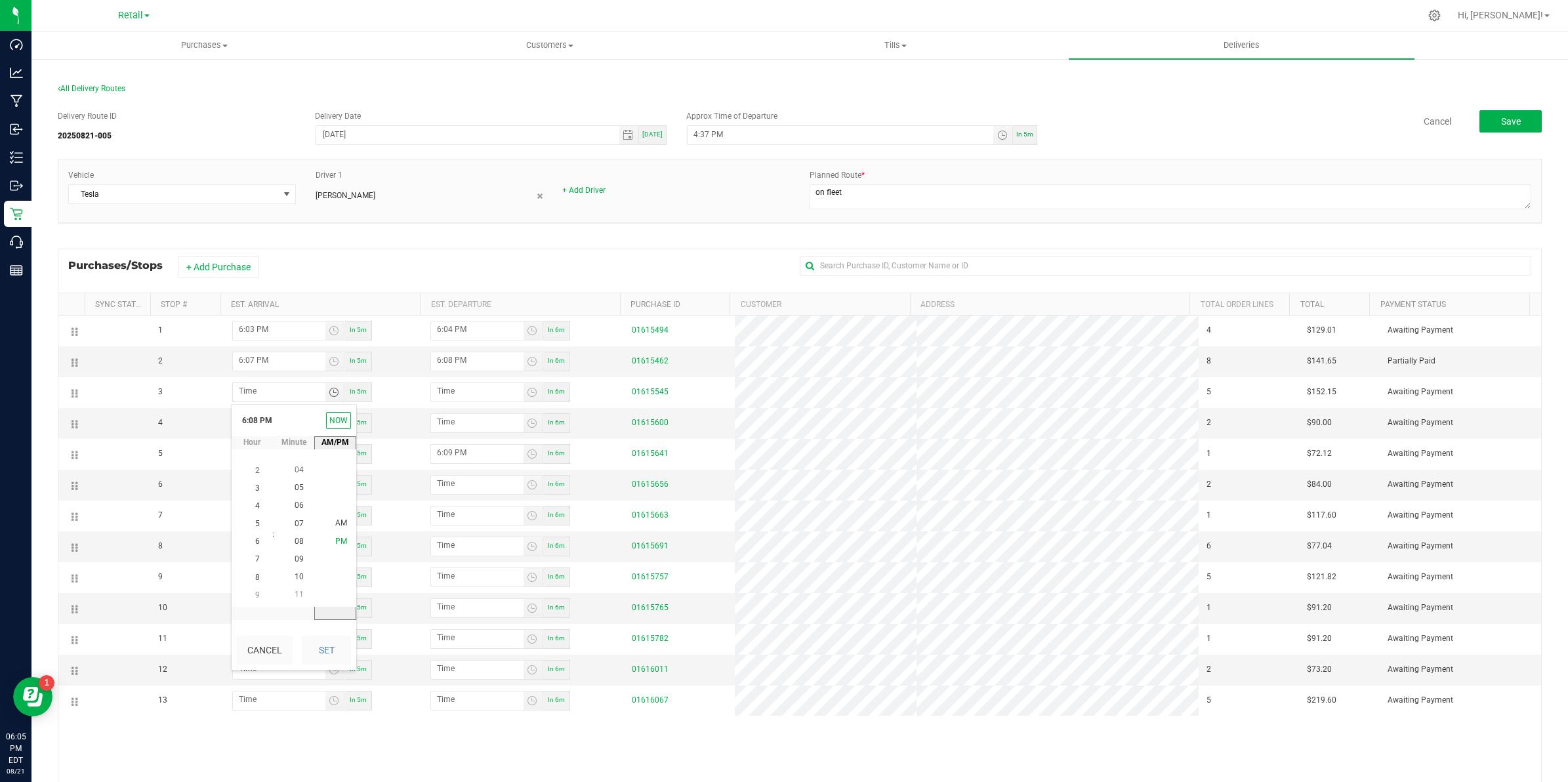
click at [335, 540] on span "PM" at bounding box center [341, 541] width 12 height 9
click at [338, 419] on button "Now" at bounding box center [338, 420] width 25 height 17
type input "6:05 PM"
type input "6:06 PM"
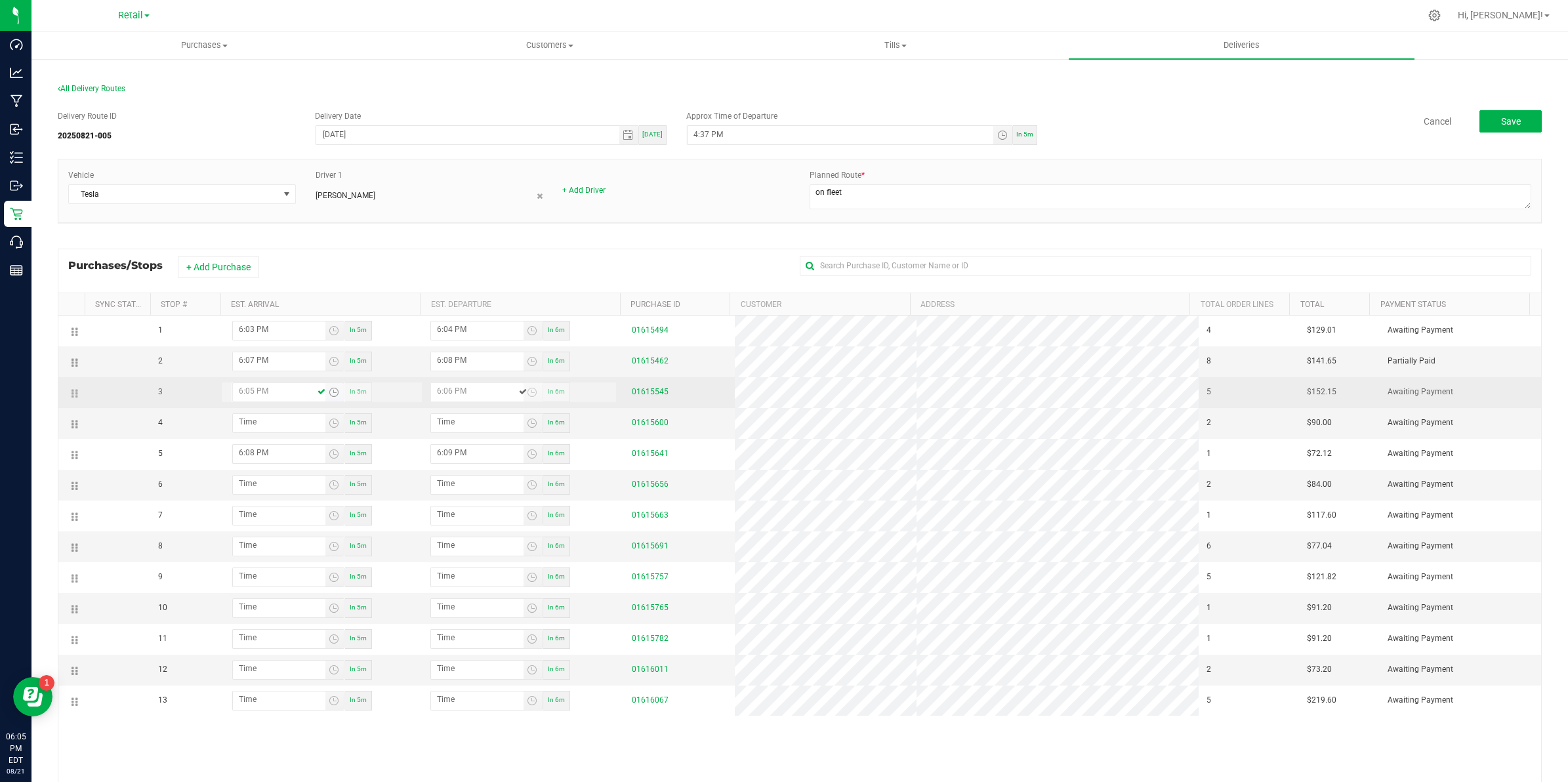
click at [301, 395] on input "6:05 PM" at bounding box center [279, 391] width 93 height 16
click at [250, 394] on input "6:05 PM" at bounding box center [279, 391] width 93 height 16
click at [338, 392] on span "Toggle time list" at bounding box center [333, 392] width 11 height 11
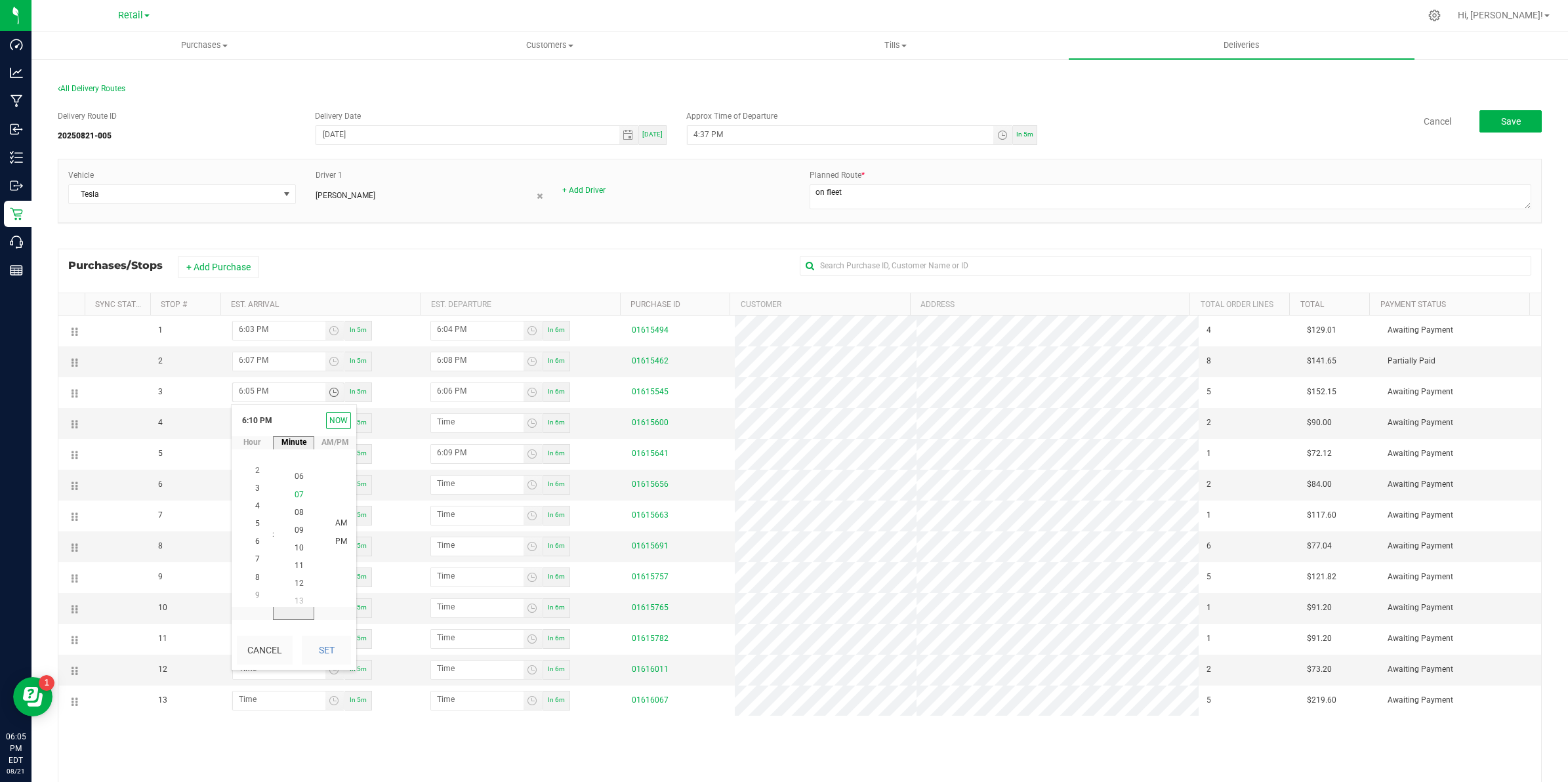
scroll to position [178, 0]
click at [295, 559] on span "21" at bounding box center [298, 559] width 9 height 9
click at [394, 290] on div "Purchases/Stops + Add Purchase" at bounding box center [799, 271] width 1484 height 44
click at [450, 247] on div "Delivery Route ID 20250821-005 Delivery Date [DATE] [DATE] Approx Time of Depar…" at bounding box center [799, 475] width 1484 height 749
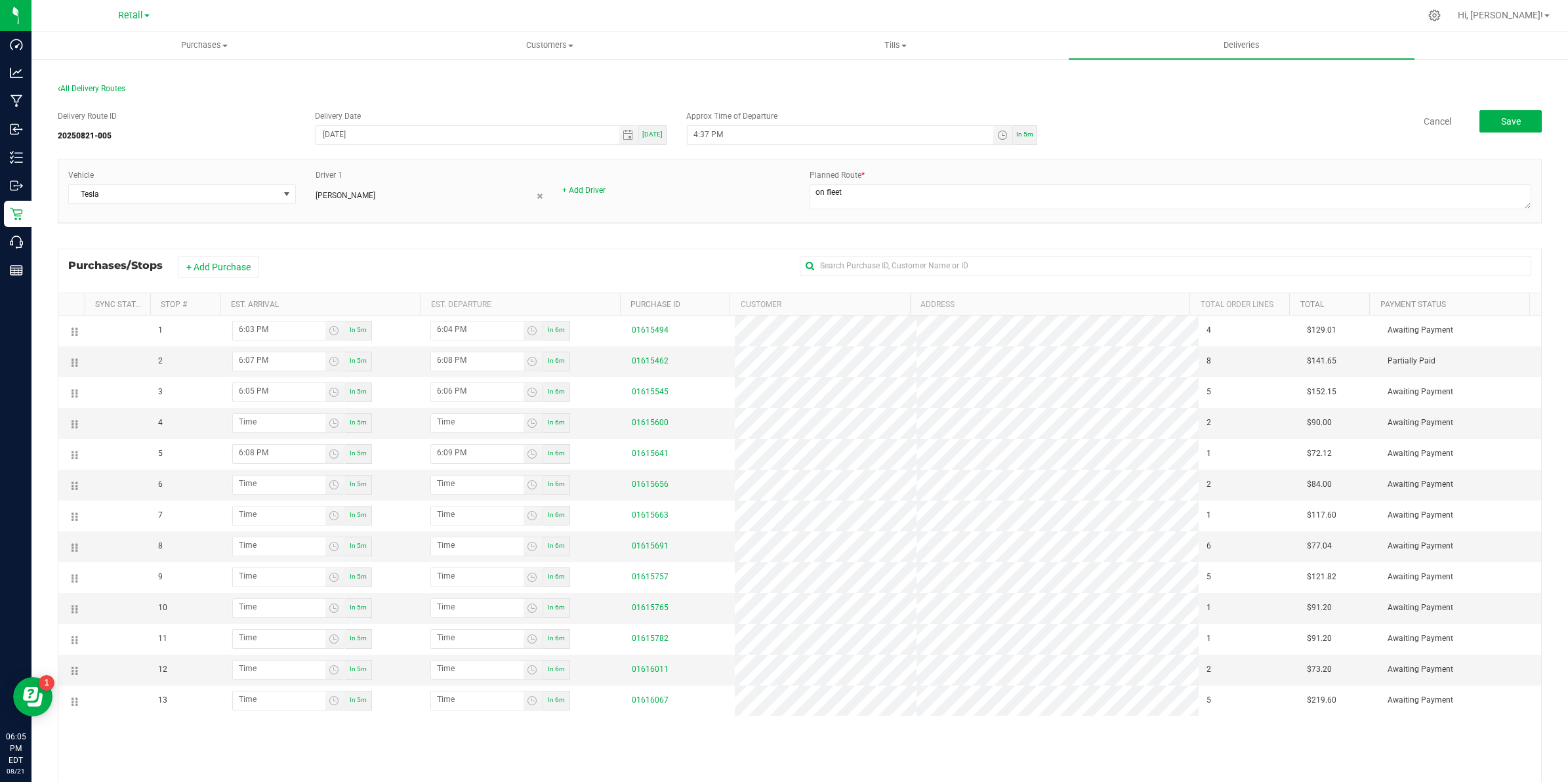
click at [756, 250] on div "Purchases/Stops + Add Purchase" at bounding box center [799, 271] width 1484 height 44
click at [614, 735] on div "1 6:03 PM In 5m 6:04 PM In 6m 01615494 4 $129.01 Awaiting Payment 2 6:07 PM In …" at bounding box center [799, 562] width 1483 height 493
click at [617, 733] on div "1 6:03 PM In 5m 6:04 PM In 6m 01615494 4 $129.01 Awaiting Payment 2 6:07 PM In …" at bounding box center [799, 562] width 1483 height 493
click at [623, 733] on div "1 6:03 PM In 5m 6:04 PM In 6m 01615494 4 $129.01 Awaiting Payment 2 6:07 PM In …" at bounding box center [799, 562] width 1483 height 493
click at [562, 247] on div "Delivery Route ID 20250821-005 Delivery Date [DATE] [DATE] Approx Time of Depar…" at bounding box center [799, 475] width 1484 height 749
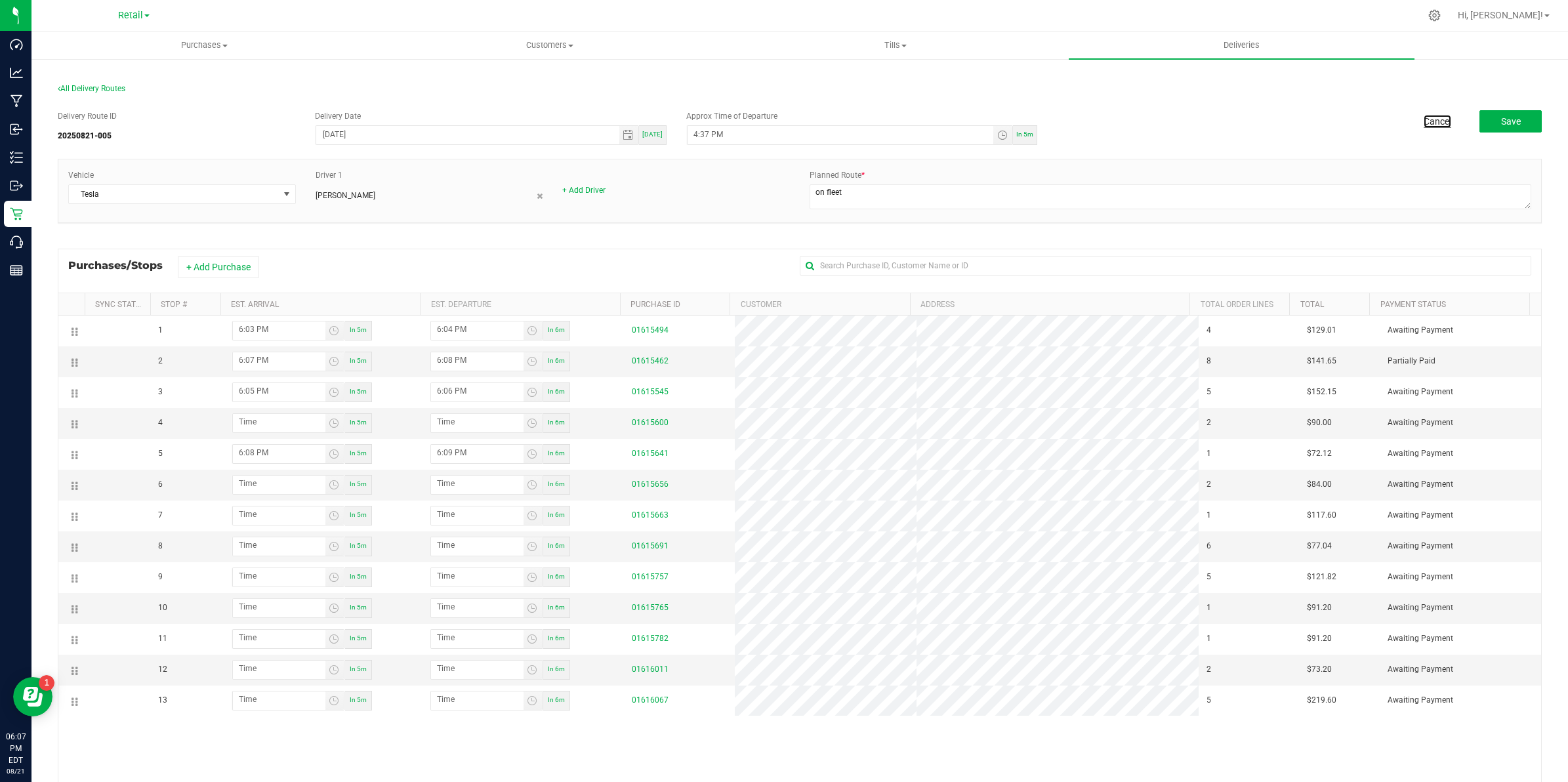
click at [1424, 118] on link "Cancel" at bounding box center [1438, 121] width 28 height 13
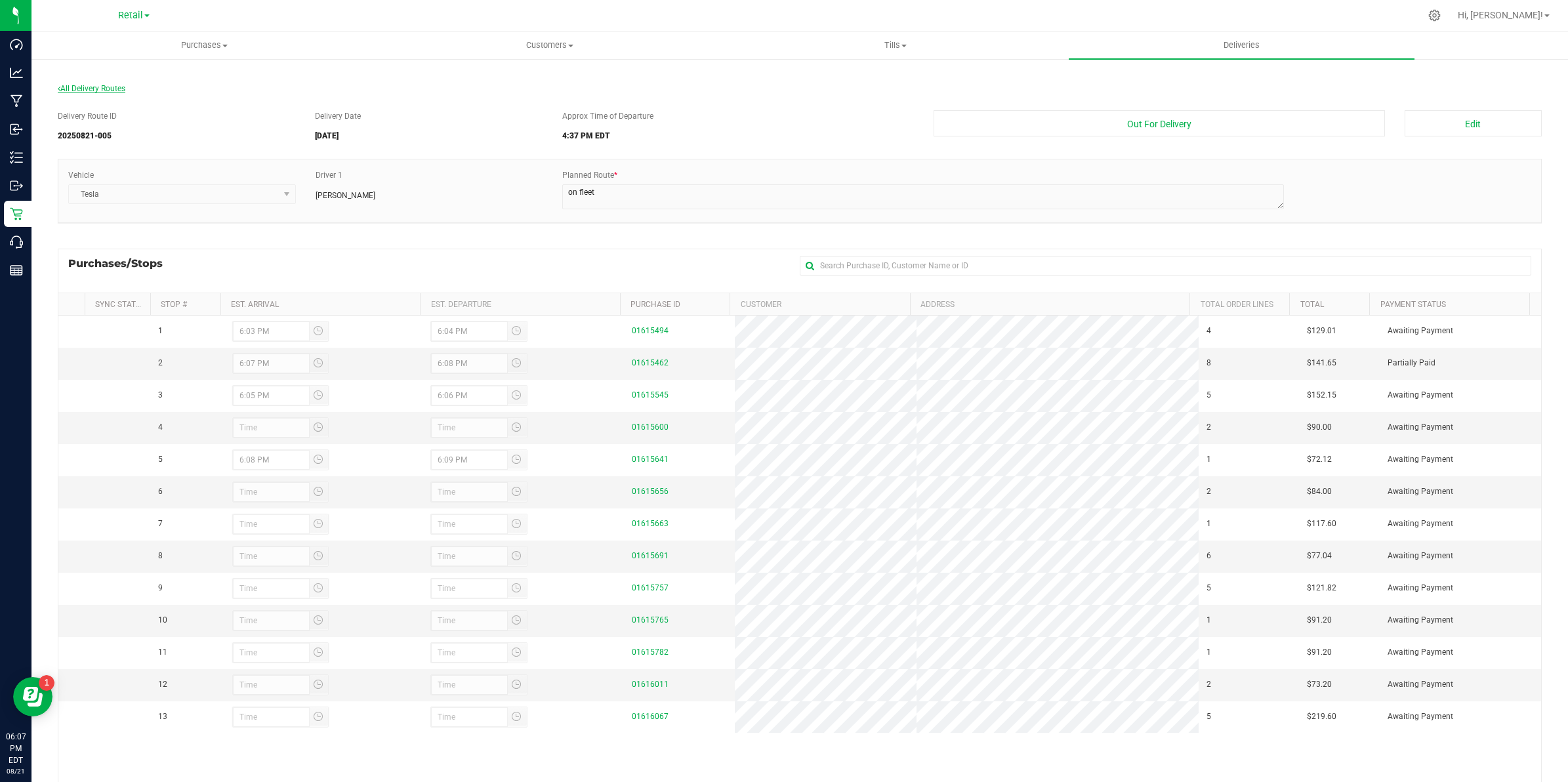
click at [105, 84] on span "All Delivery Routes" at bounding box center [91, 88] width 68 height 9
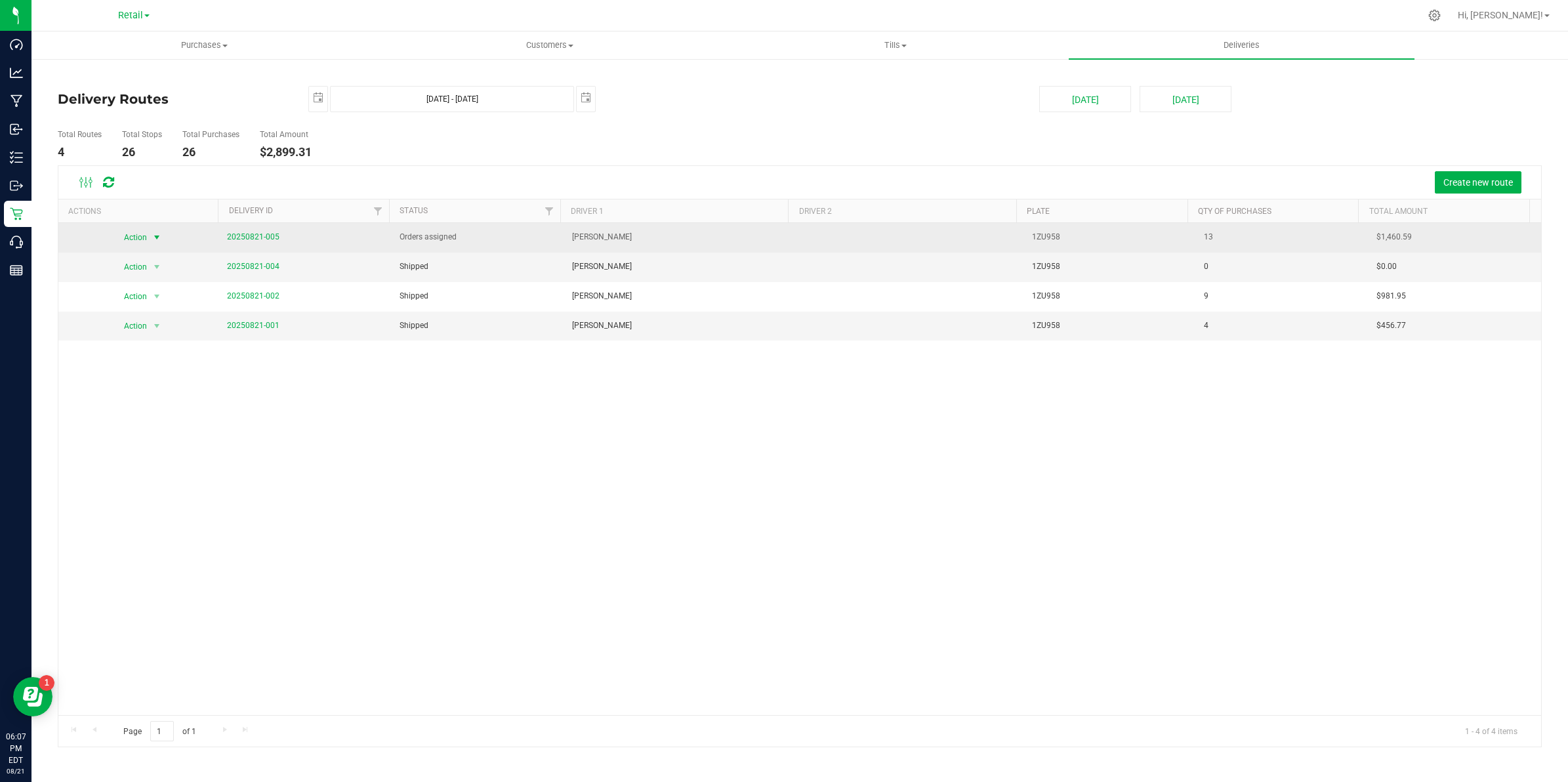
click at [148, 234] on span "select" at bounding box center [156, 237] width 16 height 19
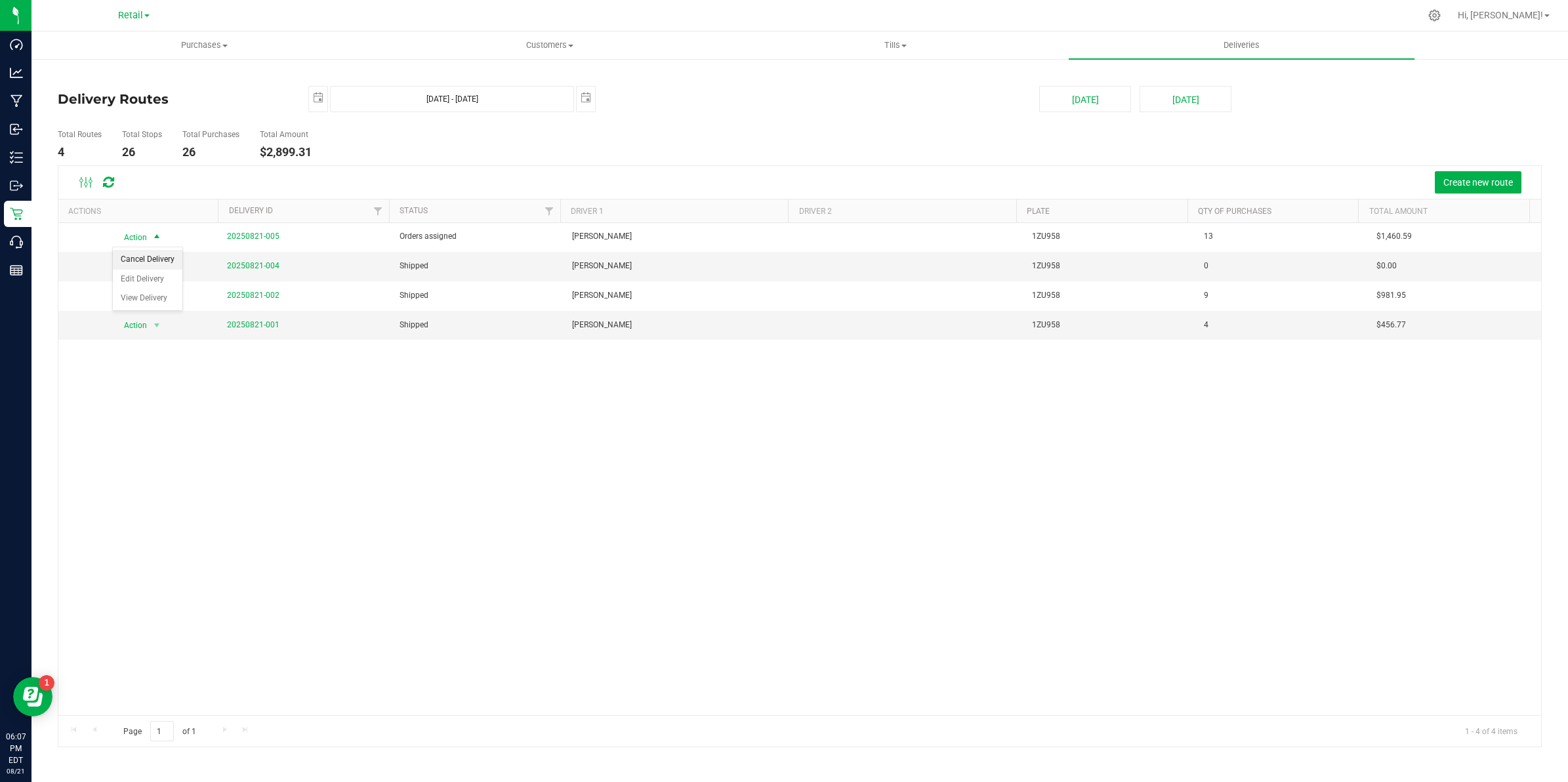
click at [151, 251] on li "Cancel Delivery" at bounding box center [148, 259] width 70 height 20
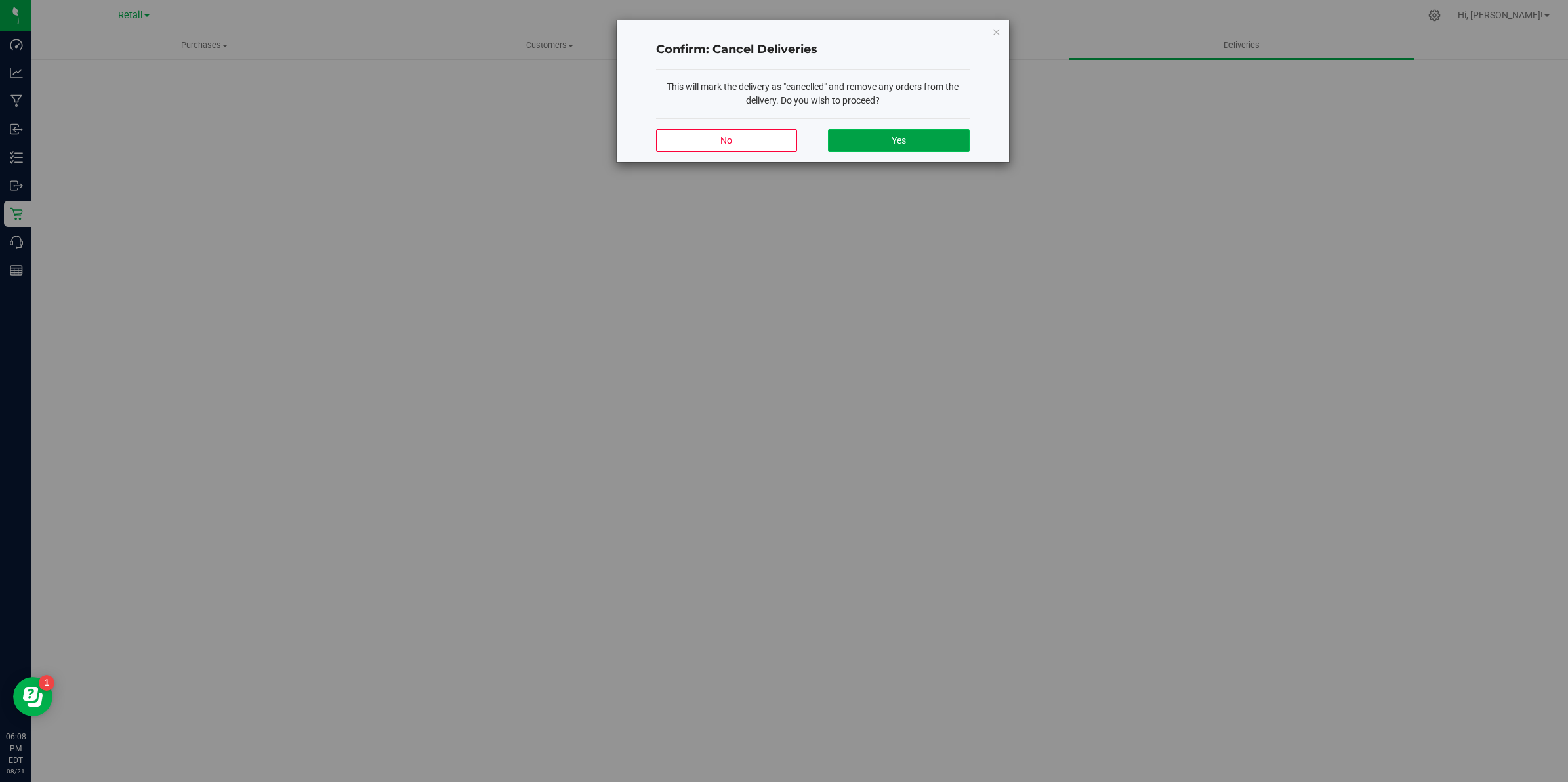
click at [950, 139] on button "Yes" at bounding box center [898, 140] width 141 height 22
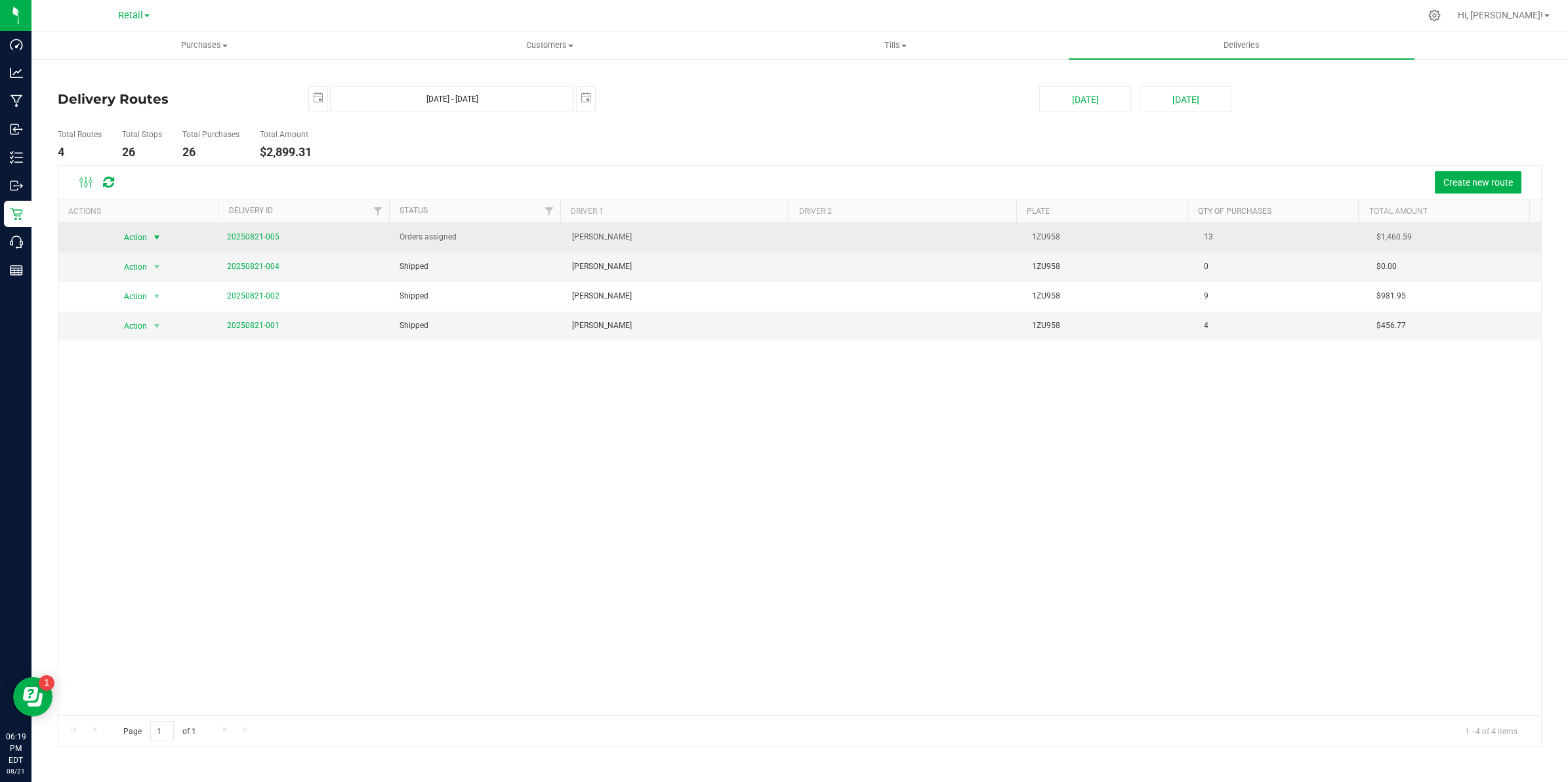
click at [155, 238] on span "select" at bounding box center [156, 237] width 11 height 11
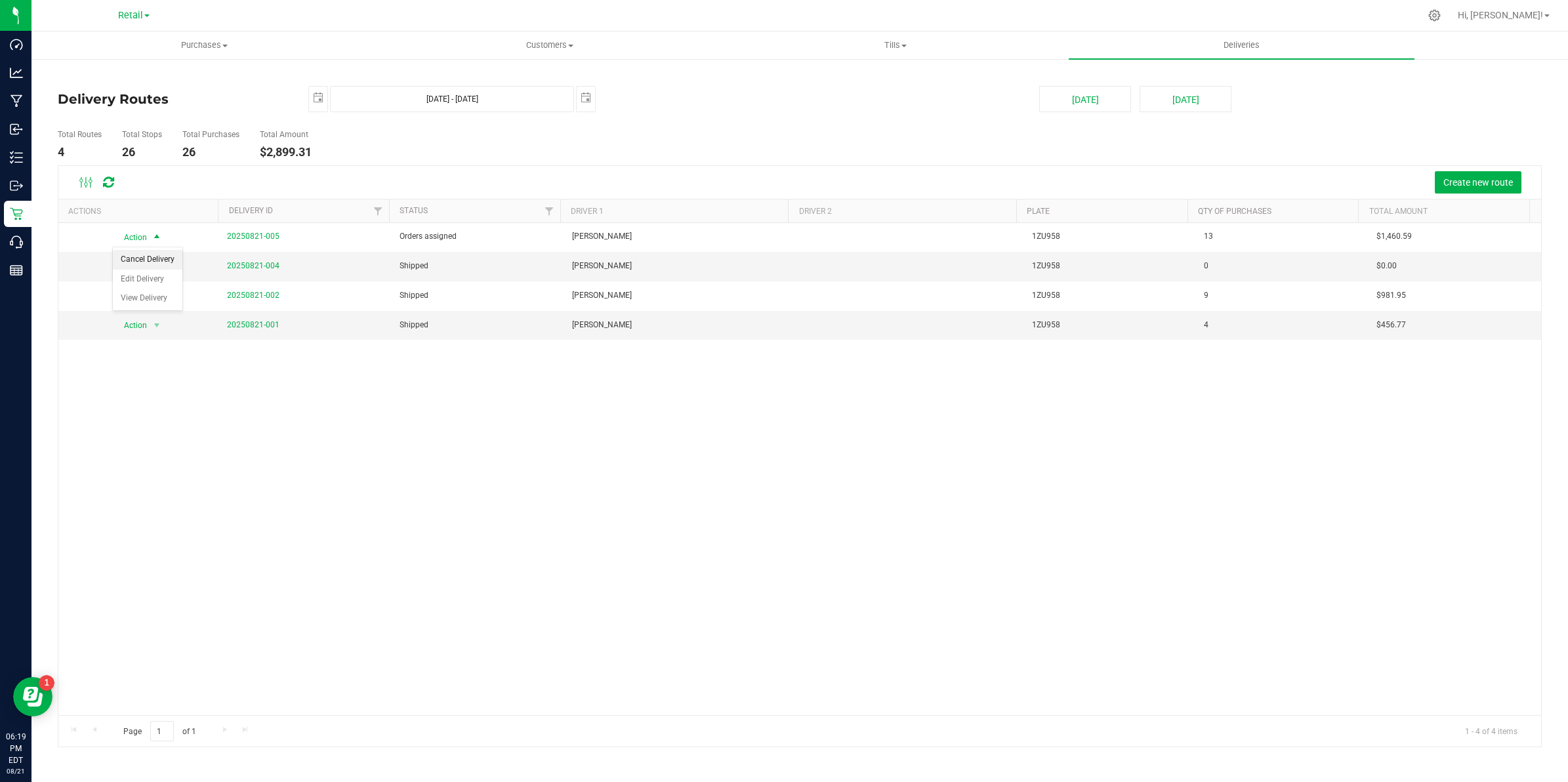
click at [148, 260] on li "Cancel Delivery" at bounding box center [148, 259] width 70 height 20
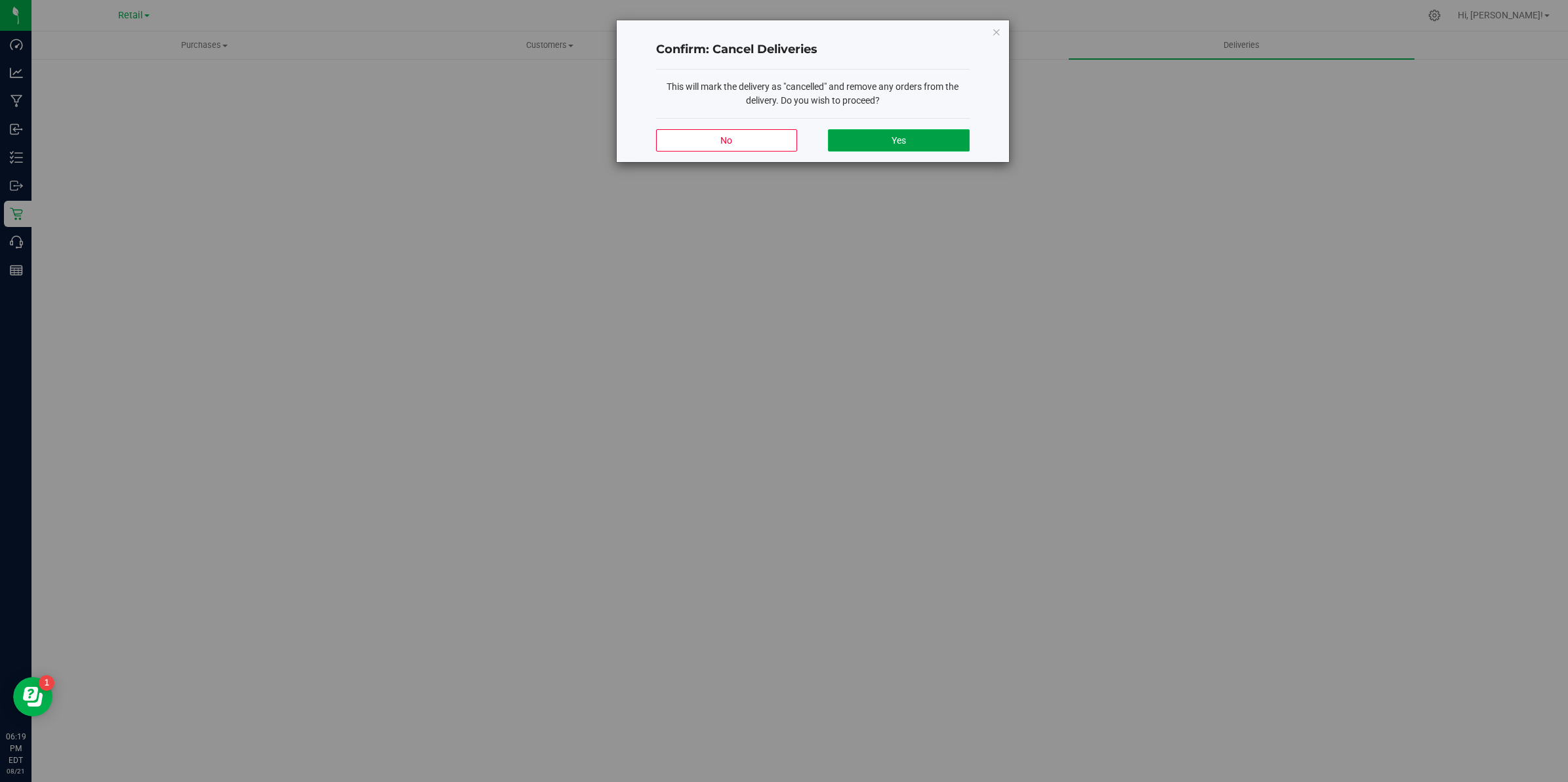
click at [875, 137] on button "Yes" at bounding box center [898, 140] width 141 height 22
